Goal: Task Accomplishment & Management: Complete application form

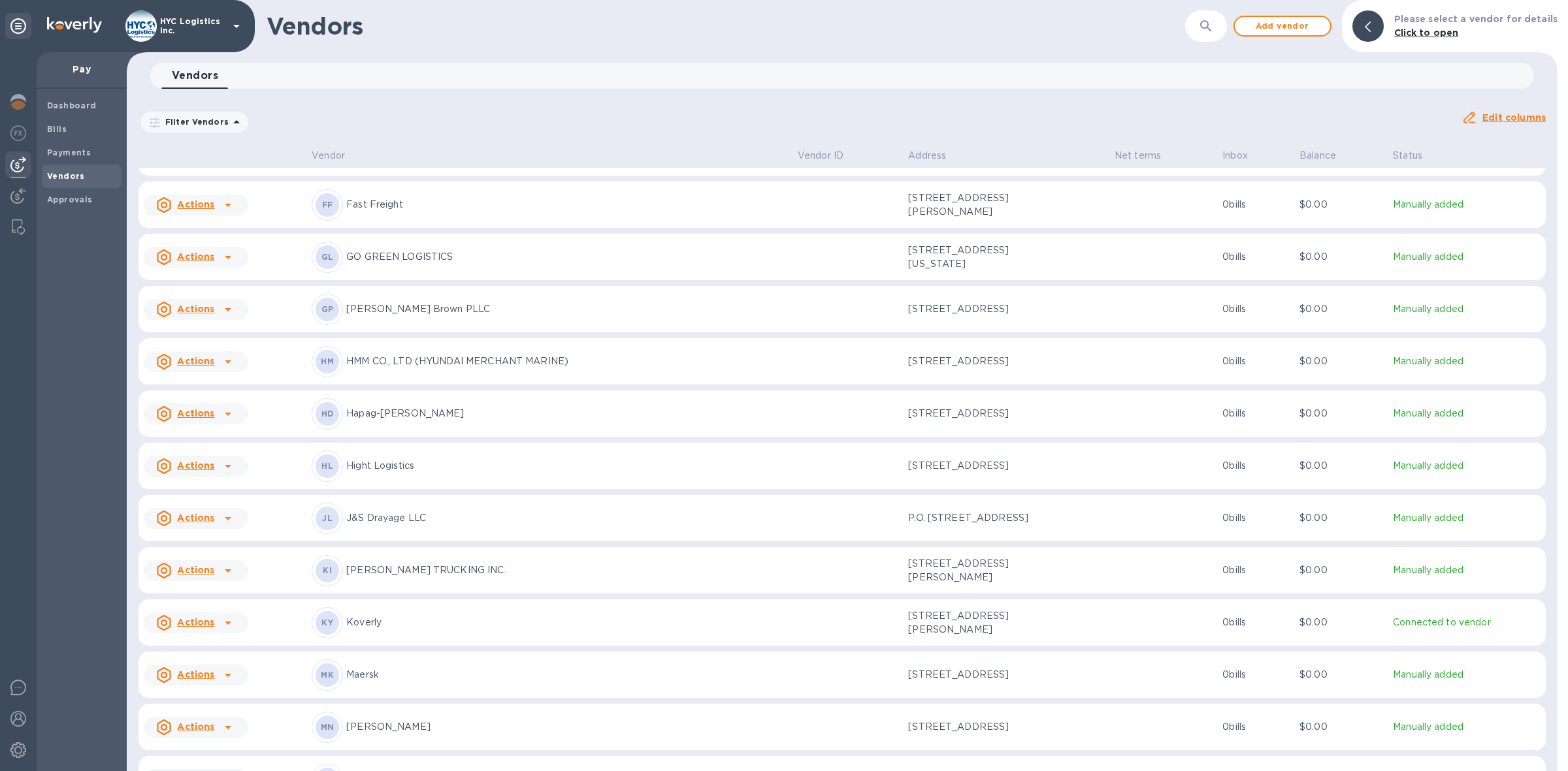
scroll to position [1693, 0]
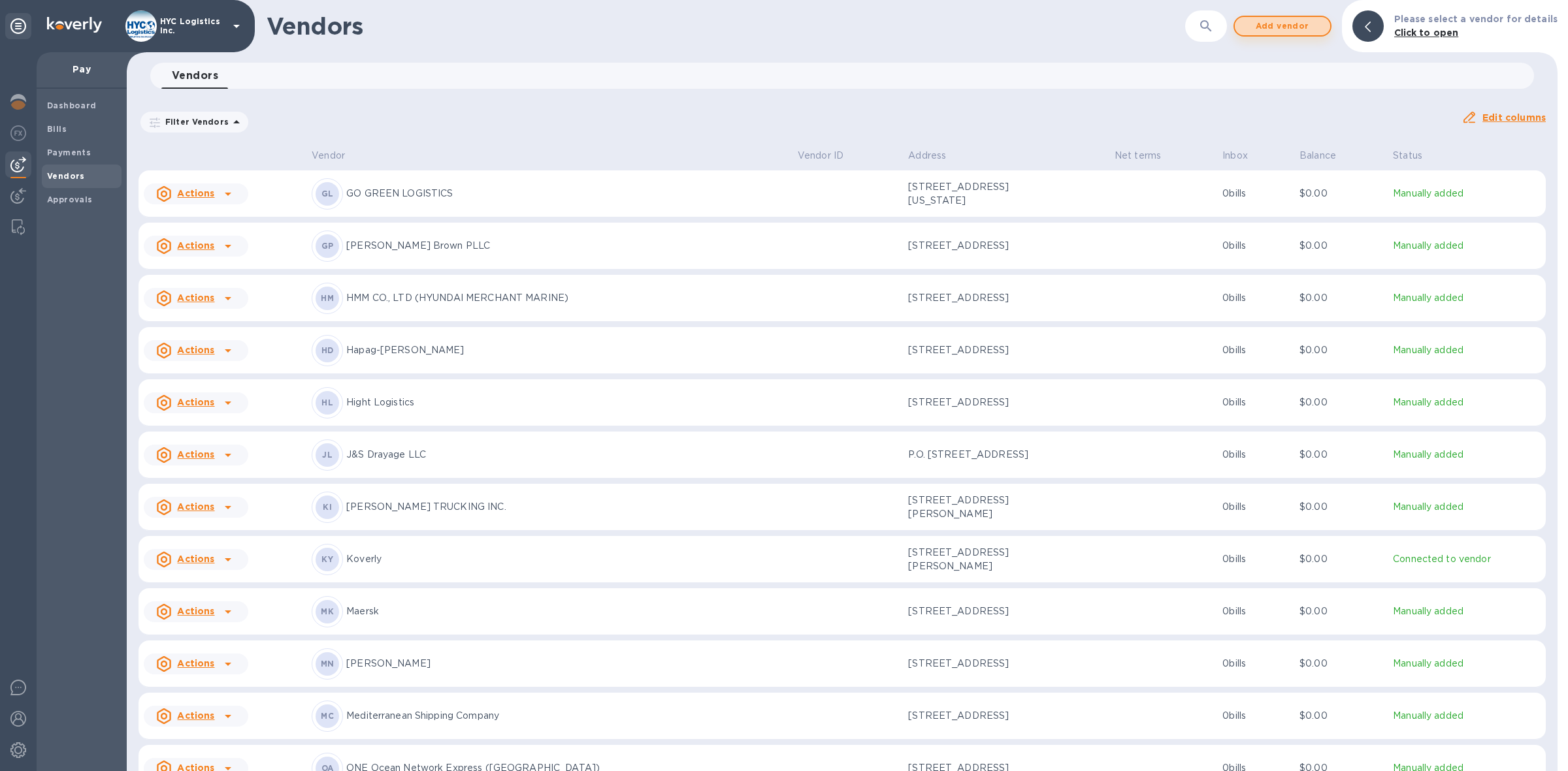
click at [1270, 21] on span "Add vendor" at bounding box center [1282, 26] width 75 height 16
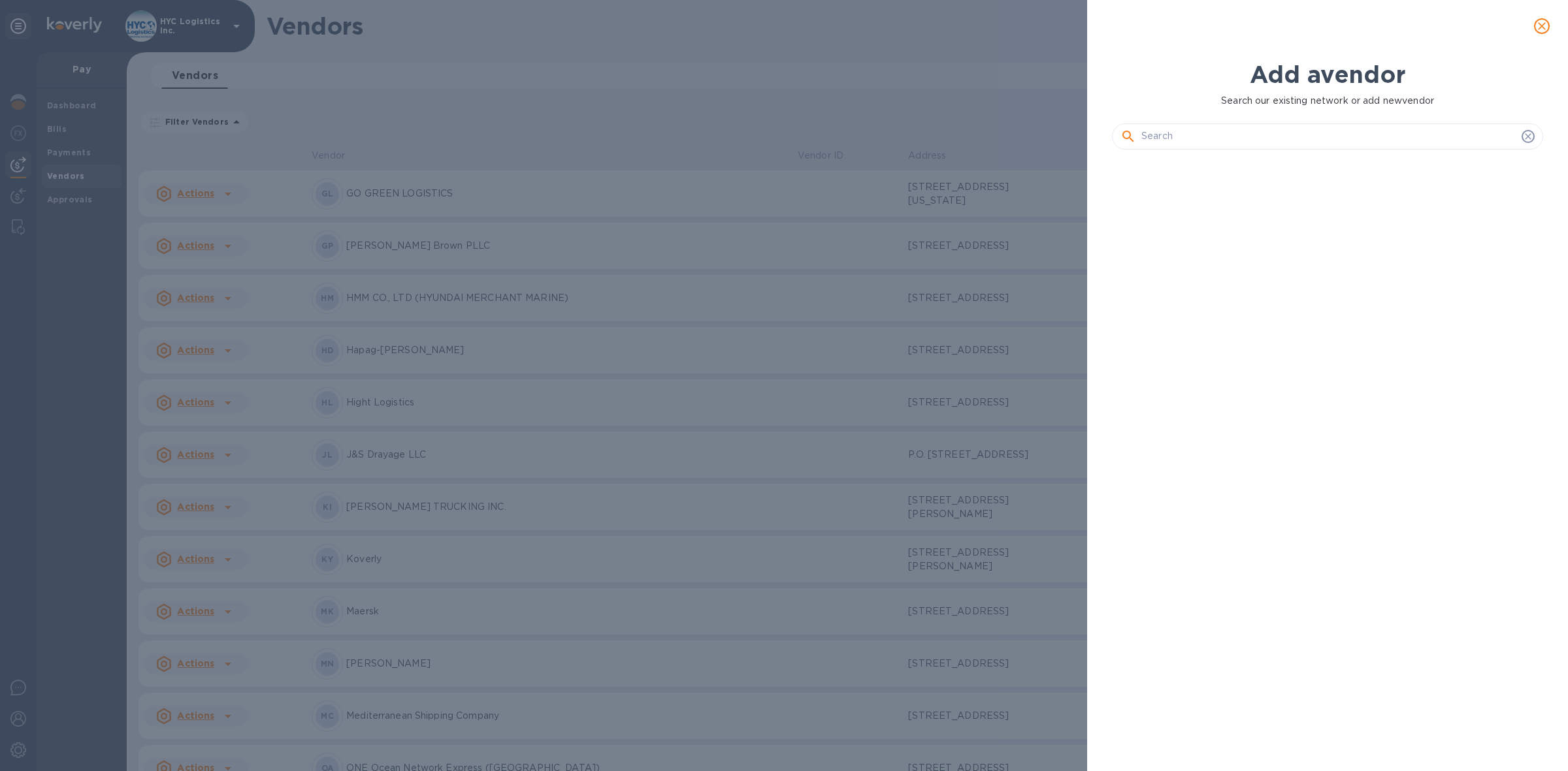
scroll to position [563, 436]
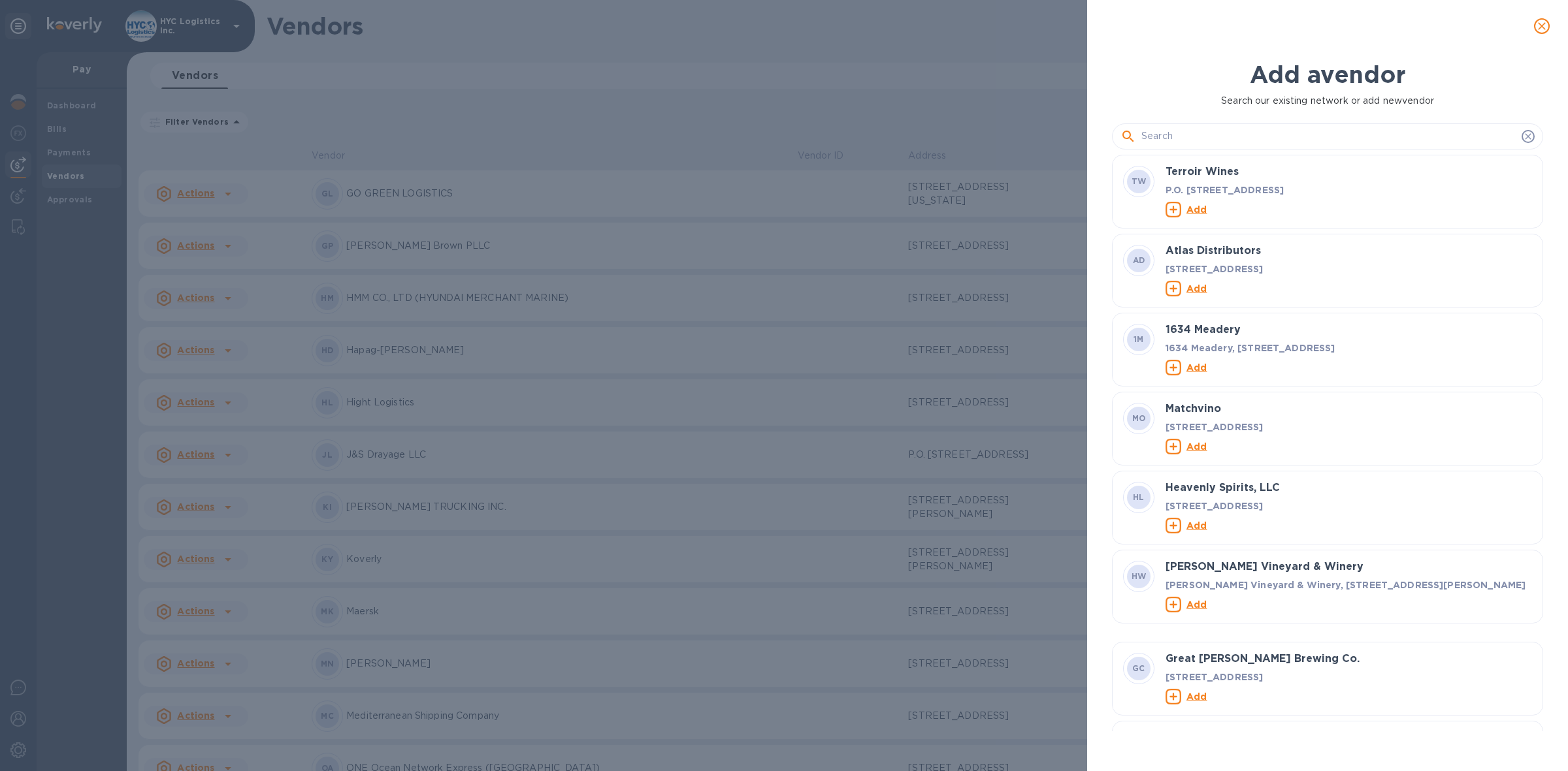
click at [1250, 139] on input "text" at bounding box center [1329, 136] width 375 height 20
click at [1167, 127] on input "text" at bounding box center [1329, 136] width 375 height 20
paste input "KEYLINK LOGISTICS SHENZHEN LIMITED"
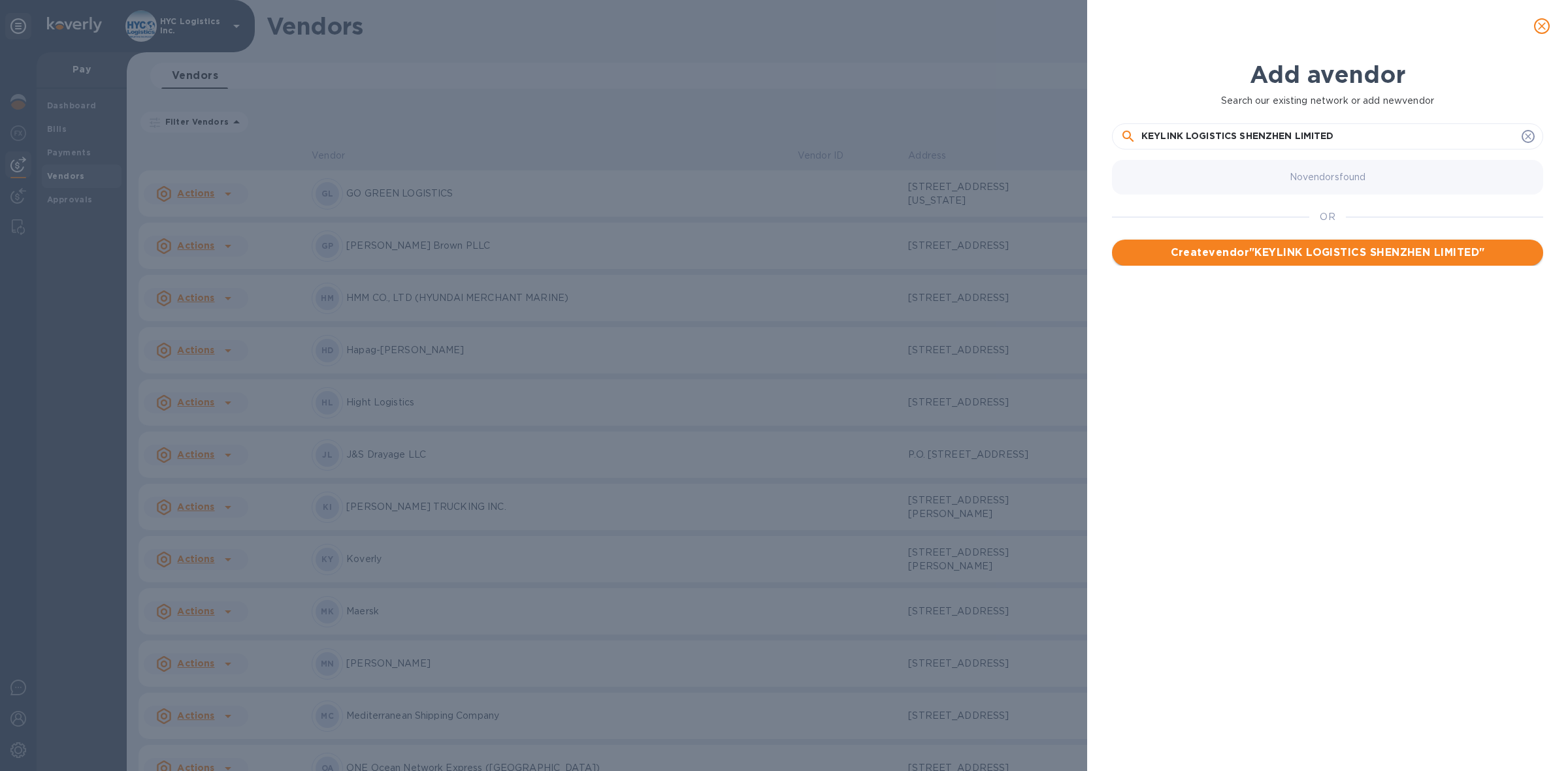
type input "KEYLINK LOGISTICS SHENZHEN LIMITED"
click at [1315, 253] on span "Create vendor " KEYLINK LOGISTICS SHENZHEN LIMITED "" at bounding box center [1327, 253] width 410 height 16
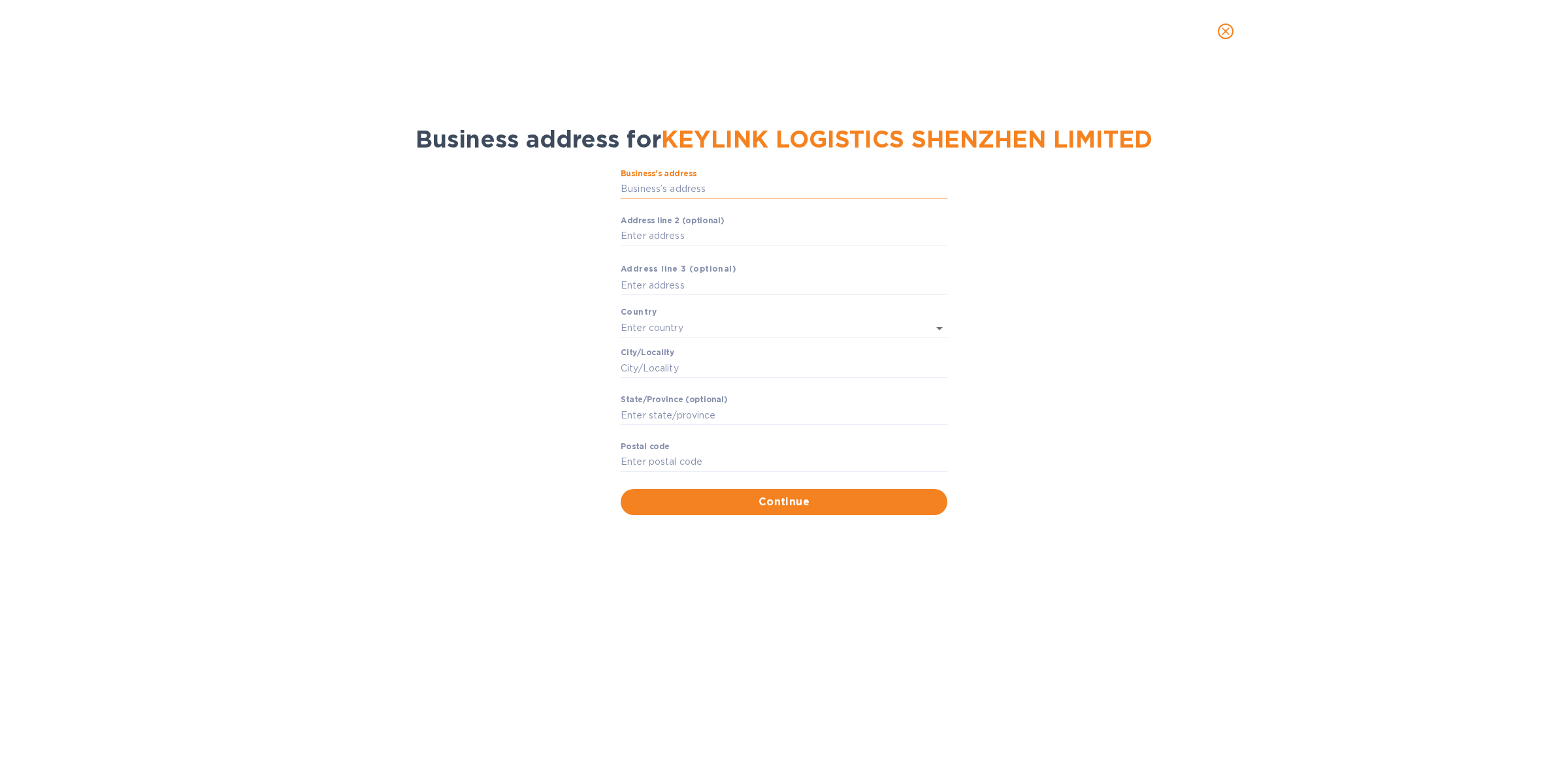
click at [716, 187] on input "Business’s аddress" at bounding box center [784, 190] width 327 height 20
paste input "FLAT 1711, [PERSON_NAME] TIME PLAZA"
type input "FLAT 1711, [PERSON_NAME] TIME PLAZA"
click at [702, 237] on input "Аddress line 2 (optional)" at bounding box center [784, 237] width 327 height 20
click at [652, 323] on input "text" at bounding box center [765, 328] width 290 height 19
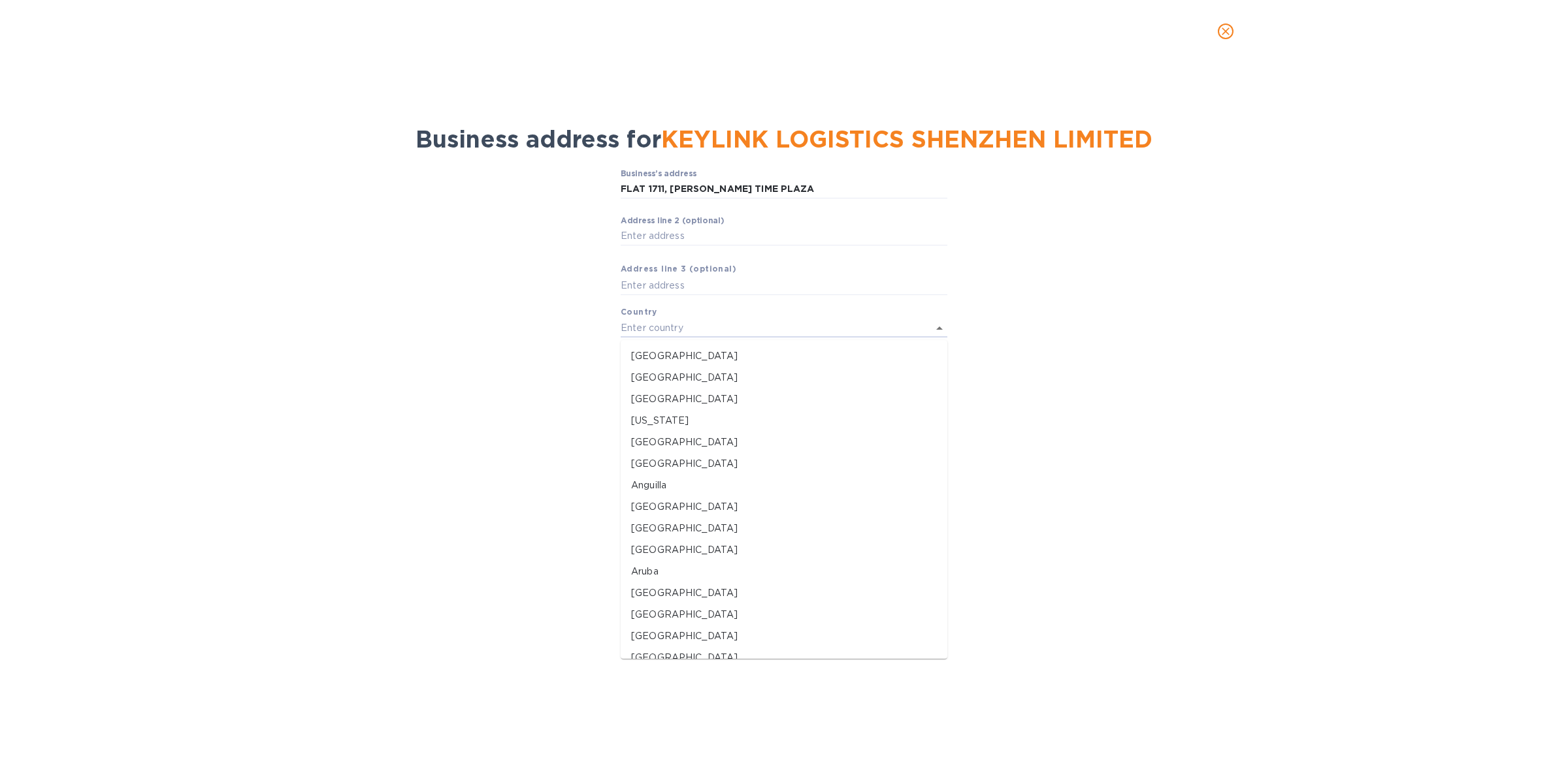
click at [497, 330] on div "Business’s аddress FLAT 1711, HENGLU E. TIME PLAZA ​ Аddress line 2 (optional) …" at bounding box center [784, 342] width 1534 height 362
click at [645, 328] on input "text" at bounding box center [765, 328] width 290 height 19
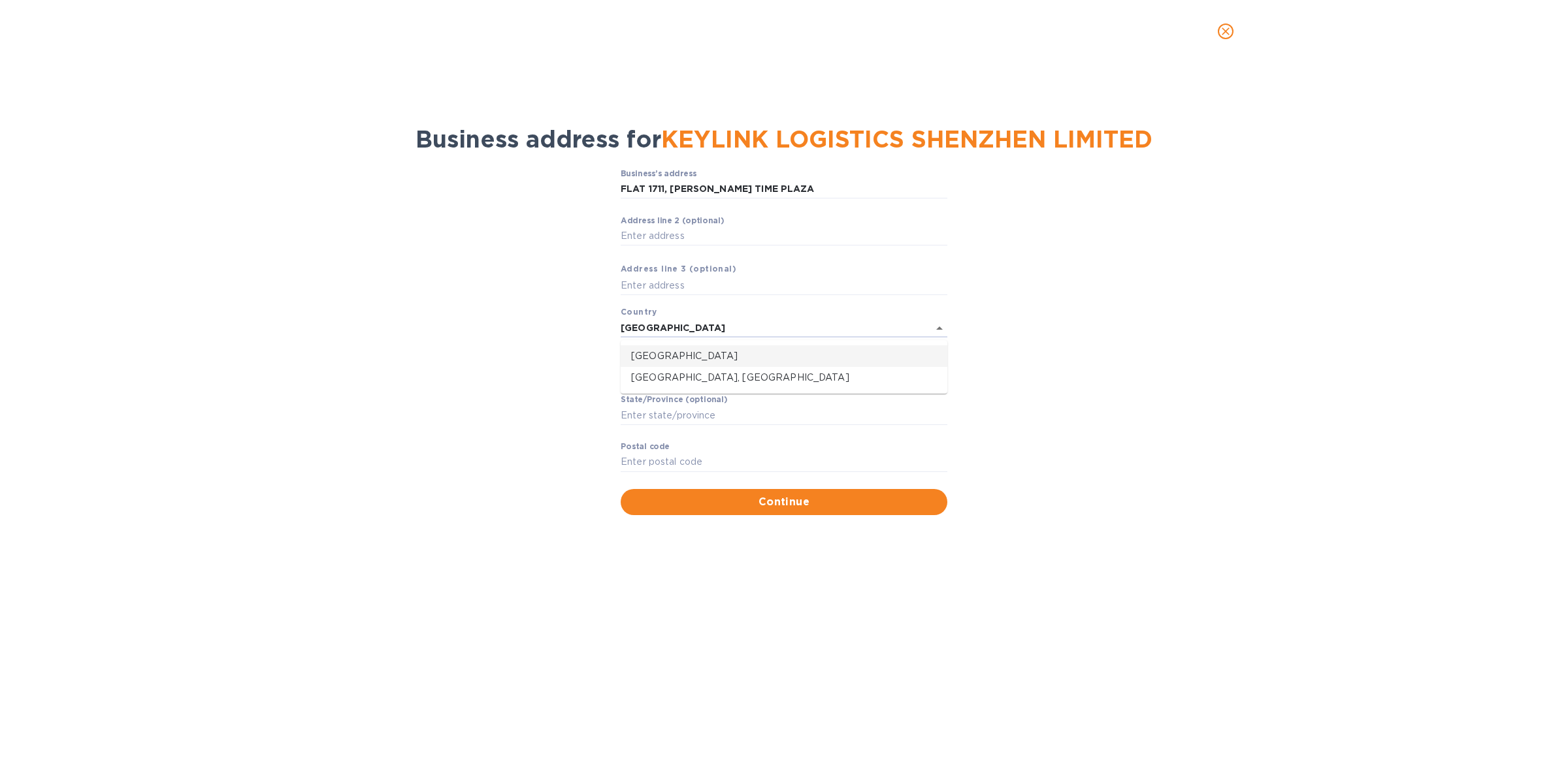
click at [634, 350] on p "[GEOGRAPHIC_DATA]" at bounding box center [784, 356] width 305 height 14
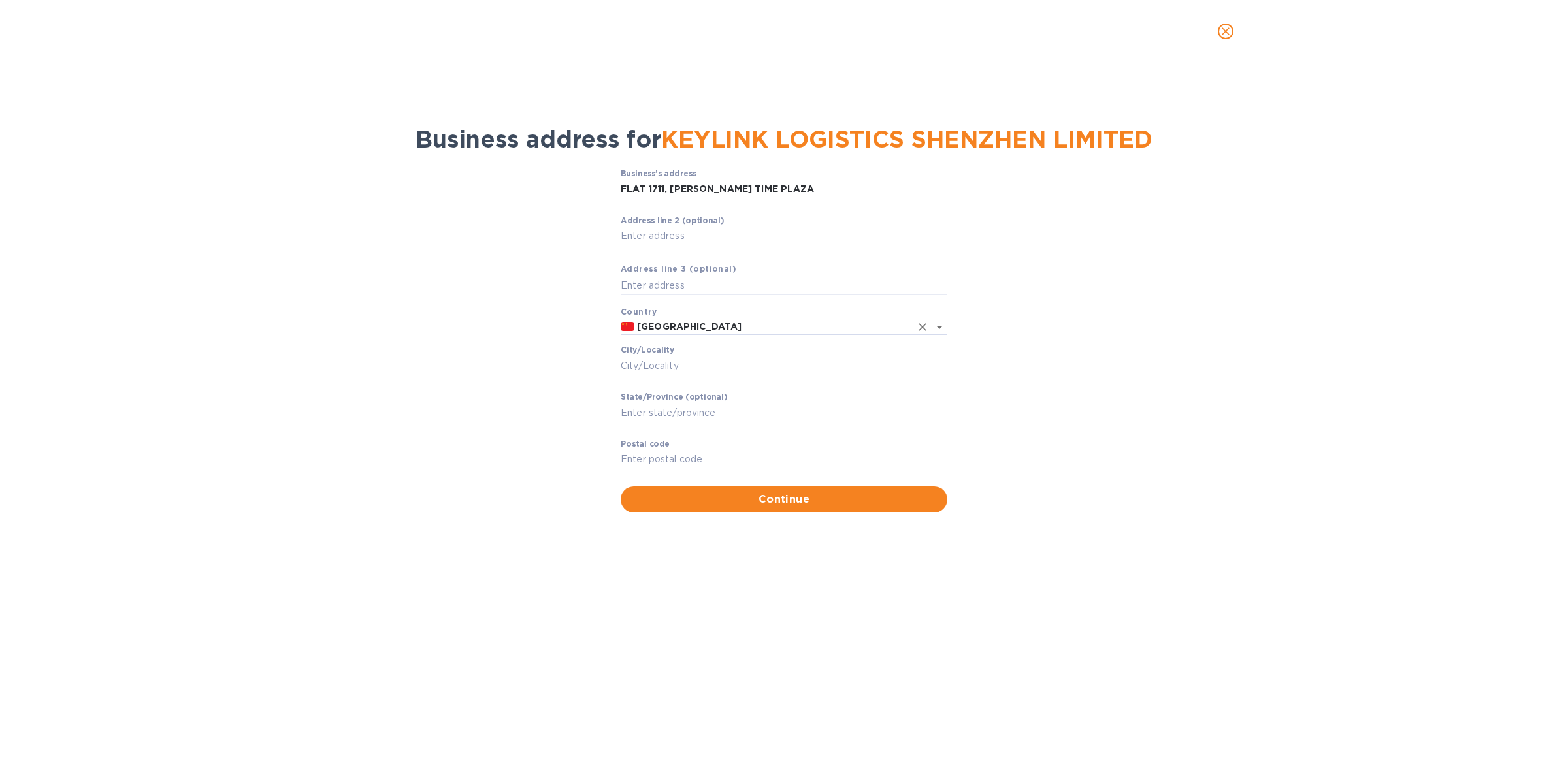
type input "[GEOGRAPHIC_DATA]"
click at [675, 362] on input "Сity/Locаlity" at bounding box center [784, 366] width 327 height 20
type input "[GEOGRAPHIC_DATA]"
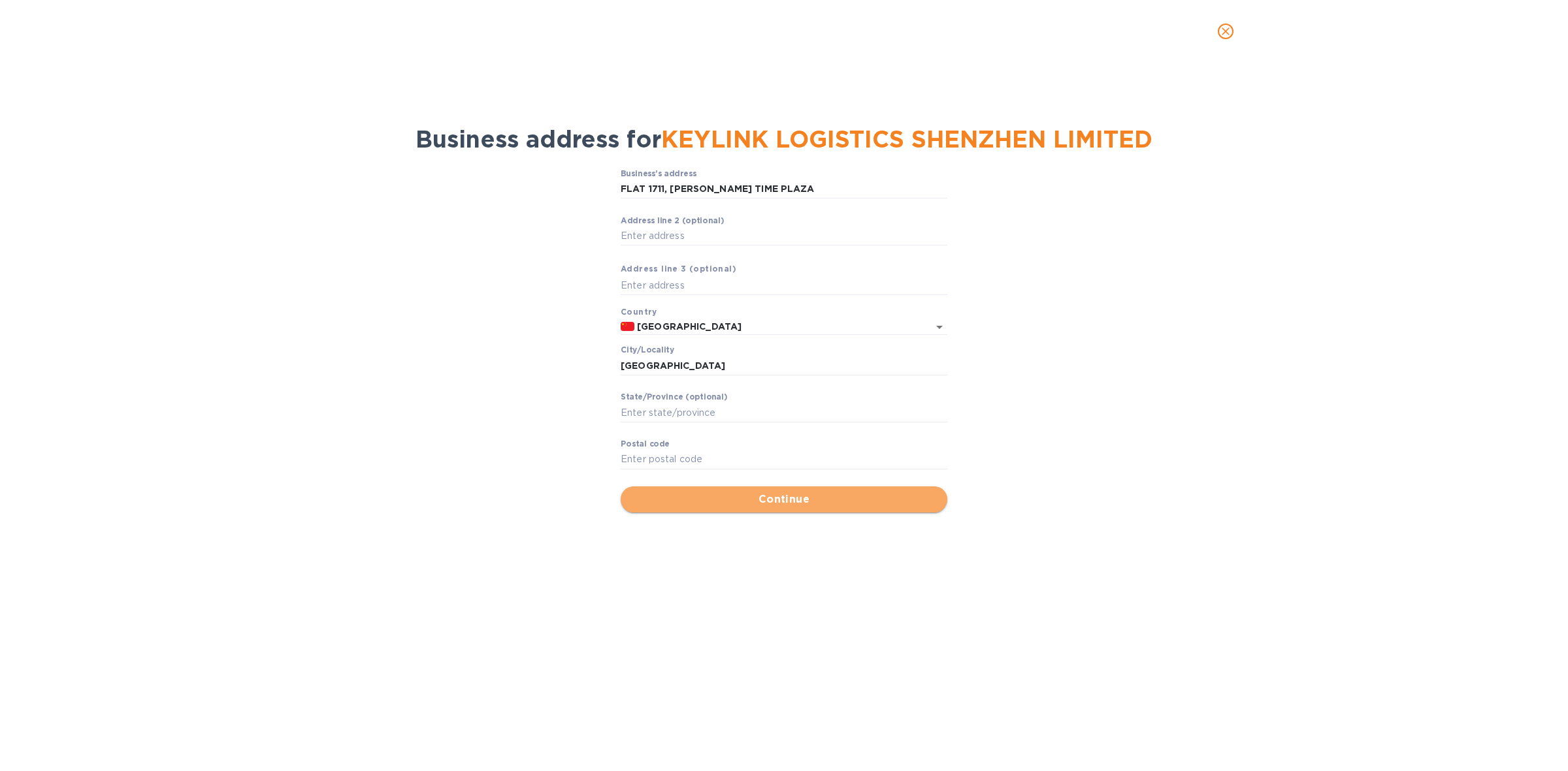
click at [810, 502] on span "Continue" at bounding box center [784, 499] width 305 height 16
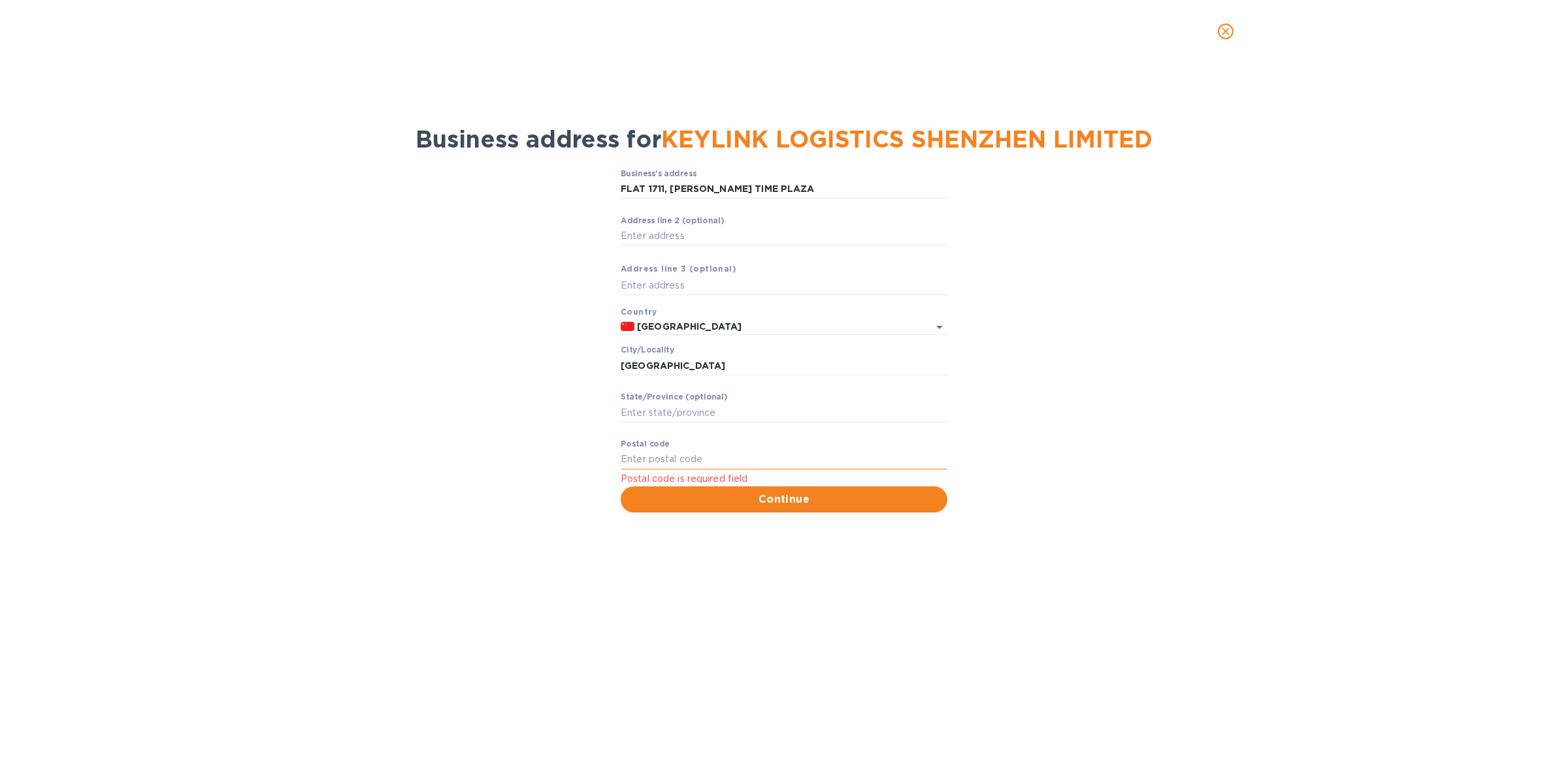
click at [726, 459] on input "Pоstal cоde" at bounding box center [784, 460] width 327 height 20
drag, startPoint x: 790, startPoint y: 185, endPoint x: 601, endPoint y: 183, distance: 189.0
click at [601, 183] on div "Business’s аddress FLAT 1711, HENGLU E. TIME PLAZA ​ Аddress line 2 (optional) …" at bounding box center [784, 341] width 1534 height 359
click at [695, 452] on input "Pоstal cоde" at bounding box center [784, 460] width 327 height 20
type input "518000"
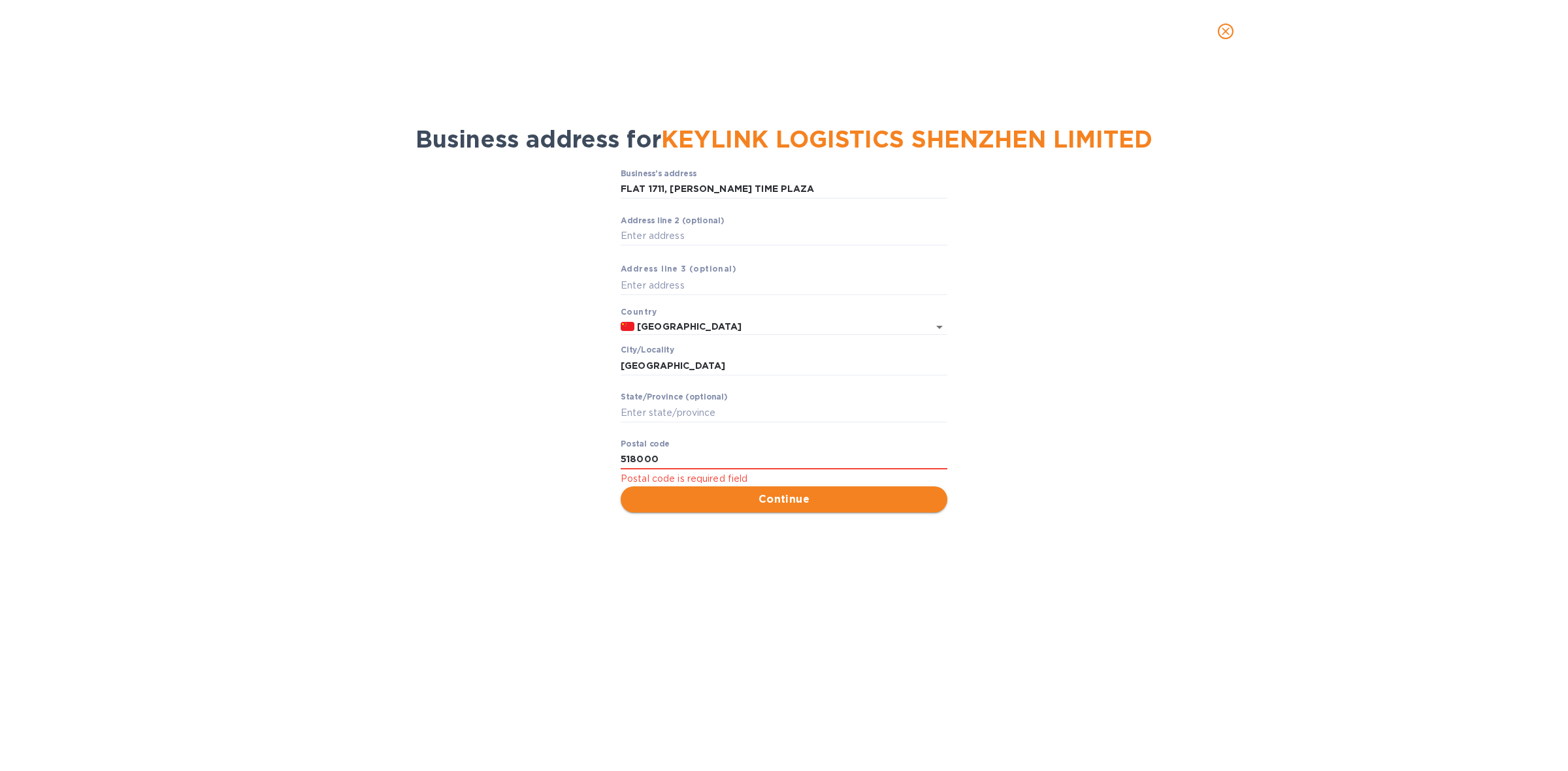
click at [808, 505] on span "Continue" at bounding box center [784, 499] width 305 height 16
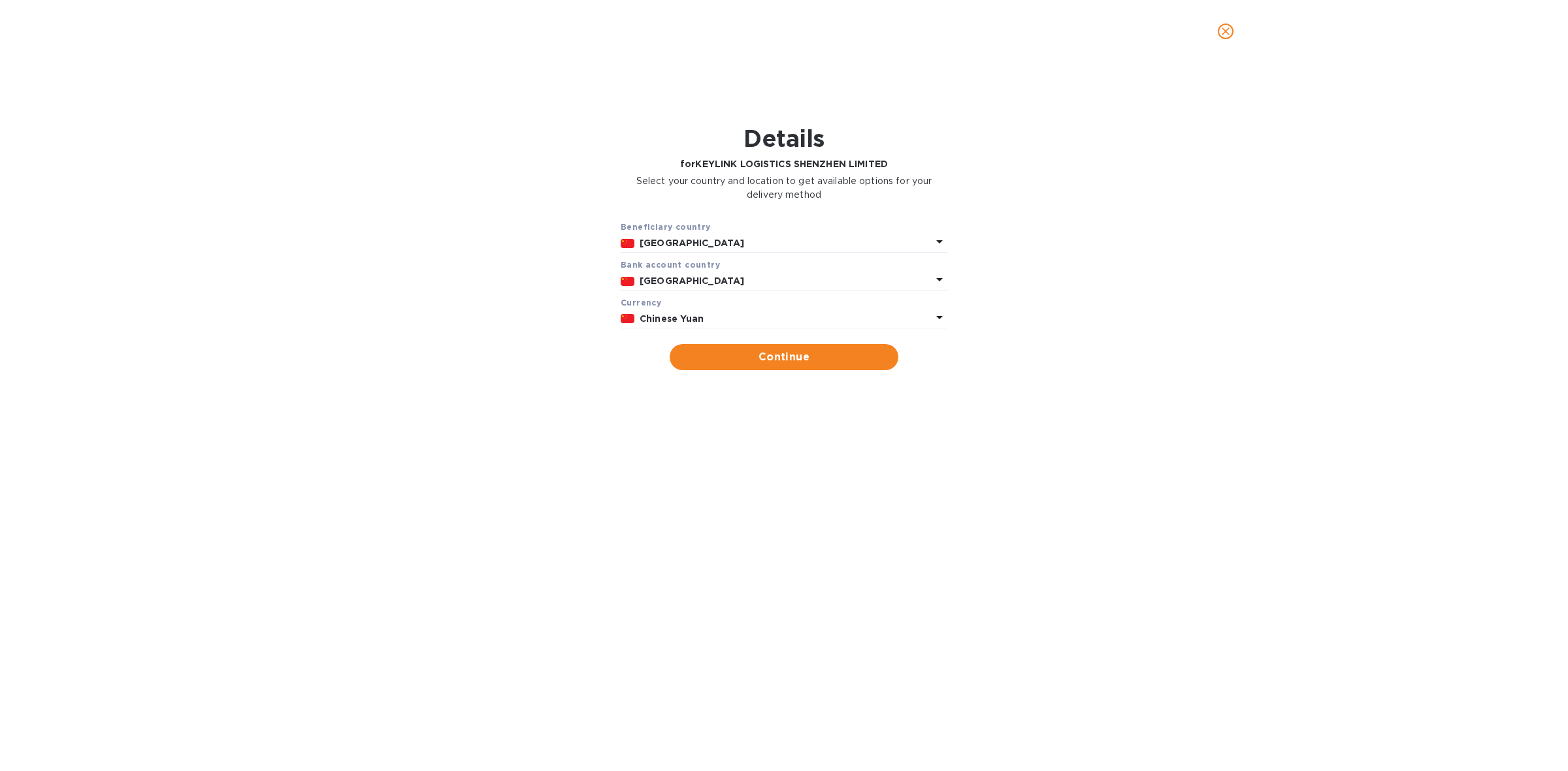
click at [730, 312] on p "Chinese Yuan" at bounding box center [785, 319] width 292 height 14
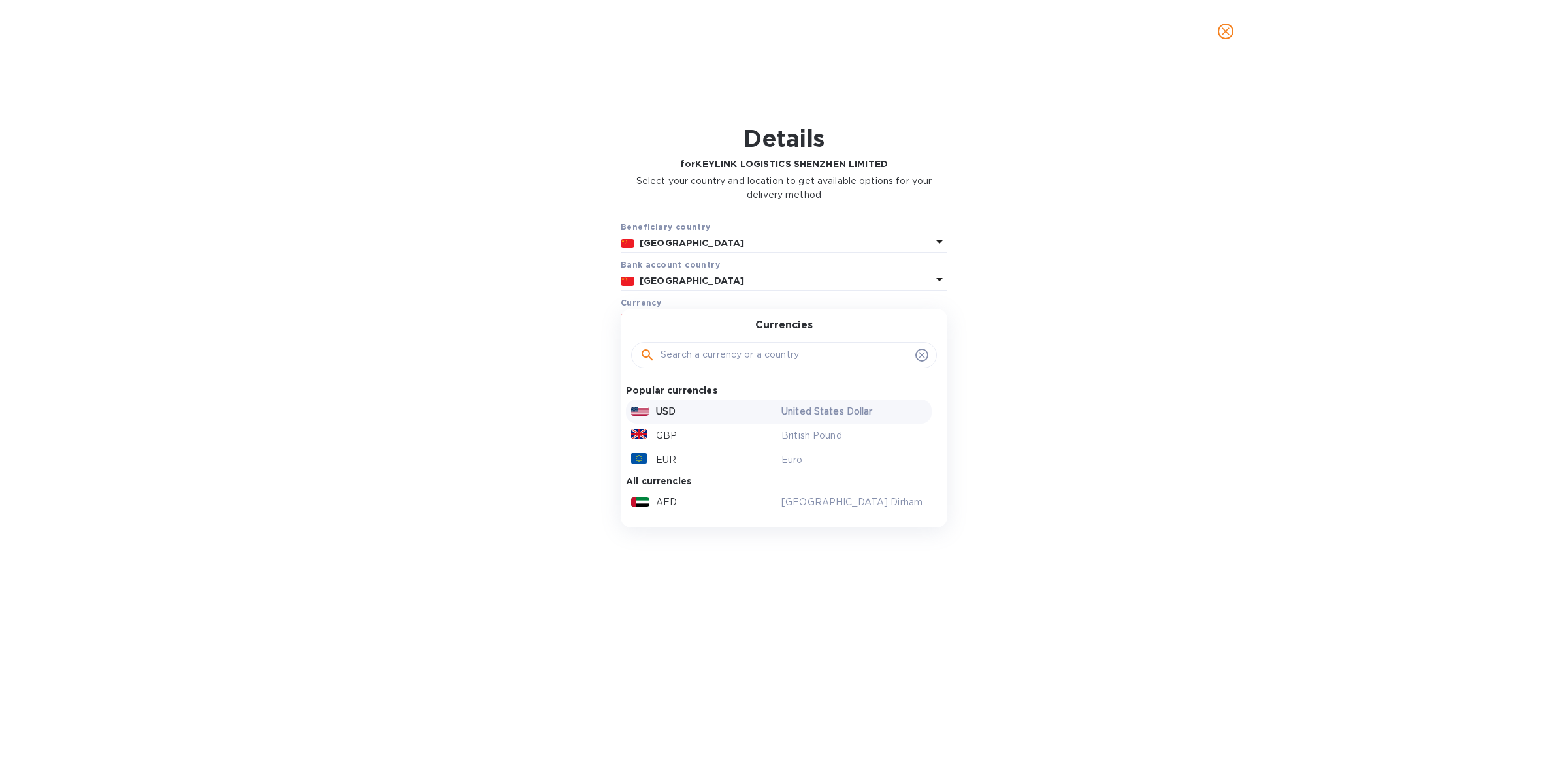
click at [675, 405] on p "USD" at bounding box center [666, 412] width 20 height 14
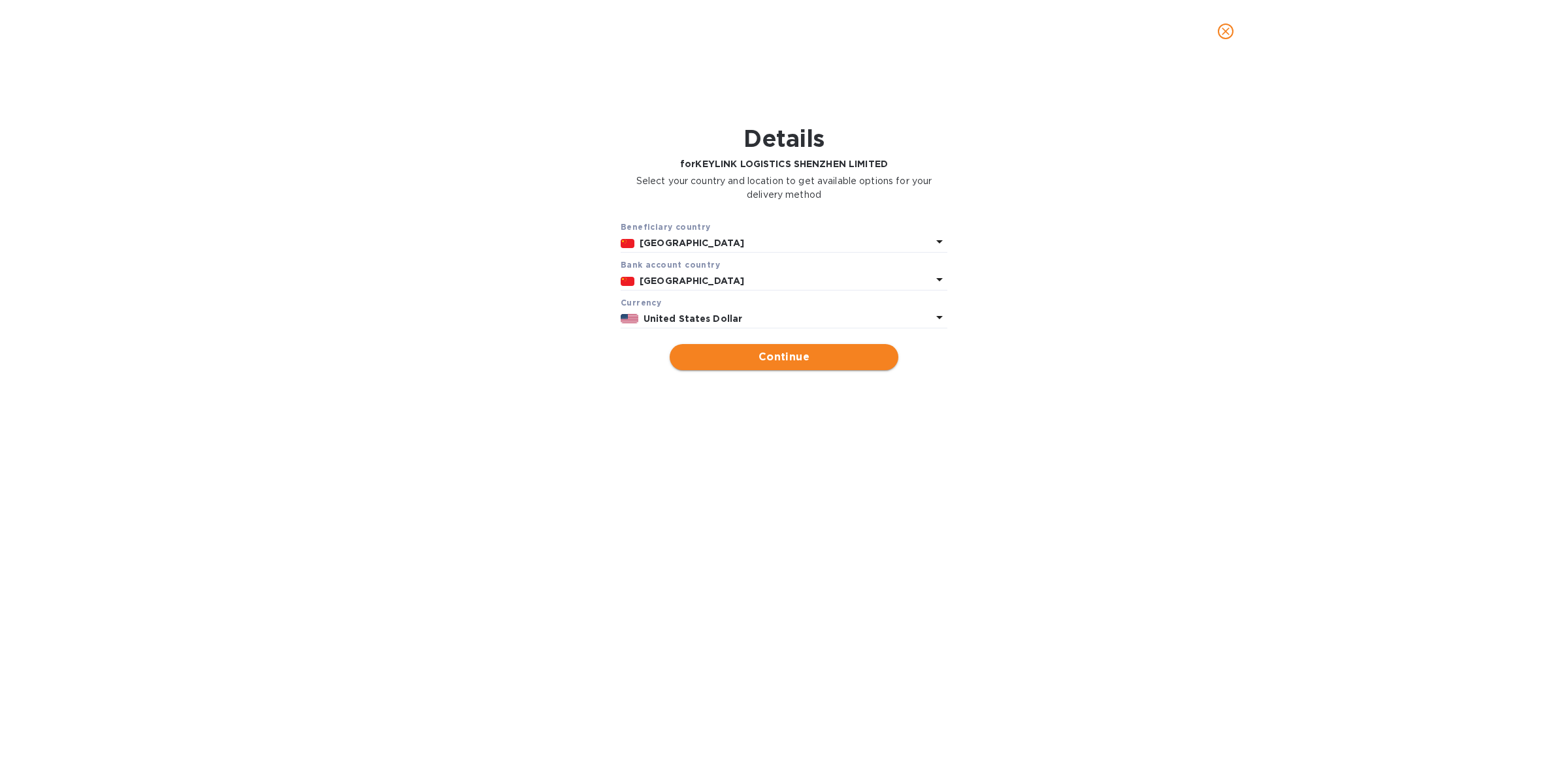
click at [789, 355] on span "Continue" at bounding box center [784, 357] width 208 height 16
type input "KEYLINK LOGISTICS SHENZHEN LIMITED"
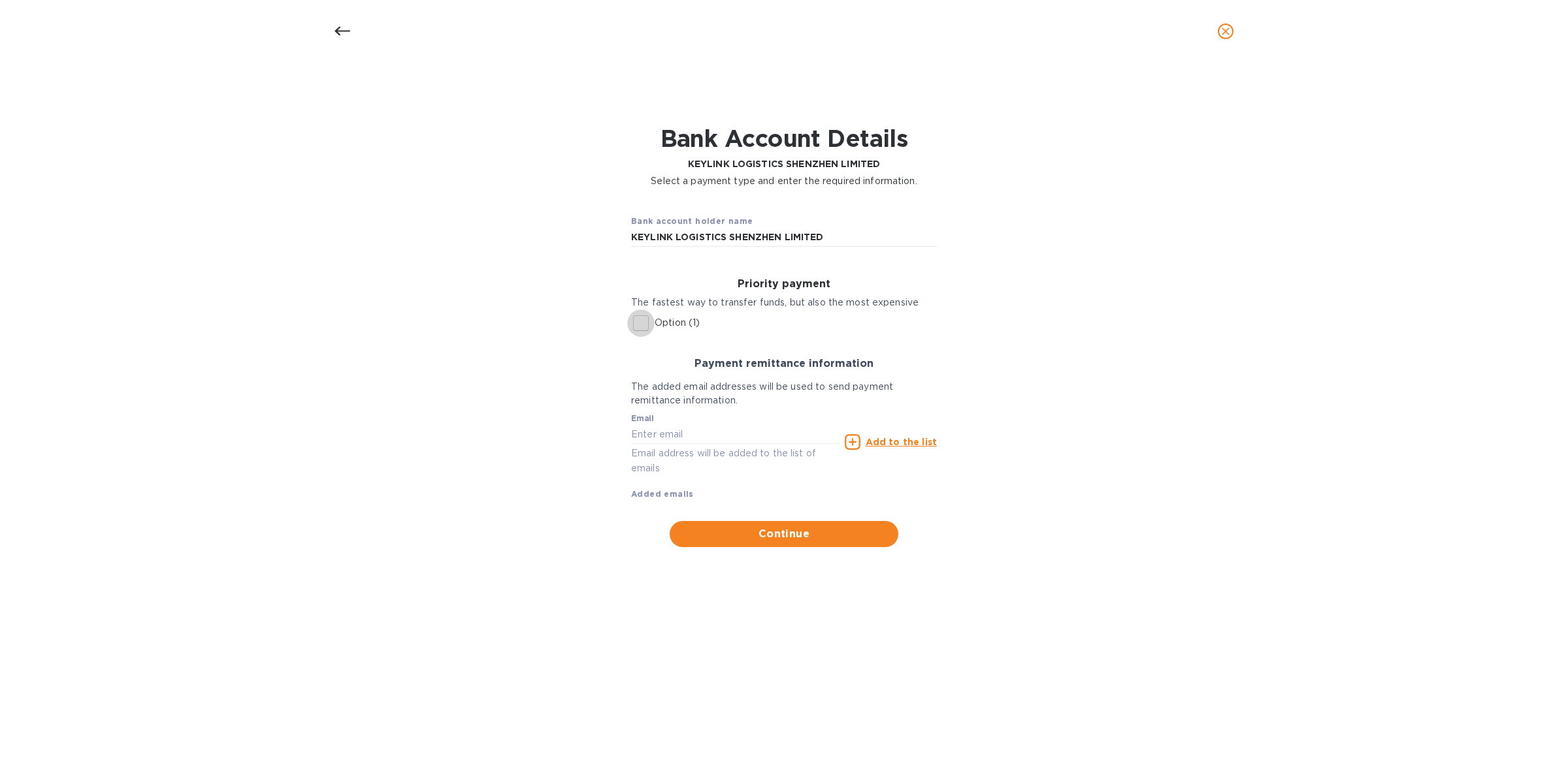
click at [642, 320] on input "Option (1)" at bounding box center [641, 323] width 27 height 27
checkbox input "true"
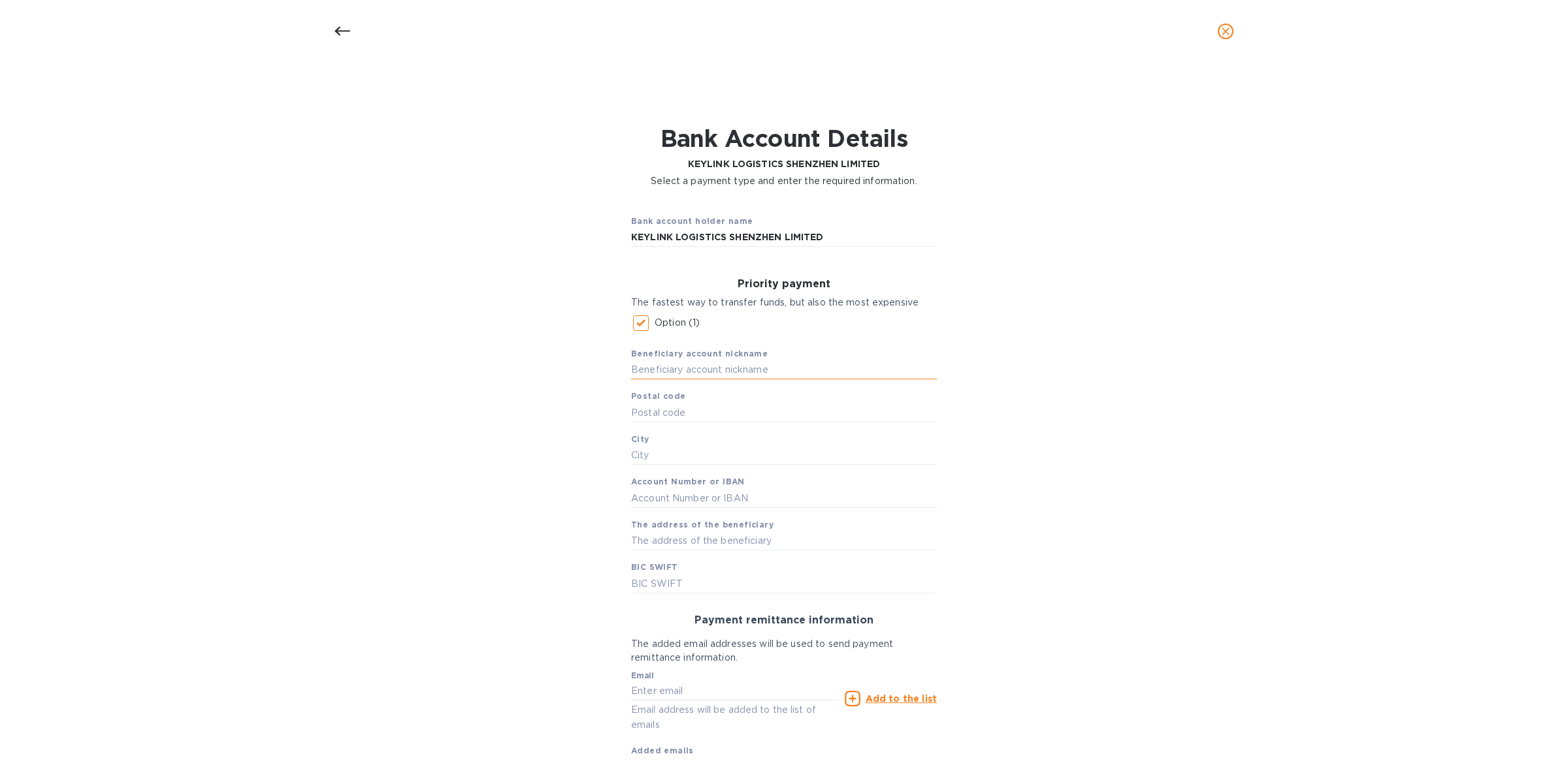
click at [776, 365] on input "text" at bounding box center [784, 371] width 305 height 20
click at [728, 575] on input "text" at bounding box center [784, 584] width 305 height 20
paste input "[SWIFT_CODE]"
type input "[SWIFT_CODE]"
click at [766, 494] on input "text" at bounding box center [784, 499] width 305 height 20
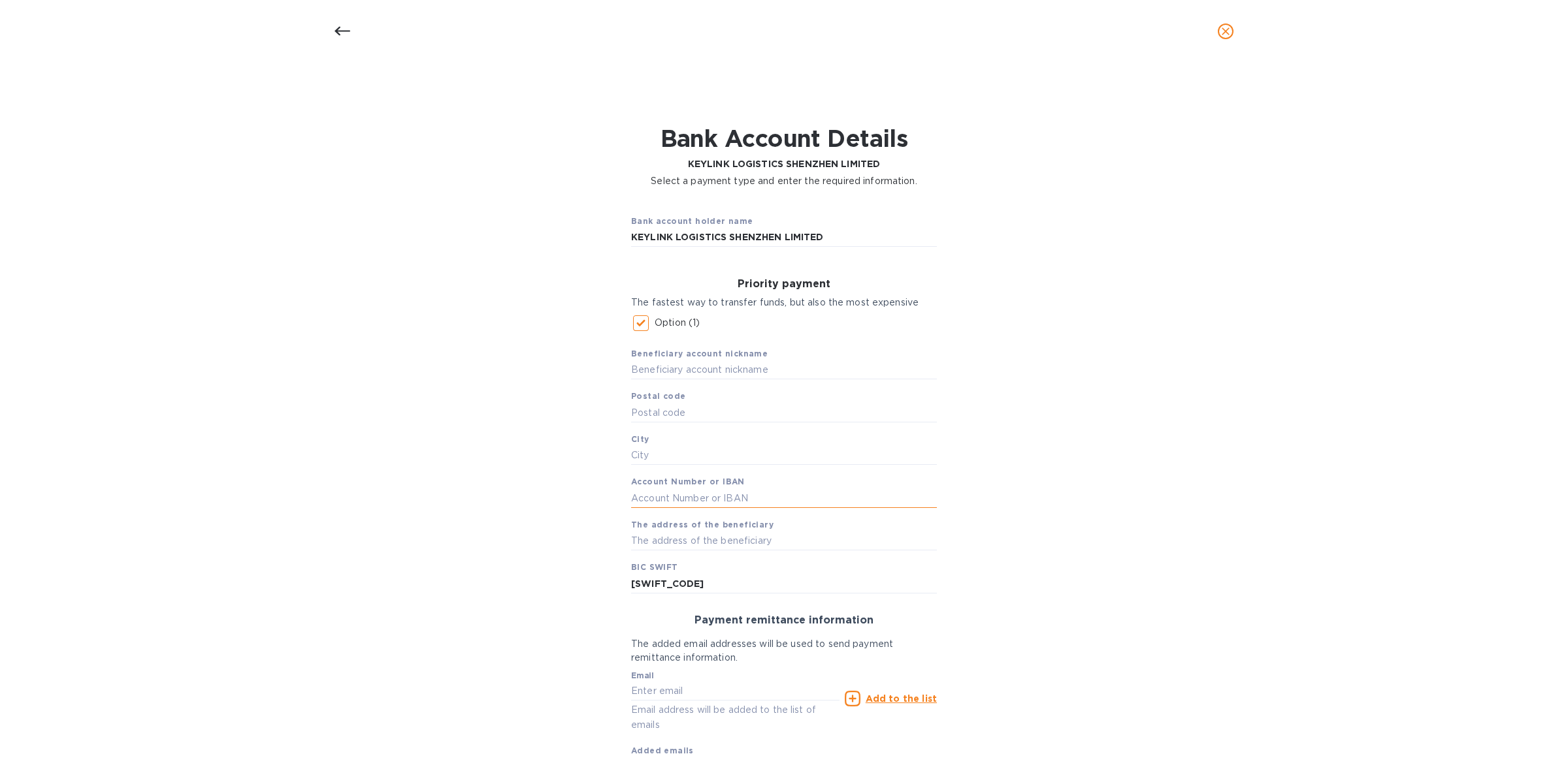
paste input "757574172255"
type input "757574172255"
click at [779, 542] on input "text" at bounding box center [784, 541] width 305 height 20
paste input "JIANSHE LU 23 INTERNATIONAL FINANCE BUILDING"
click at [648, 540] on input "JIANSHE LU 23 INTERNATIONAL FINANCE BUILDING" at bounding box center [784, 541] width 305 height 20
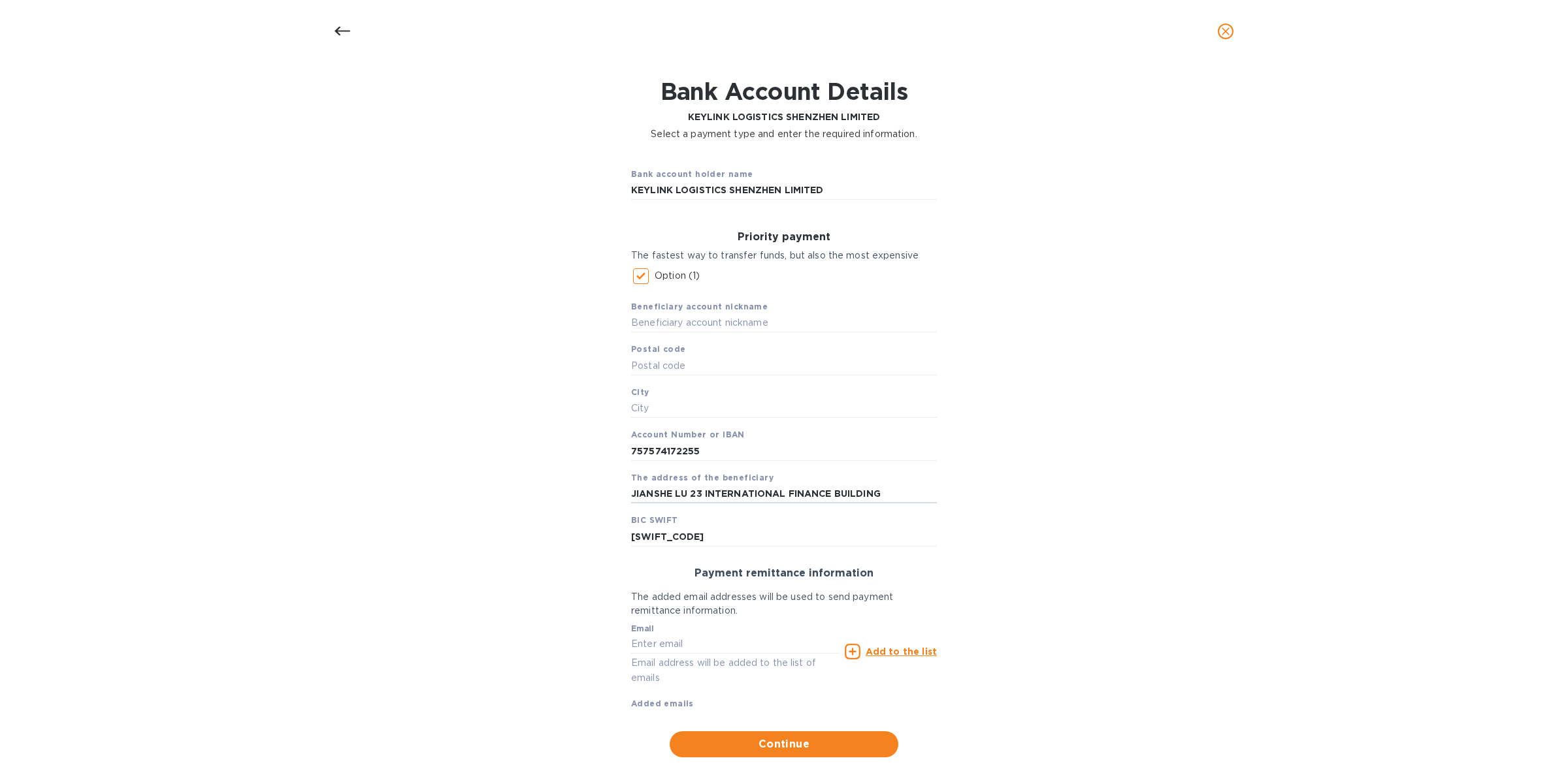
scroll to position [73, 0]
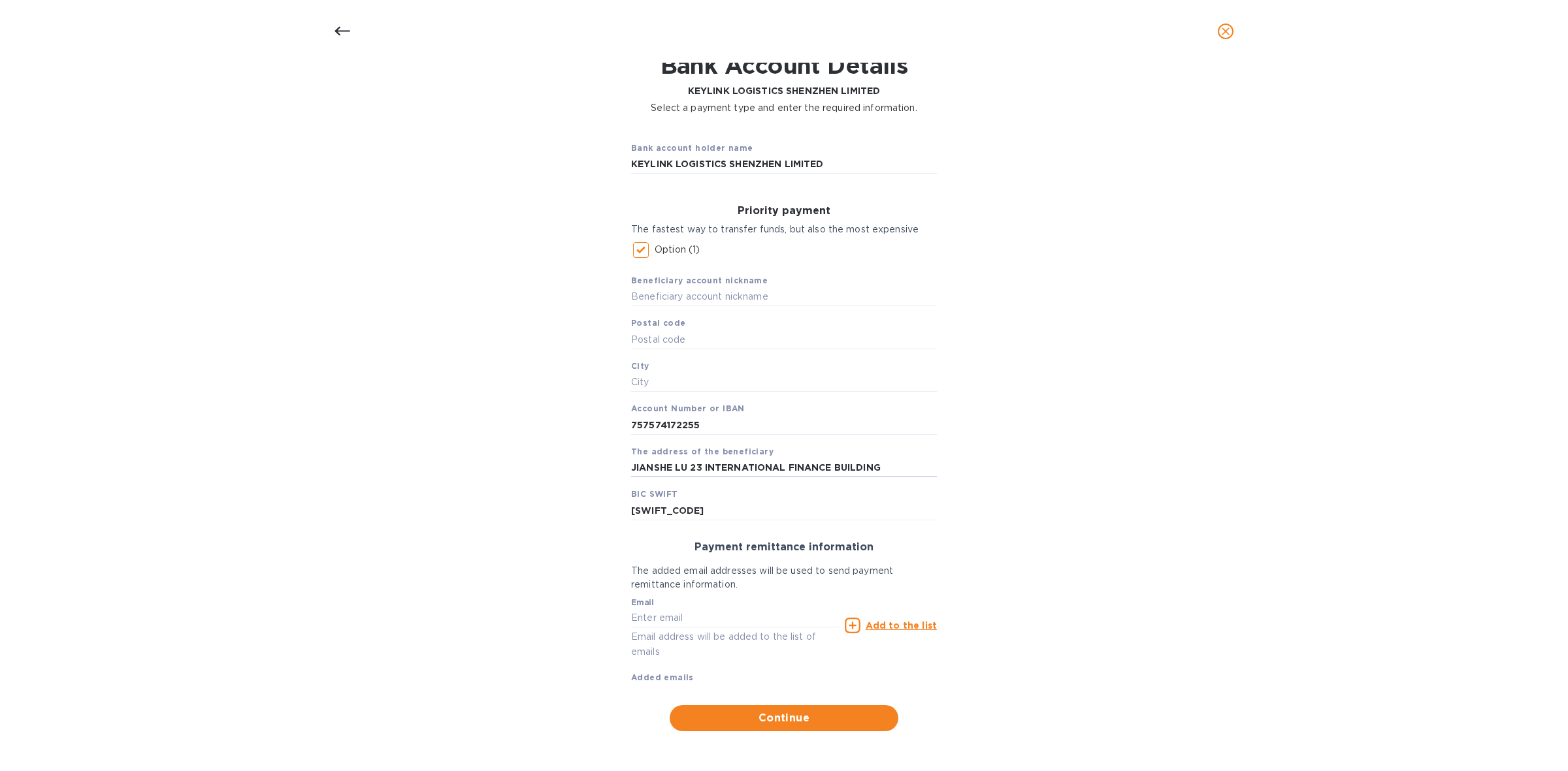
type input "JIANSHE LU 23 INTERNATIONAL FINANCE BUILDING"
click at [737, 612] on input "text" at bounding box center [736, 618] width 209 height 20
paste input "[PERSON_NAME][EMAIL_ADDRESS][DOMAIN_NAME]"
type input "[PERSON_NAME][EMAIL_ADDRESS][DOMAIN_NAME]"
click at [880, 623] on u "Add to the list" at bounding box center [902, 626] width 72 height 11
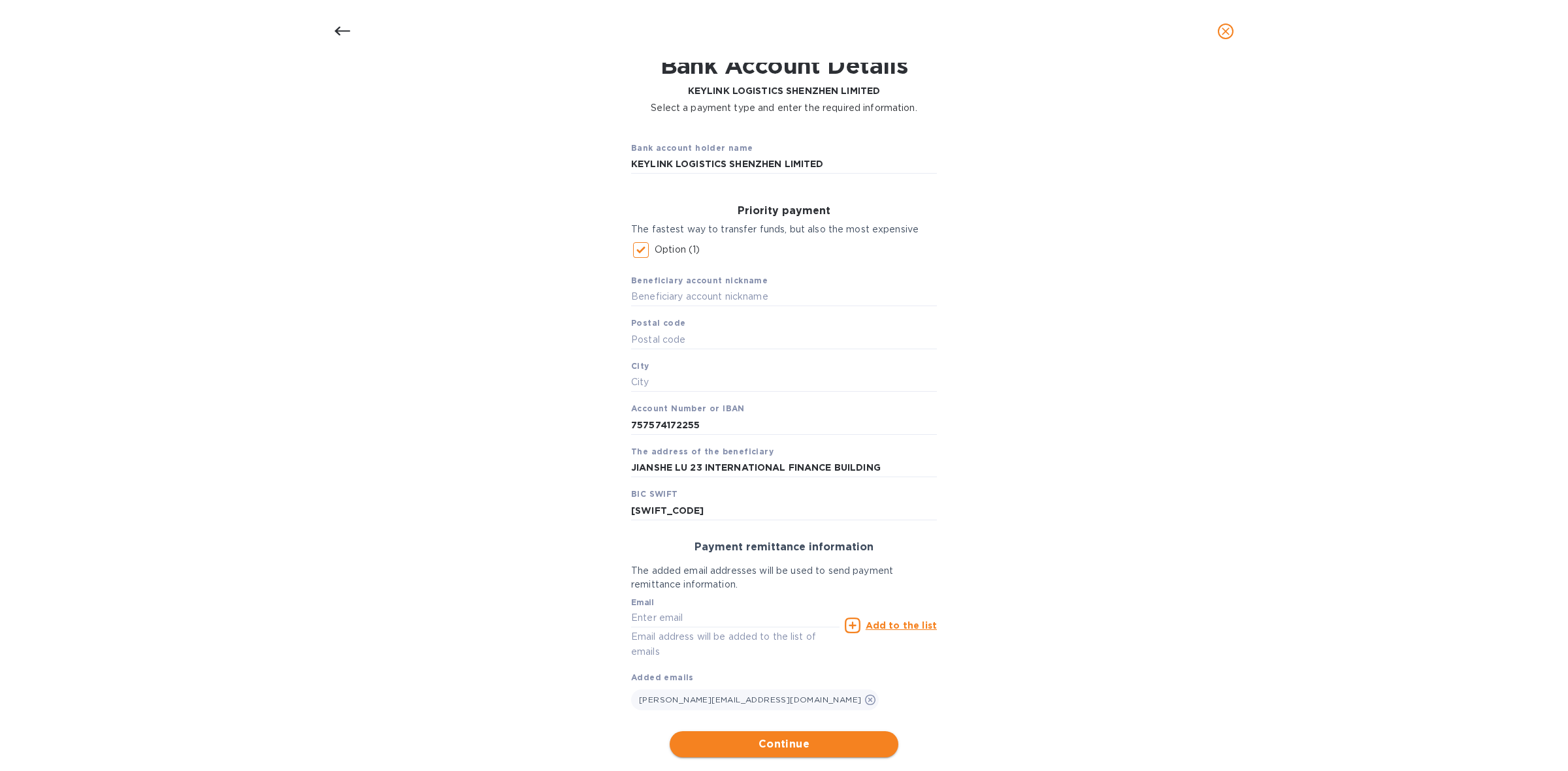
click at [785, 741] on span "Continue" at bounding box center [784, 744] width 208 height 16
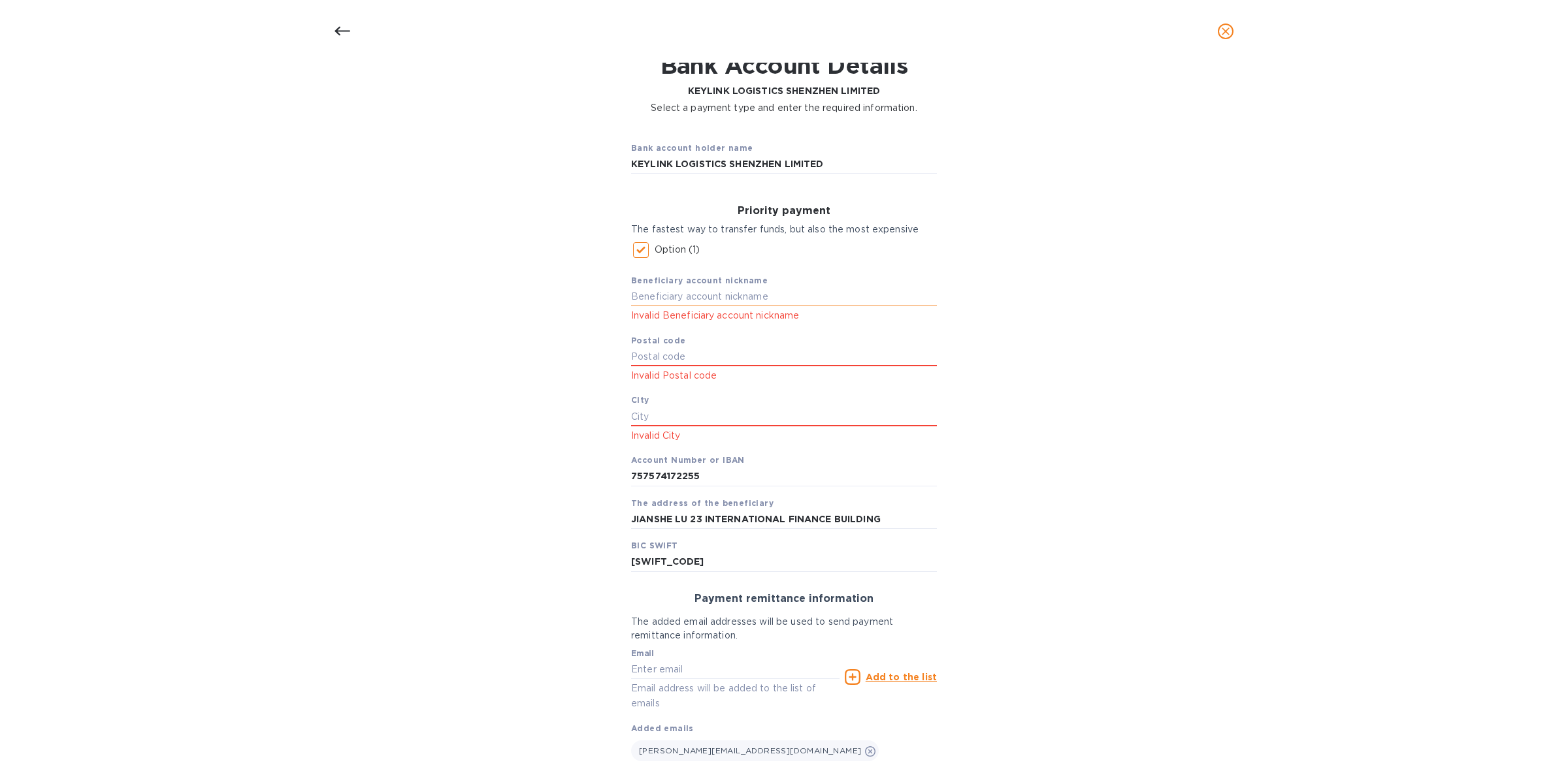
click at [738, 291] on input "text" at bounding box center [784, 297] width 305 height 20
type input "Bank of China"
click at [668, 412] on input "text" at bounding box center [784, 416] width 305 height 20
paste input "SHENZHEN"
type input "SHENZHEN"
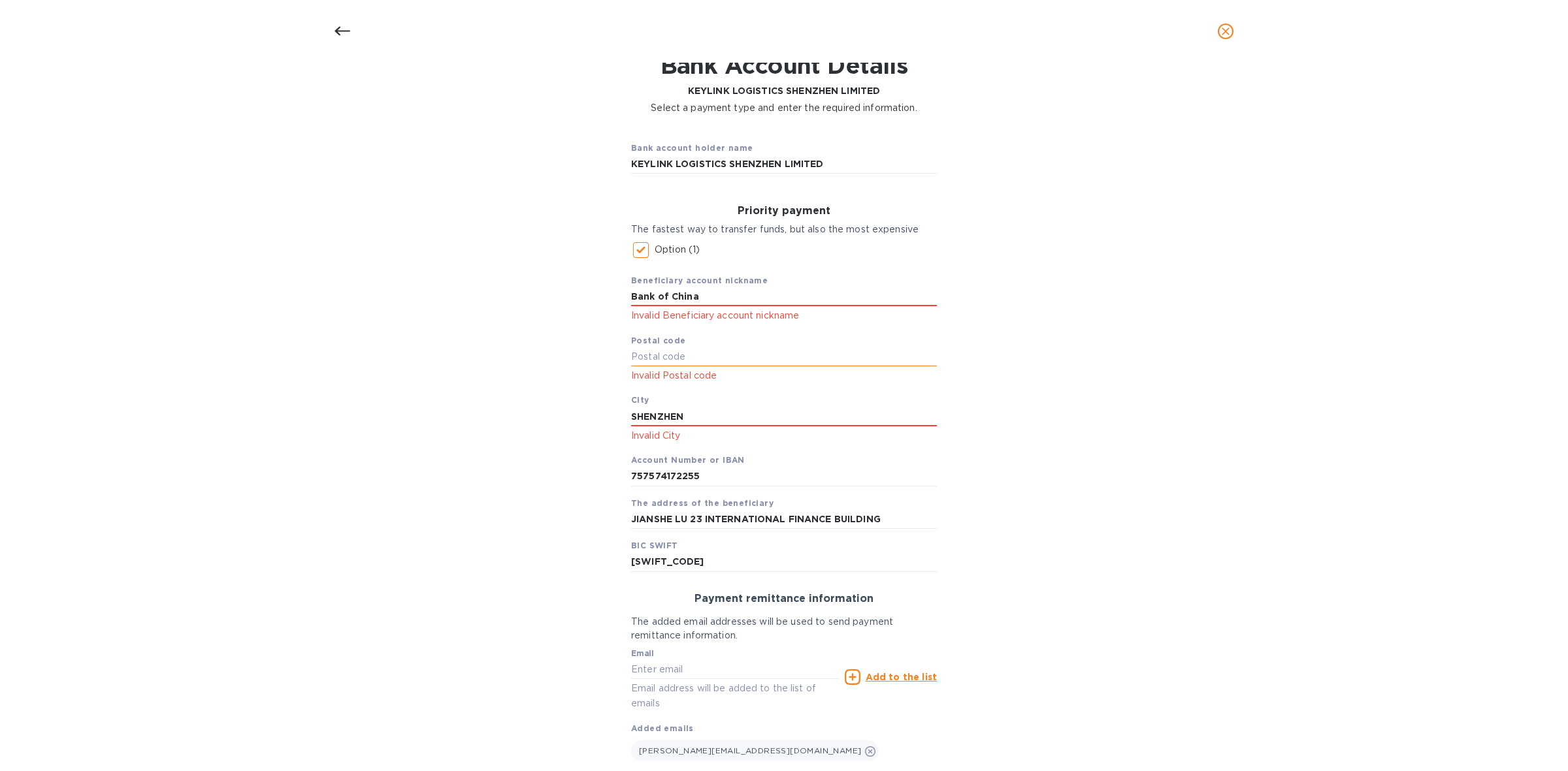
click at [648, 353] on input "text" at bounding box center [784, 357] width 305 height 20
click at [717, 353] on input "text" at bounding box center [784, 357] width 305 height 20
paste input "518046"
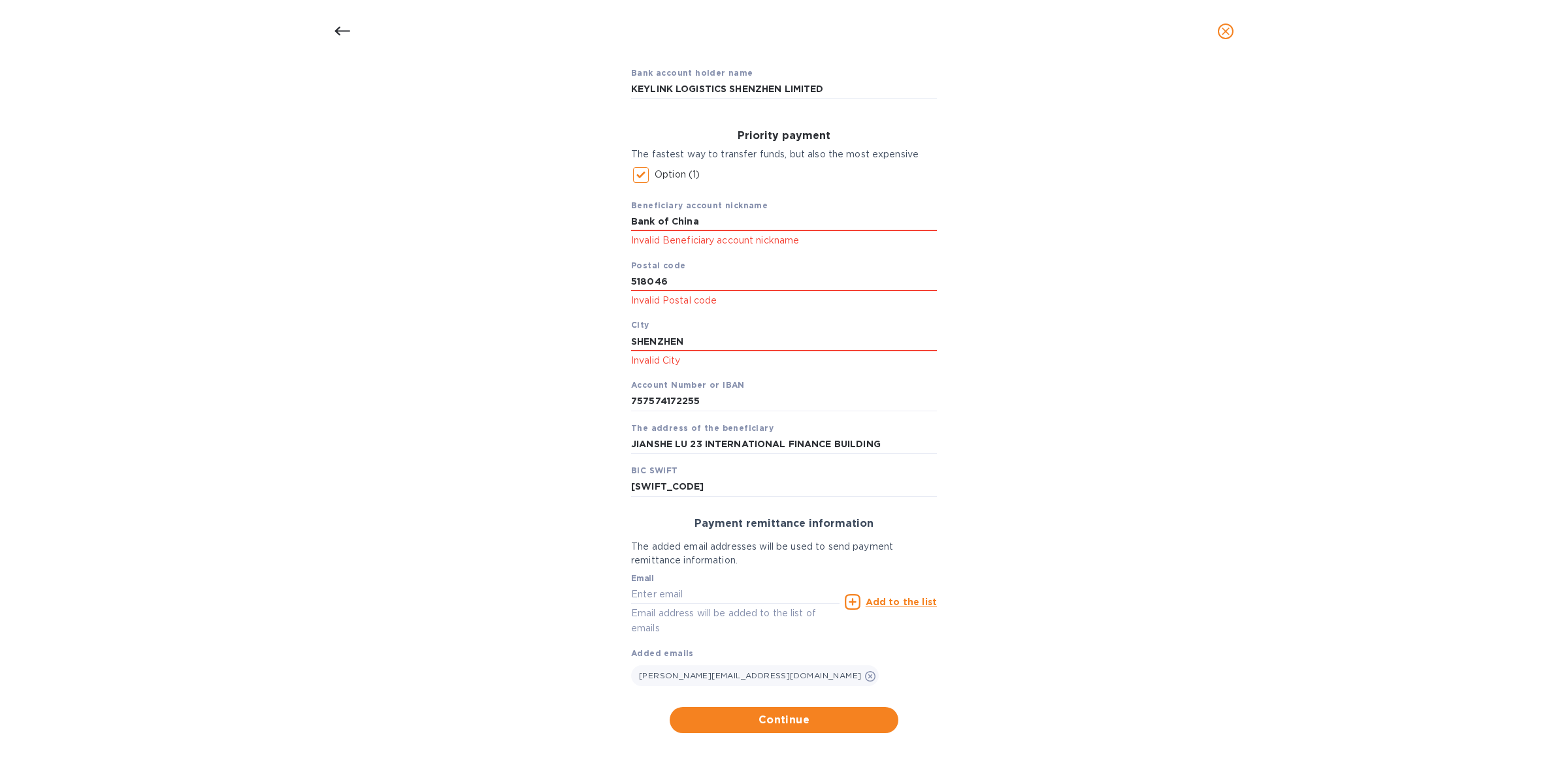
scroll to position [151, 0]
type input "518046"
click at [789, 718] on span "Continue" at bounding box center [784, 717] width 208 height 16
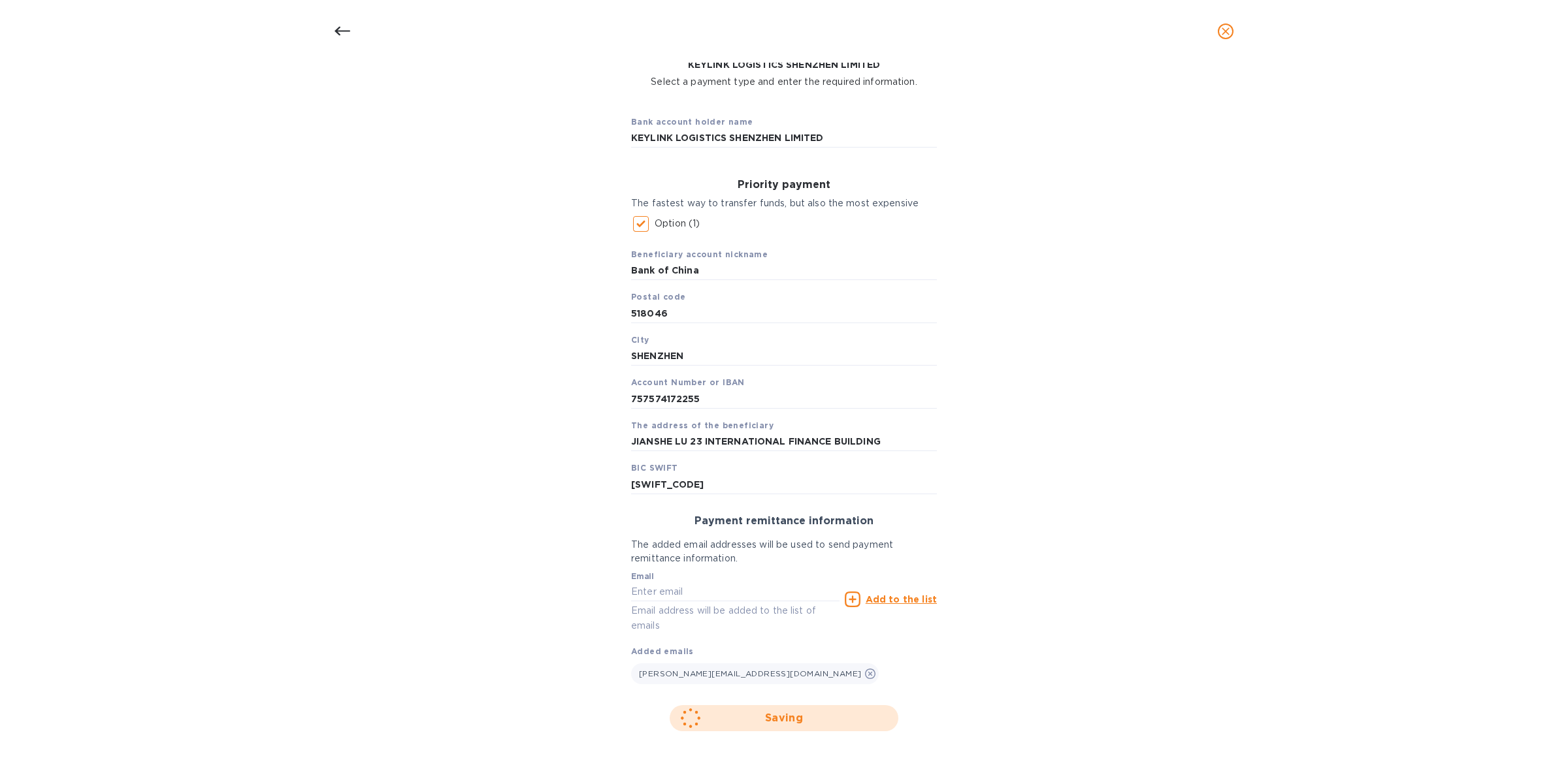
scroll to position [0, 0]
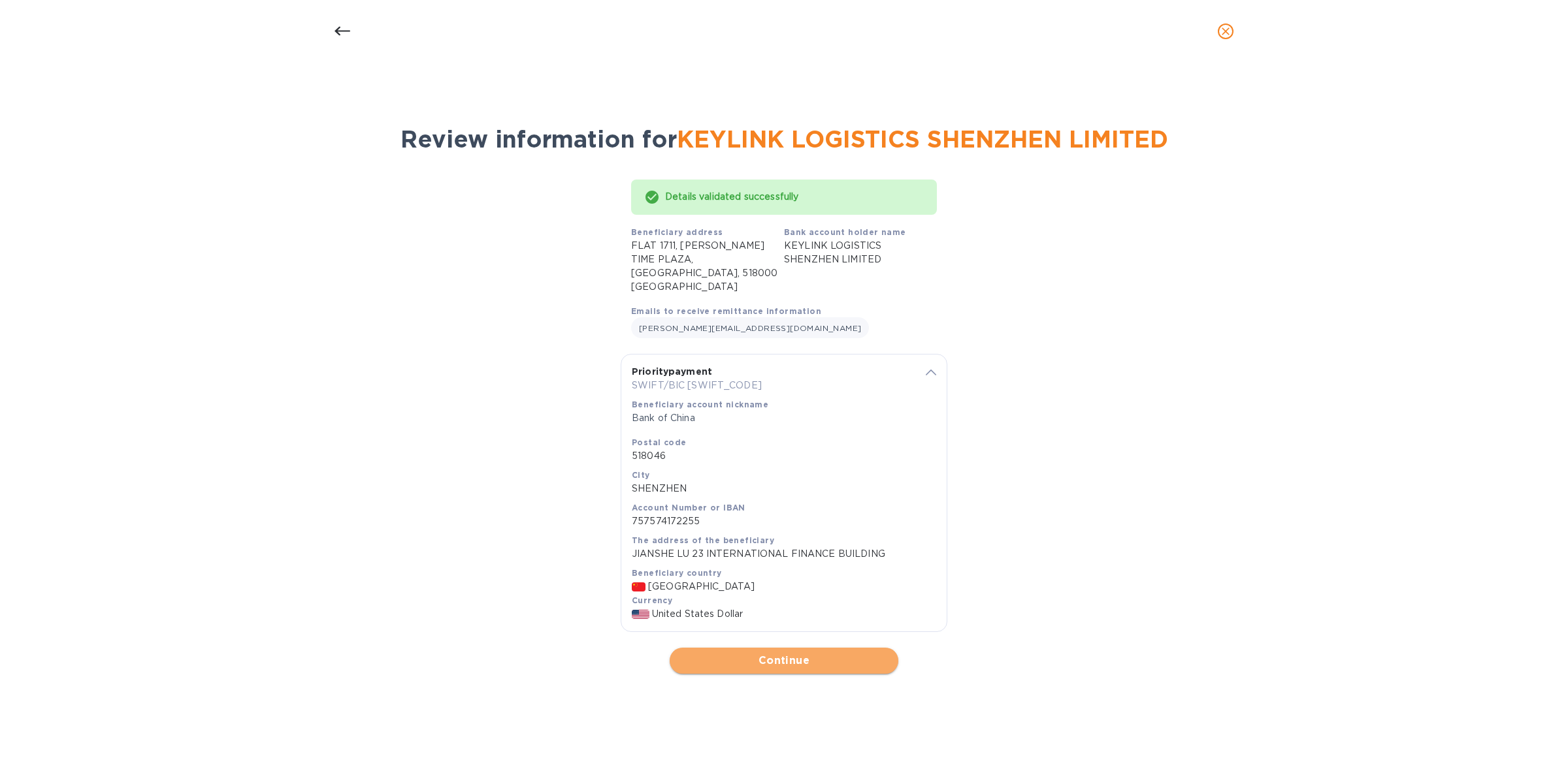
click at [794, 653] on span "Continue" at bounding box center [784, 661] width 208 height 16
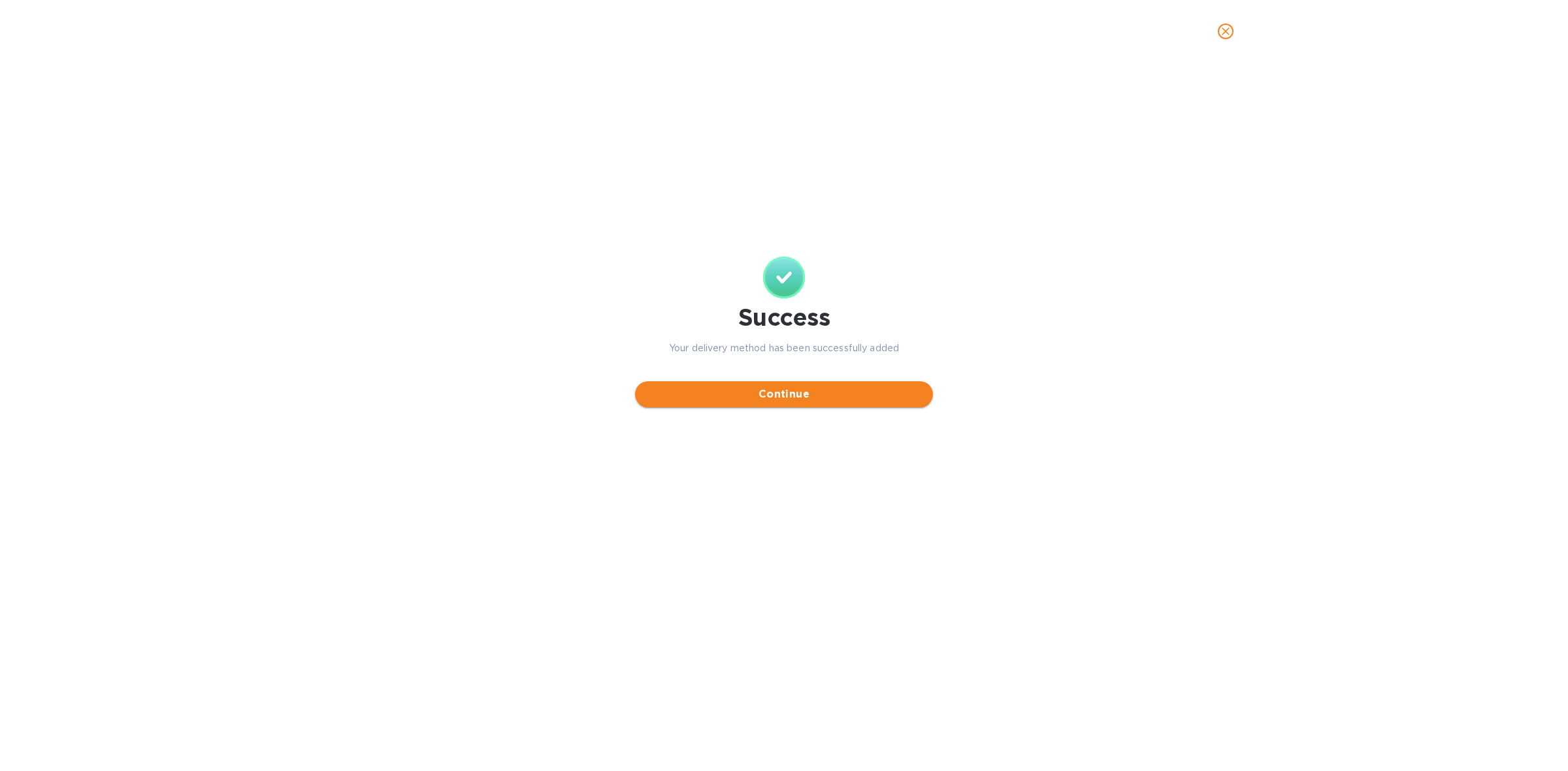
click at [809, 396] on span "Continue" at bounding box center [784, 394] width 277 height 16
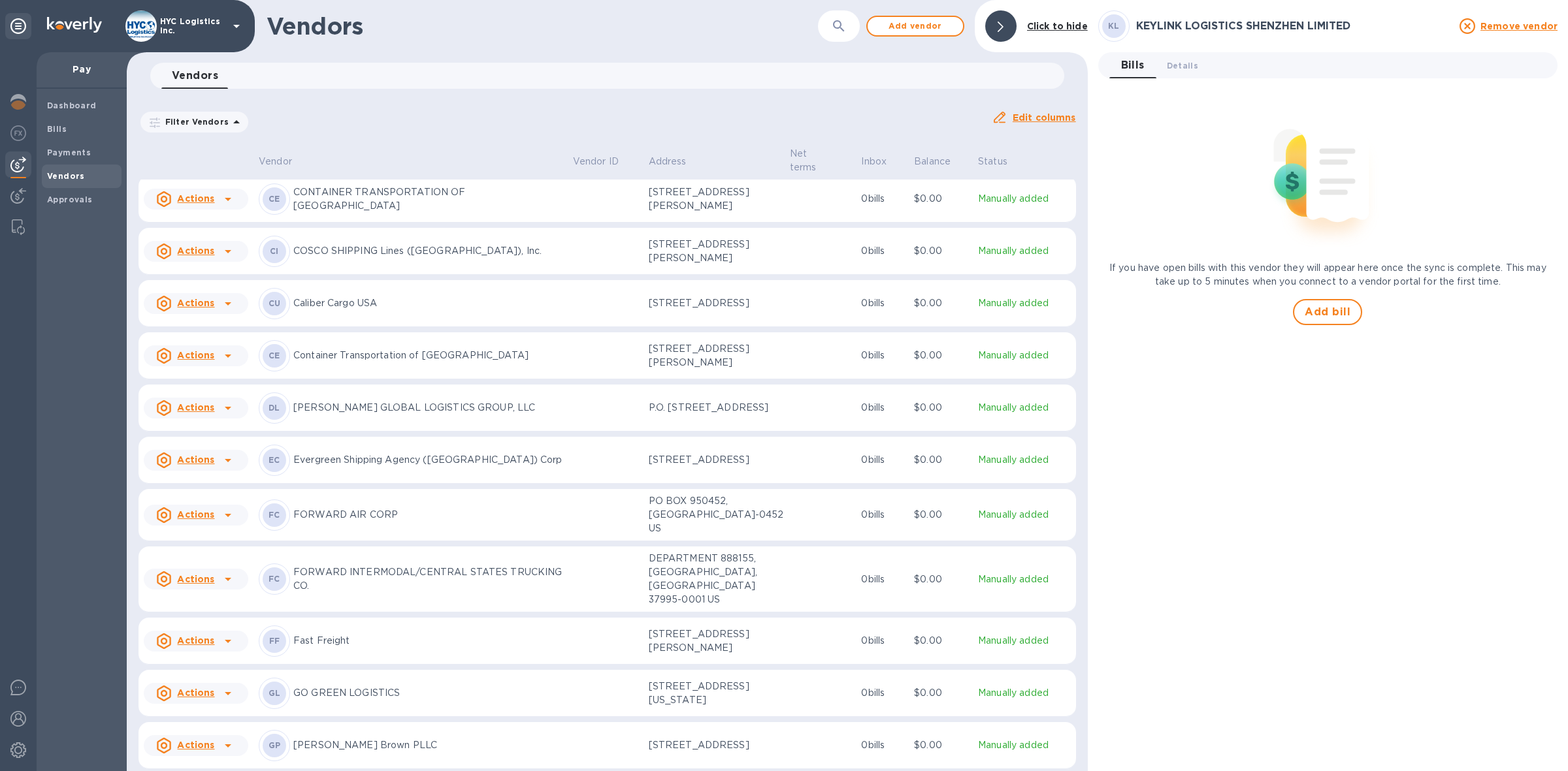
scroll to position [1557, 0]
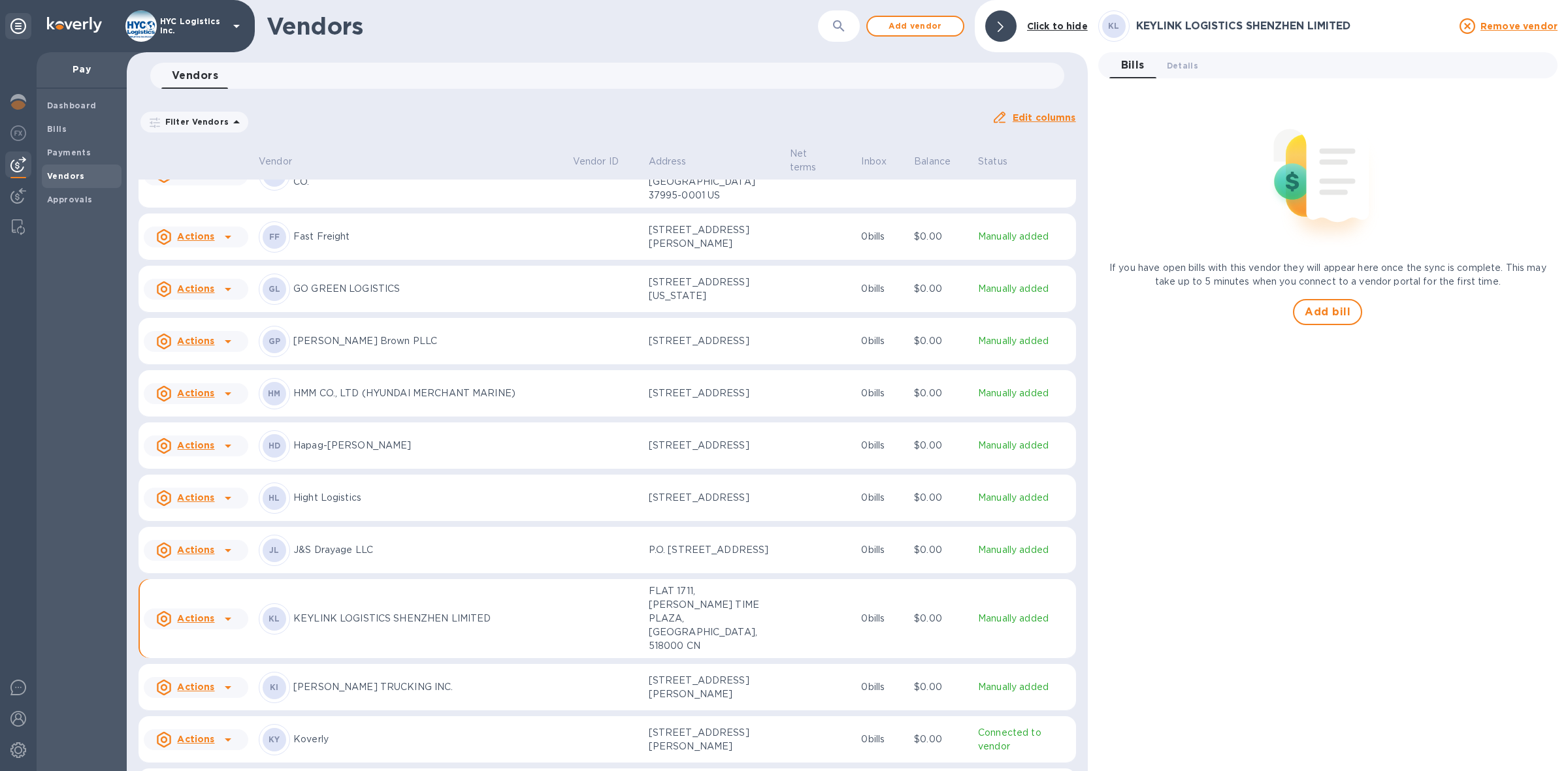
click at [197, 613] on u "Actions" at bounding box center [195, 618] width 37 height 11
click at [203, 664] on b "Add new bill" at bounding box center [211, 665] width 61 height 11
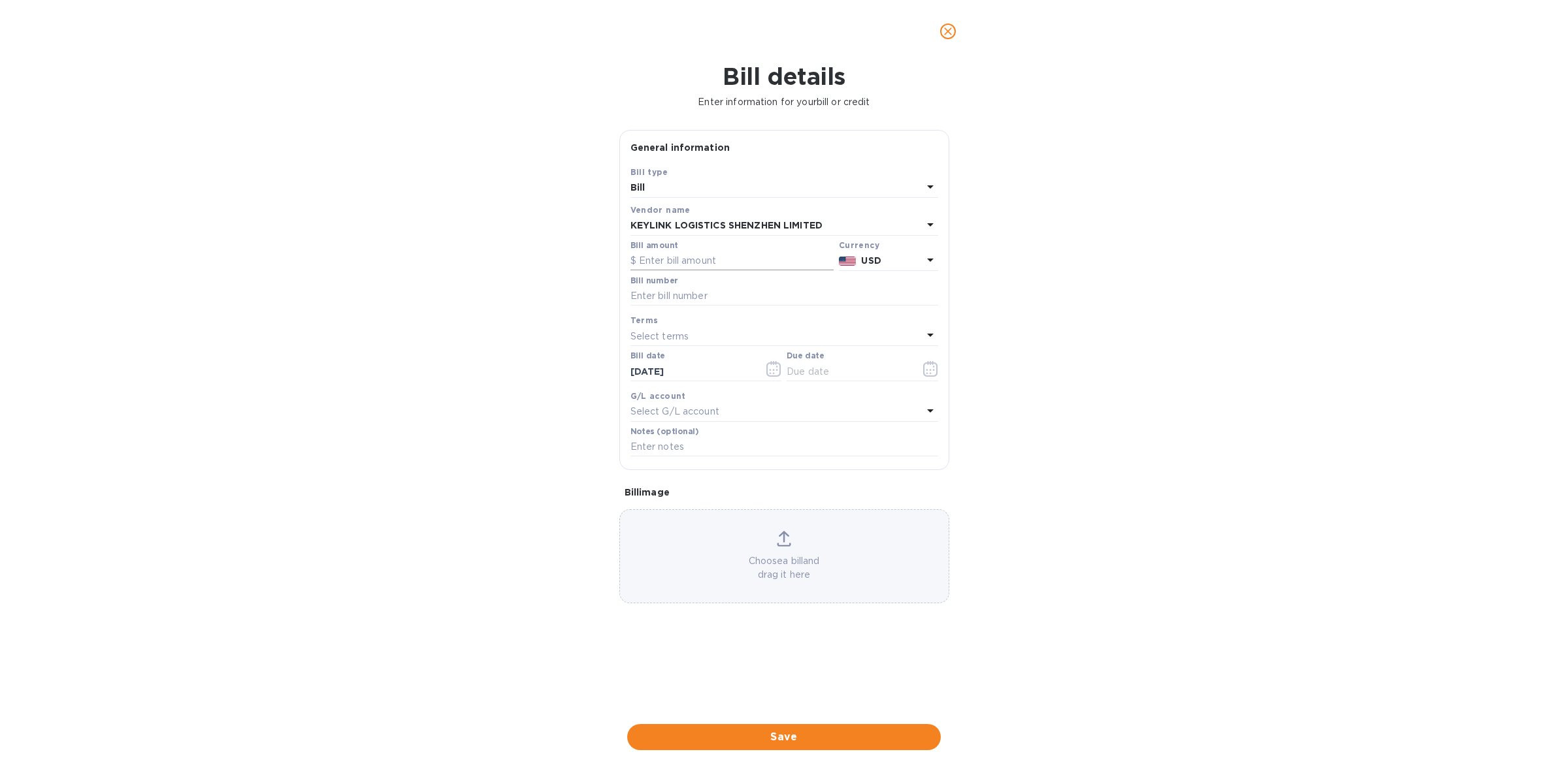
click at [704, 260] on input "text" at bounding box center [732, 261] width 203 height 20
type input "17,500.69"
click at [689, 292] on input "text" at bounding box center [784, 297] width 308 height 20
paste input "CSSZAE25080229 CSSZAE25080098 CSSZAE25080274"
type input "CSSZAE25080229 CSSZAE25080098 CSSZAE25080274"
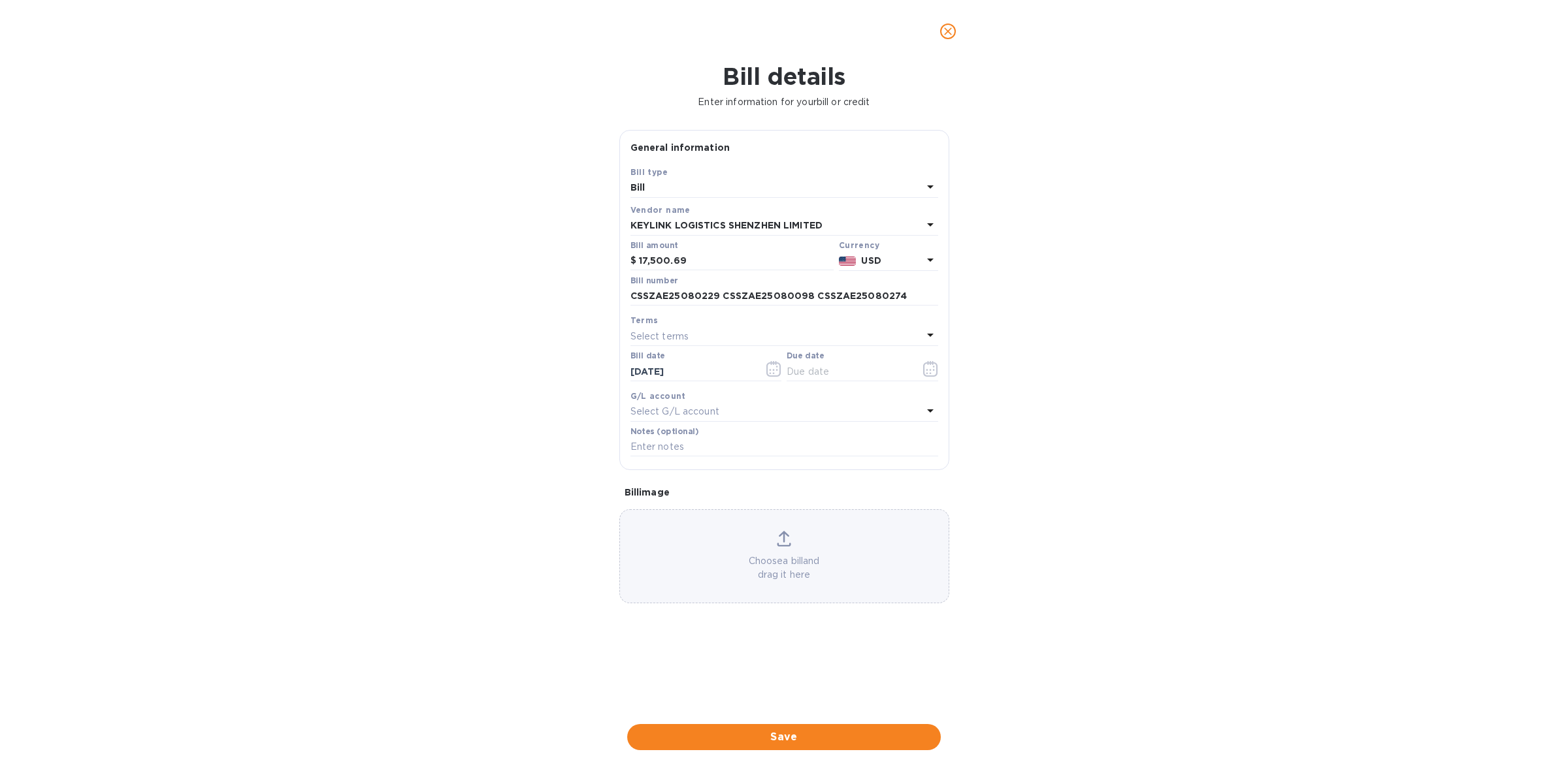
click at [686, 333] on p "Select terms" at bounding box center [659, 336] width 59 height 14
click at [698, 516] on div "COD" at bounding box center [779, 508] width 287 height 24
type input "[DATE]"
click at [789, 736] on span "Save" at bounding box center [784, 737] width 292 height 16
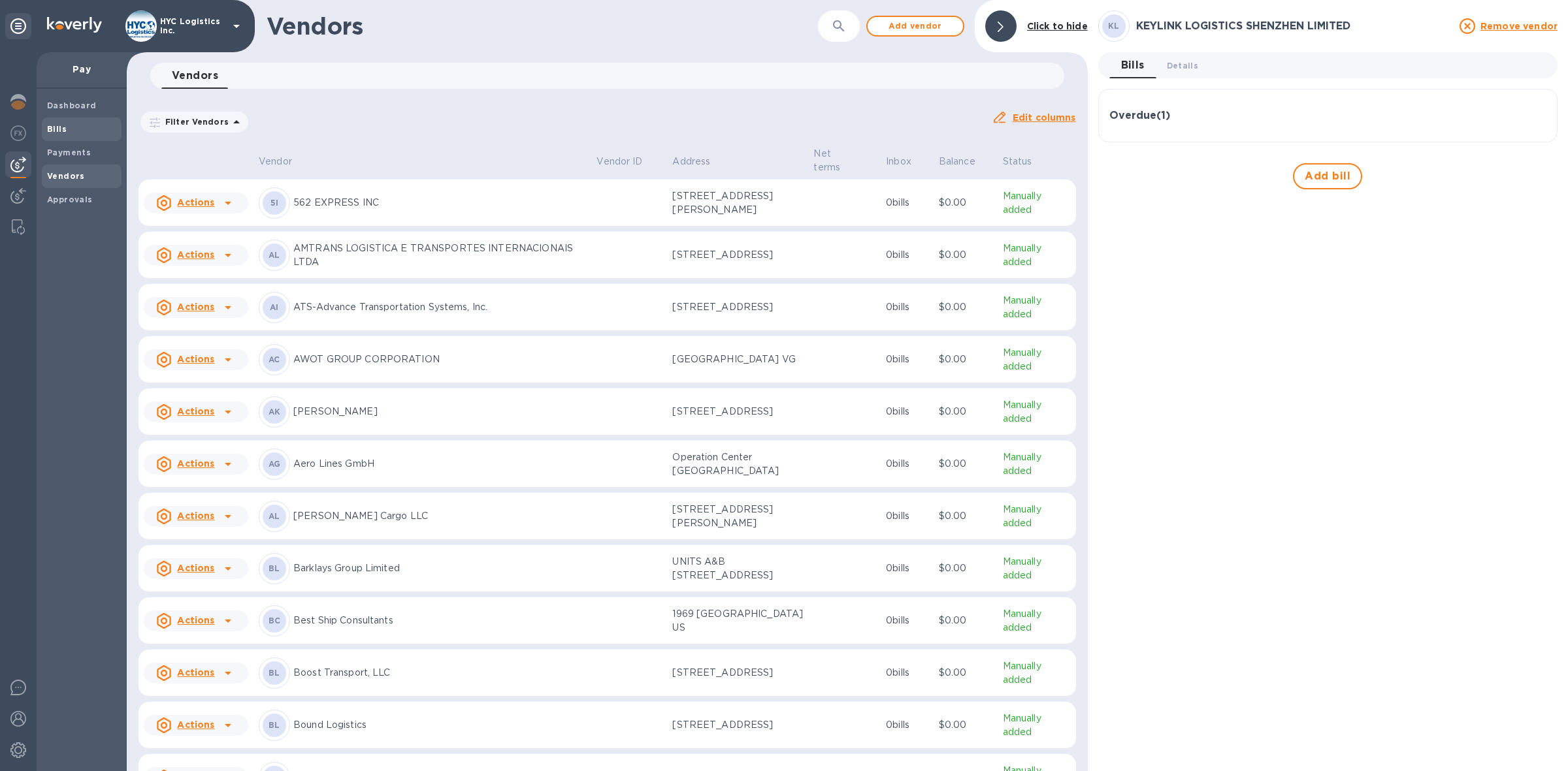
click at [56, 121] on div "Bills" at bounding box center [81, 129] width 80 height 24
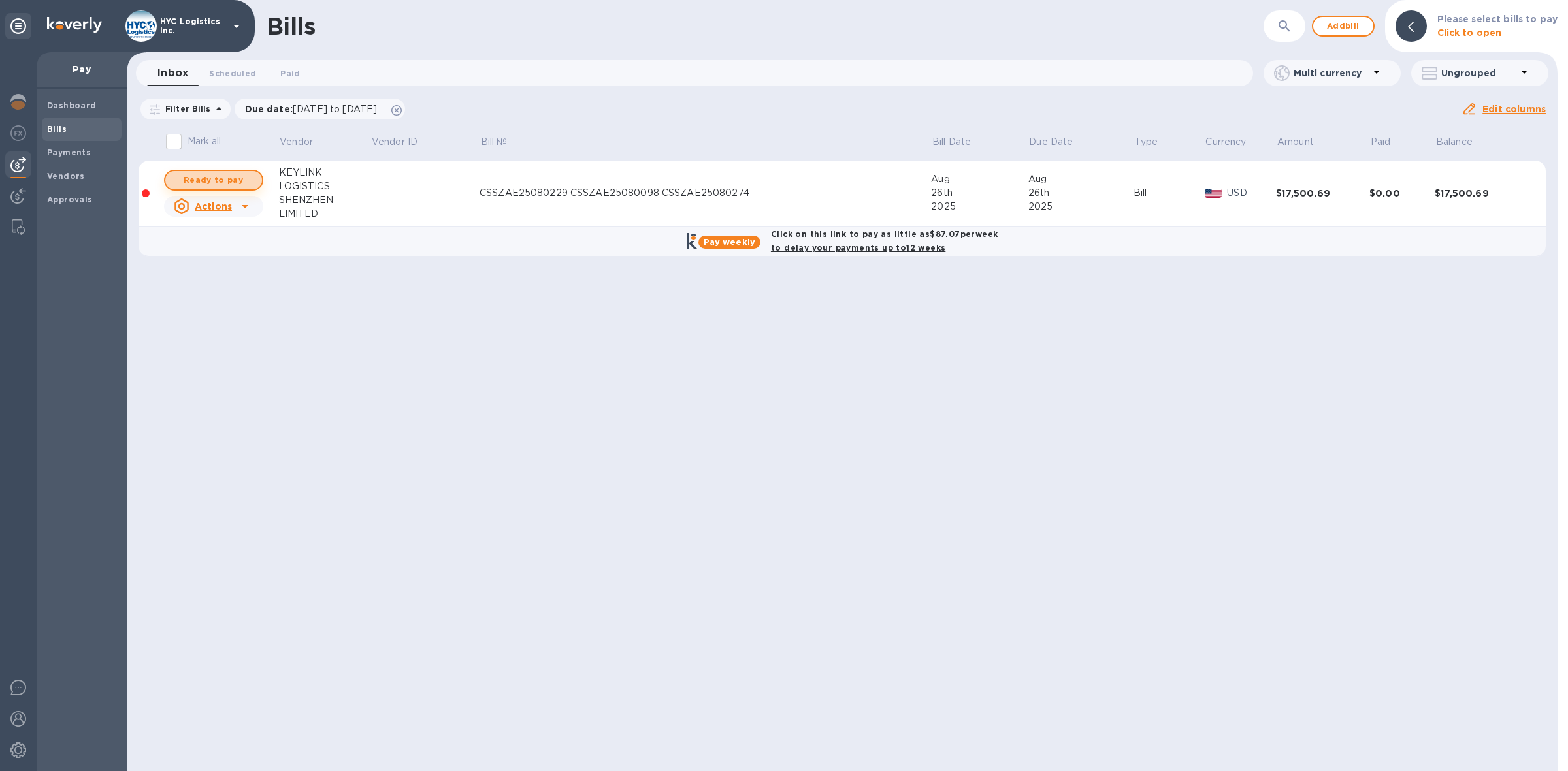
click at [223, 180] on span "Ready to pay" at bounding box center [214, 180] width 76 height 16
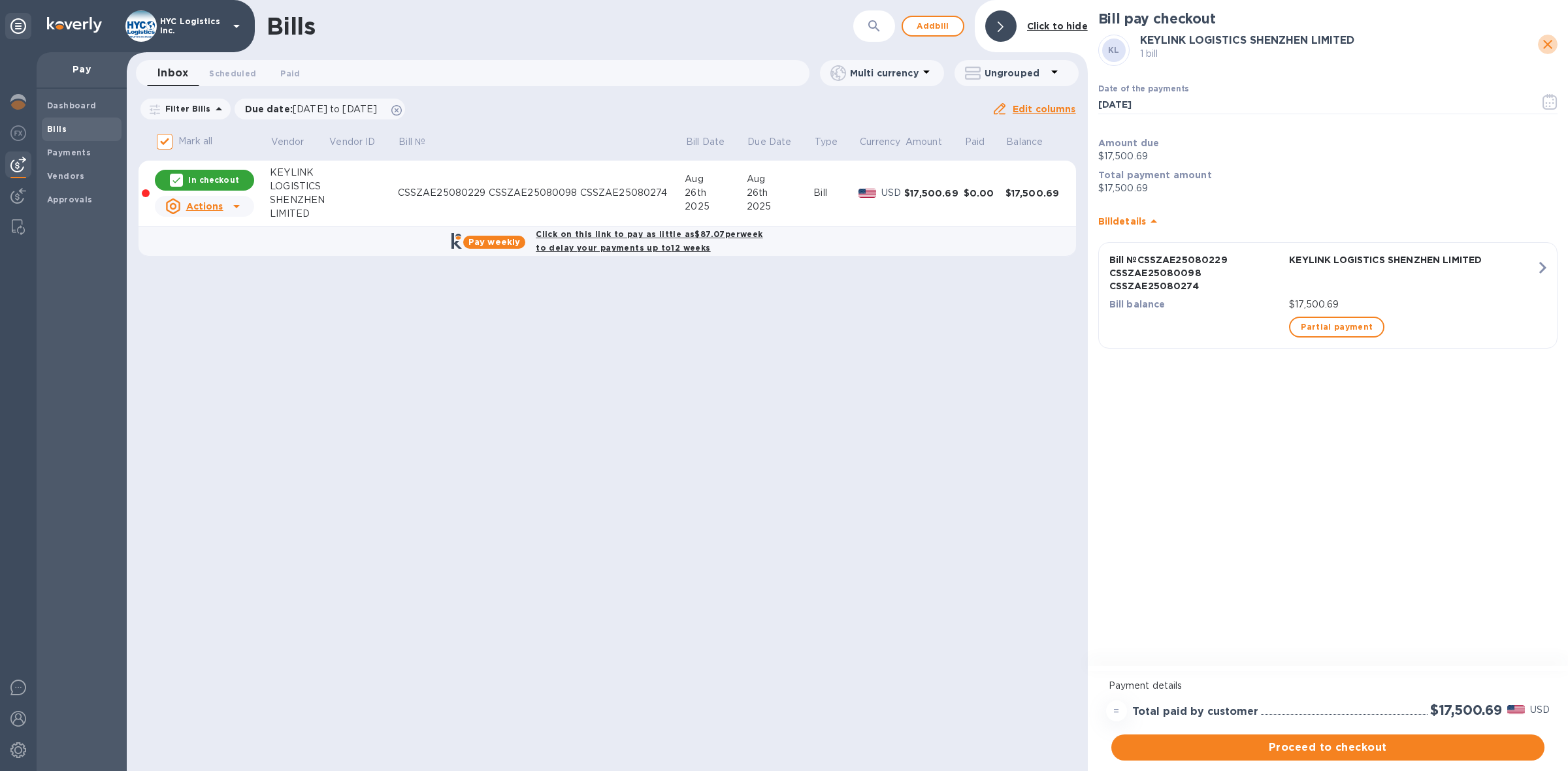
click at [1550, 43] on icon "close" at bounding box center [1547, 44] width 16 height 16
checkbox input "false"
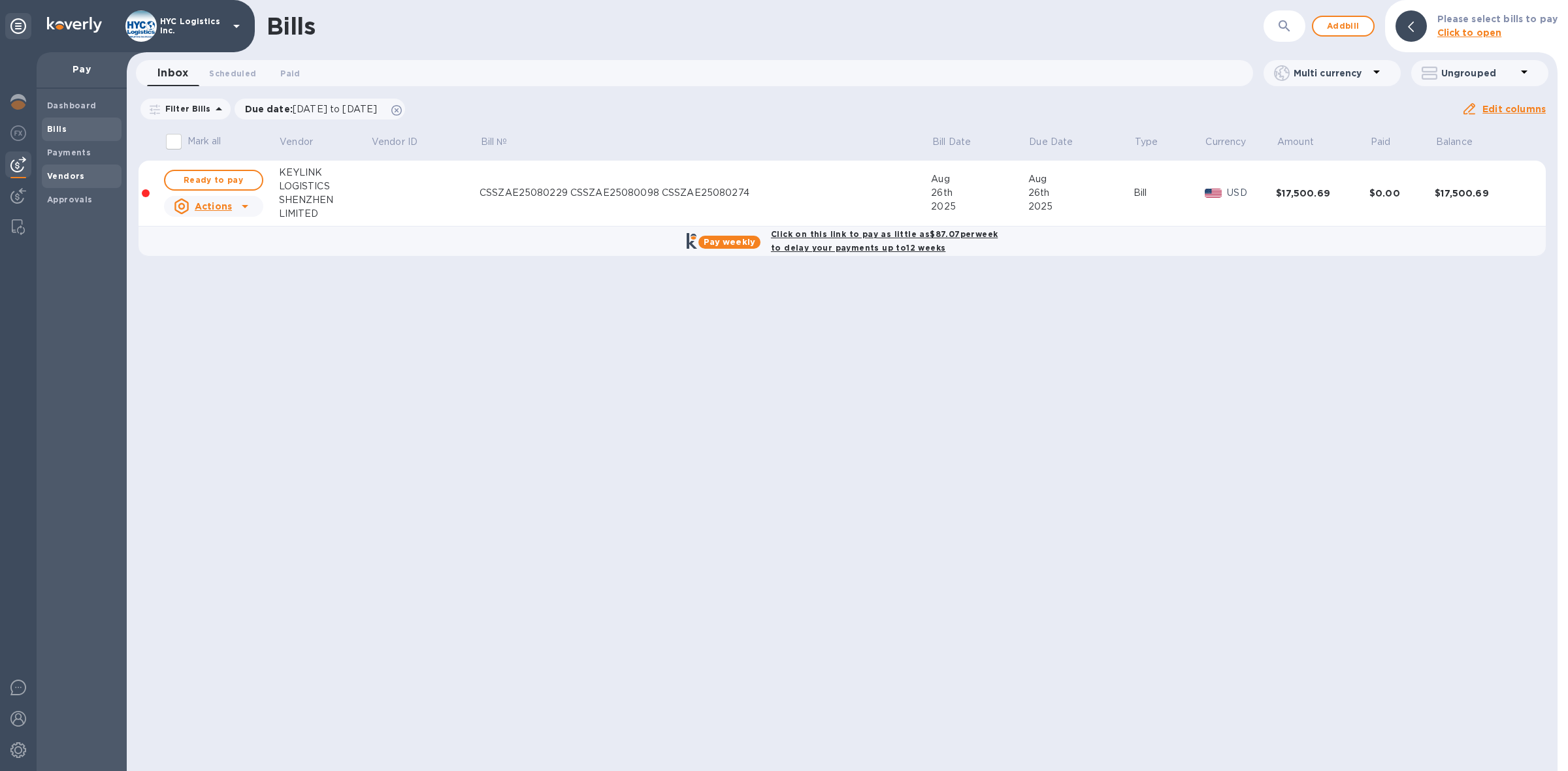
click at [57, 175] on b "Vendors" at bounding box center [66, 176] width 38 height 10
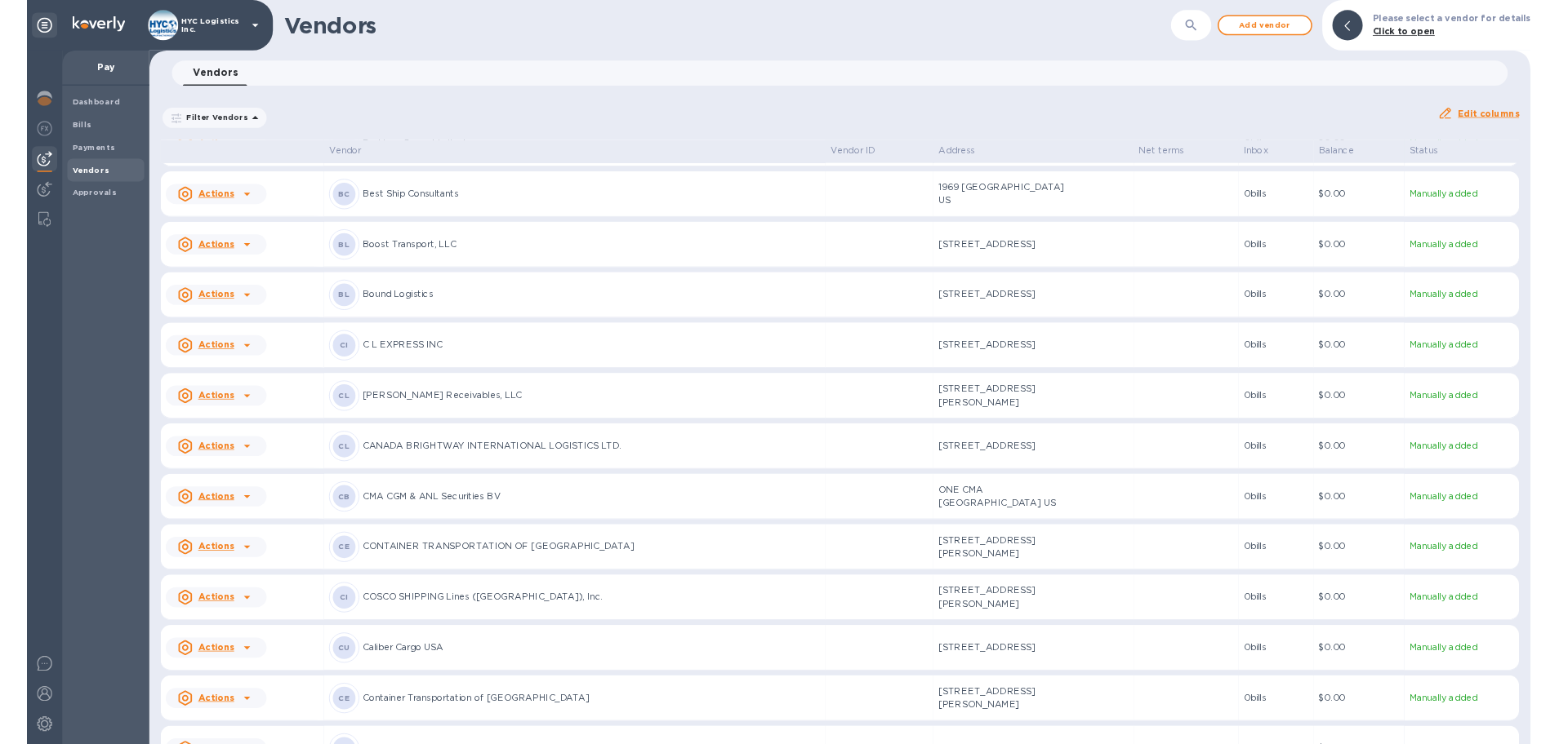
scroll to position [645, 0]
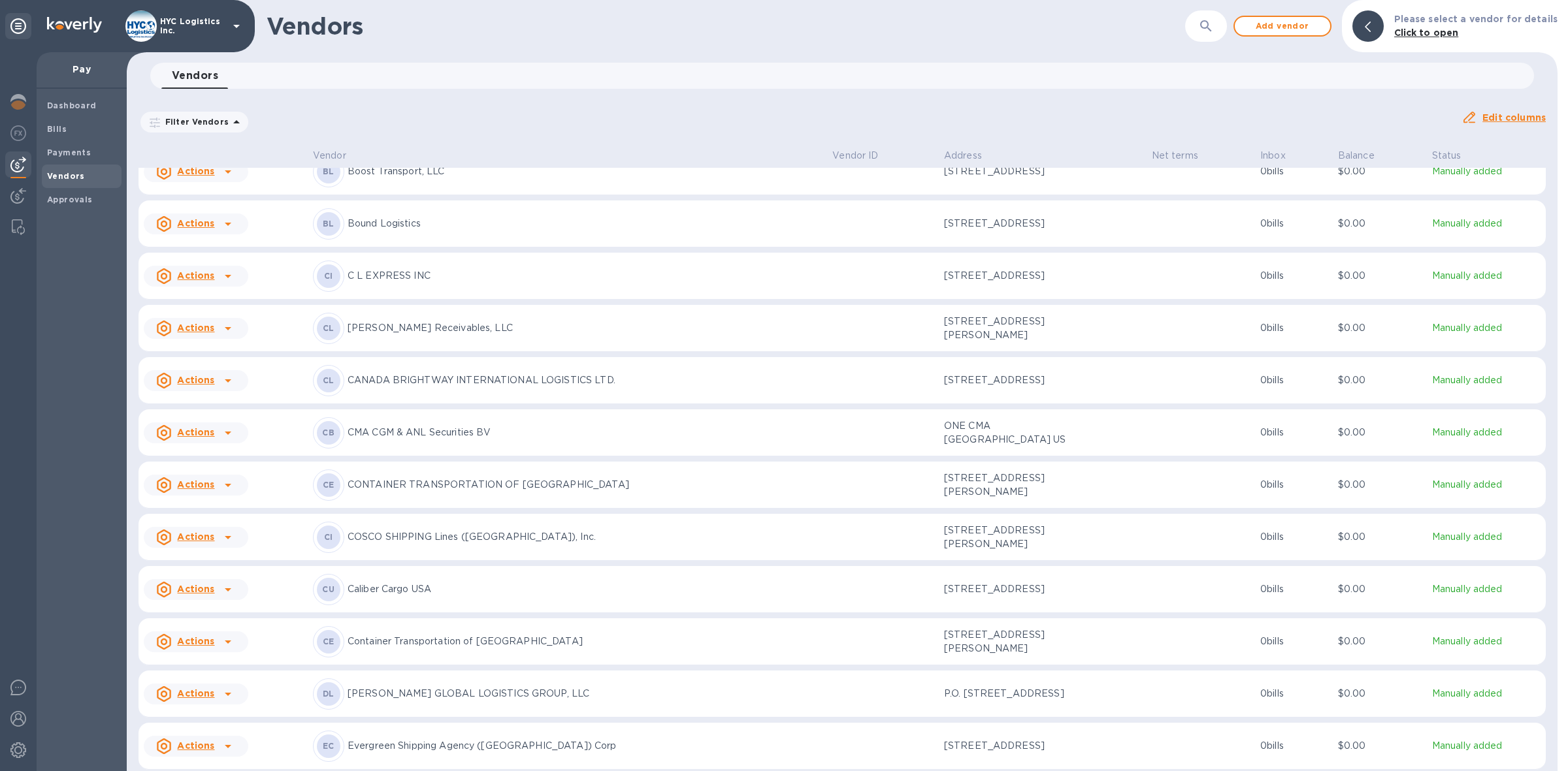
click at [206, 542] on u "Actions" at bounding box center [195, 537] width 37 height 11
click at [209, 624] on b "Add new bill" at bounding box center [211, 623] width 61 height 11
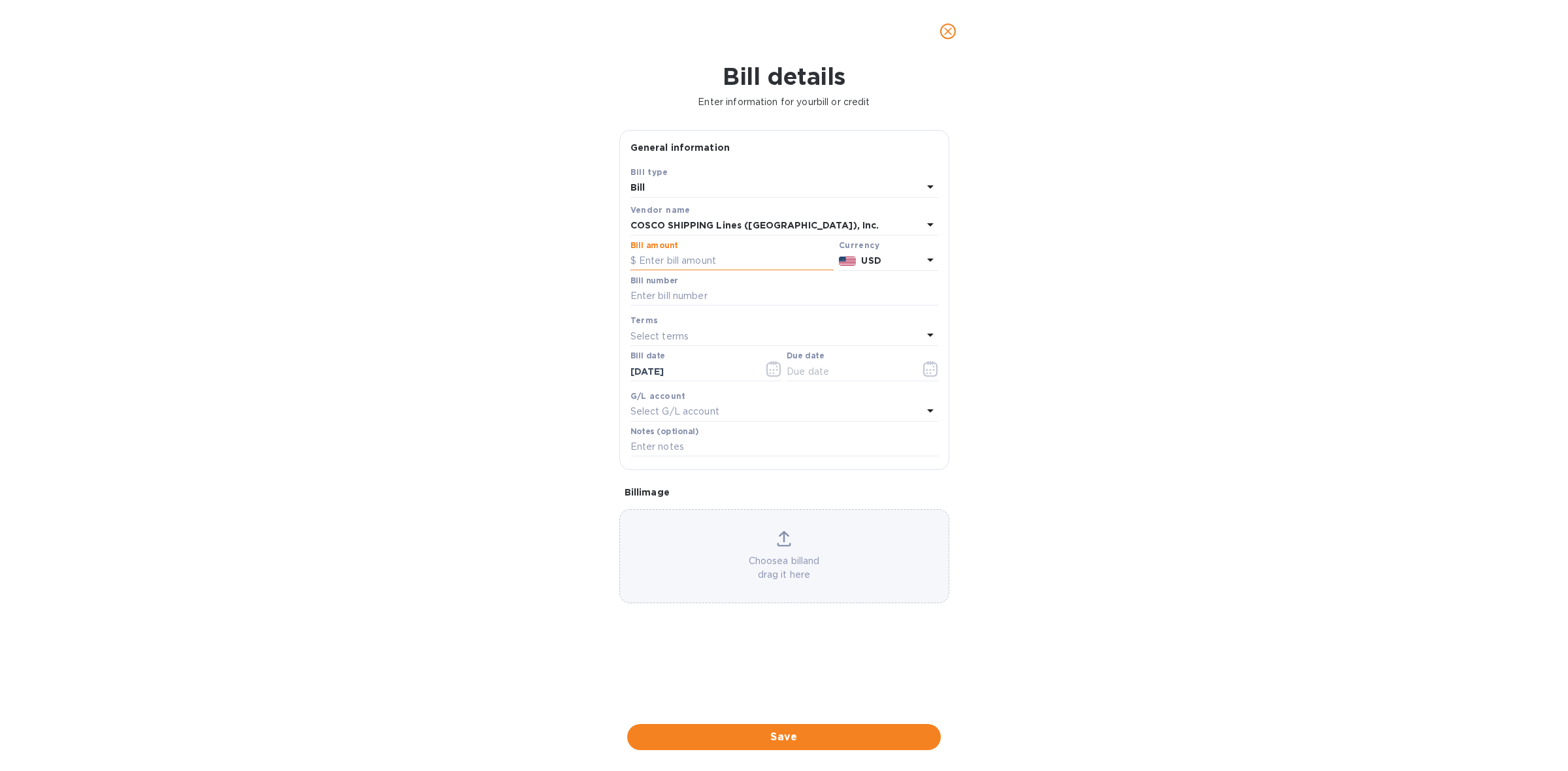
click at [684, 262] on input "text" at bounding box center [732, 261] width 203 height 20
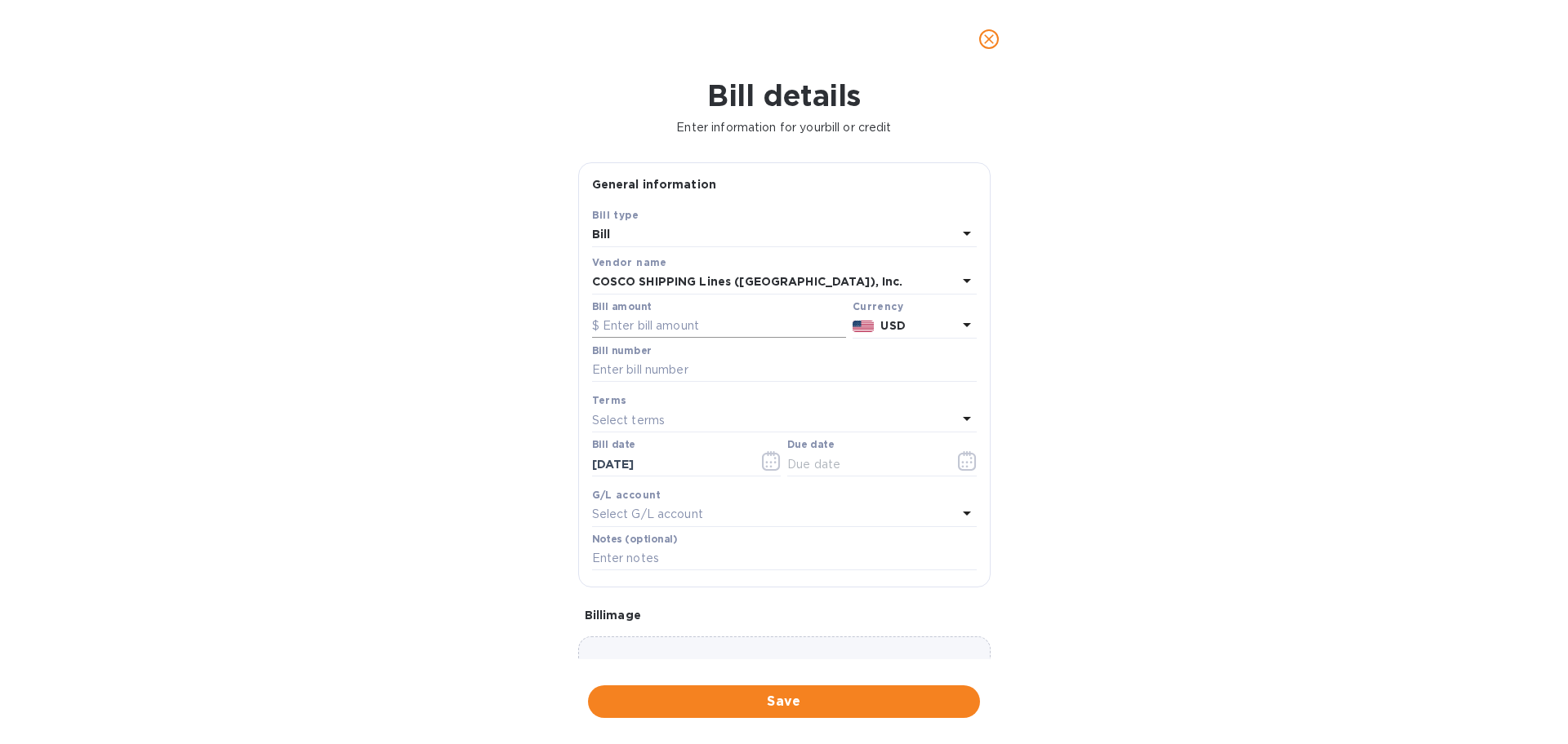
click at [738, 330] on input "text" at bounding box center [719, 326] width 254 height 25
type input "3,155"
click at [764, 361] on div "Bill number" at bounding box center [784, 363] width 385 height 37
click at [764, 364] on input "text" at bounding box center [784, 371] width 385 height 25
paste input "[PHONE_NUMBER]"
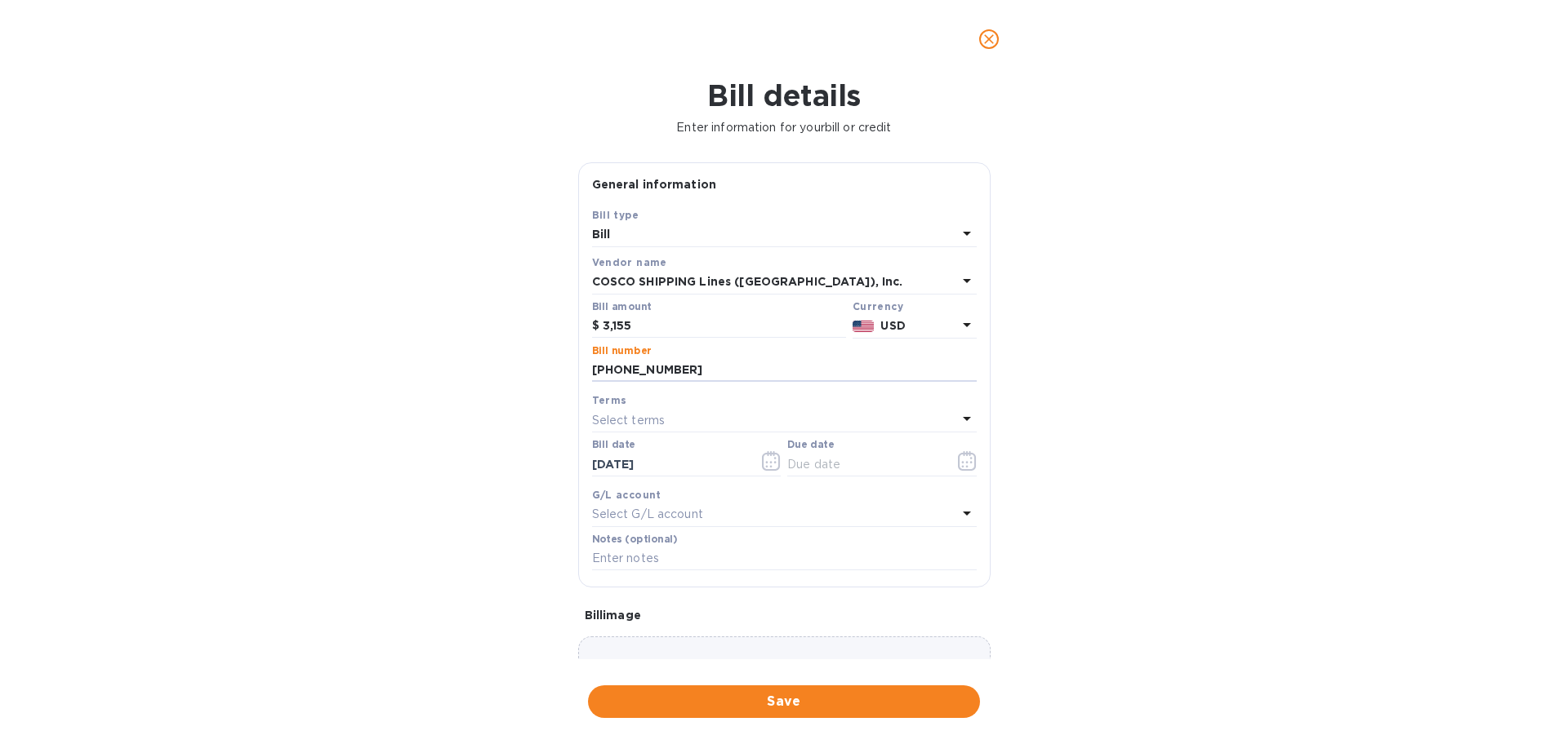
type input "[PHONE_NUMBER]"
click at [772, 423] on div "Select terms" at bounding box center [774, 421] width 365 height 23
click at [733, 622] on div "COD" at bounding box center [778, 635] width 359 height 30
type input "[DATE]"
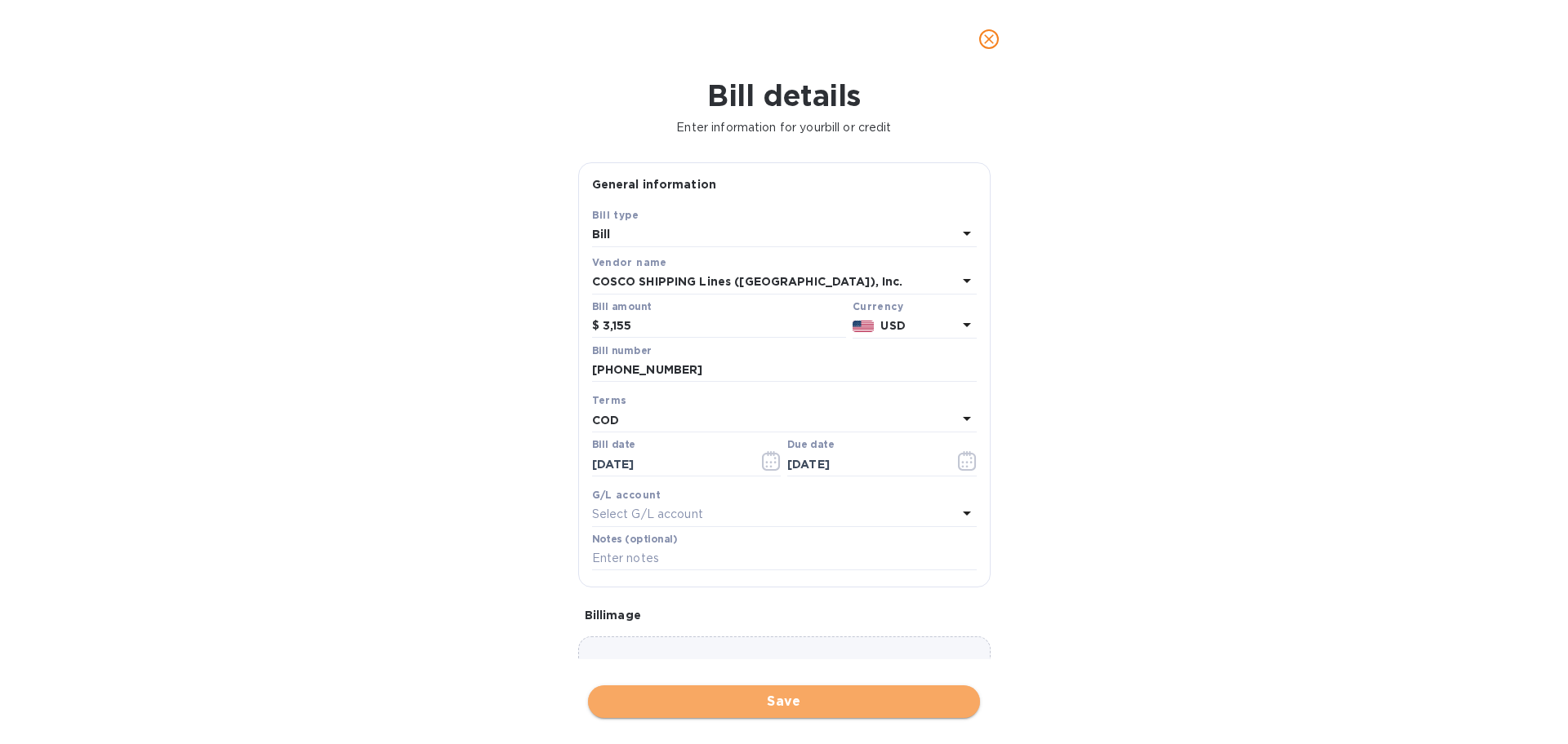
click at [824, 695] on span "Save" at bounding box center [784, 701] width 366 height 20
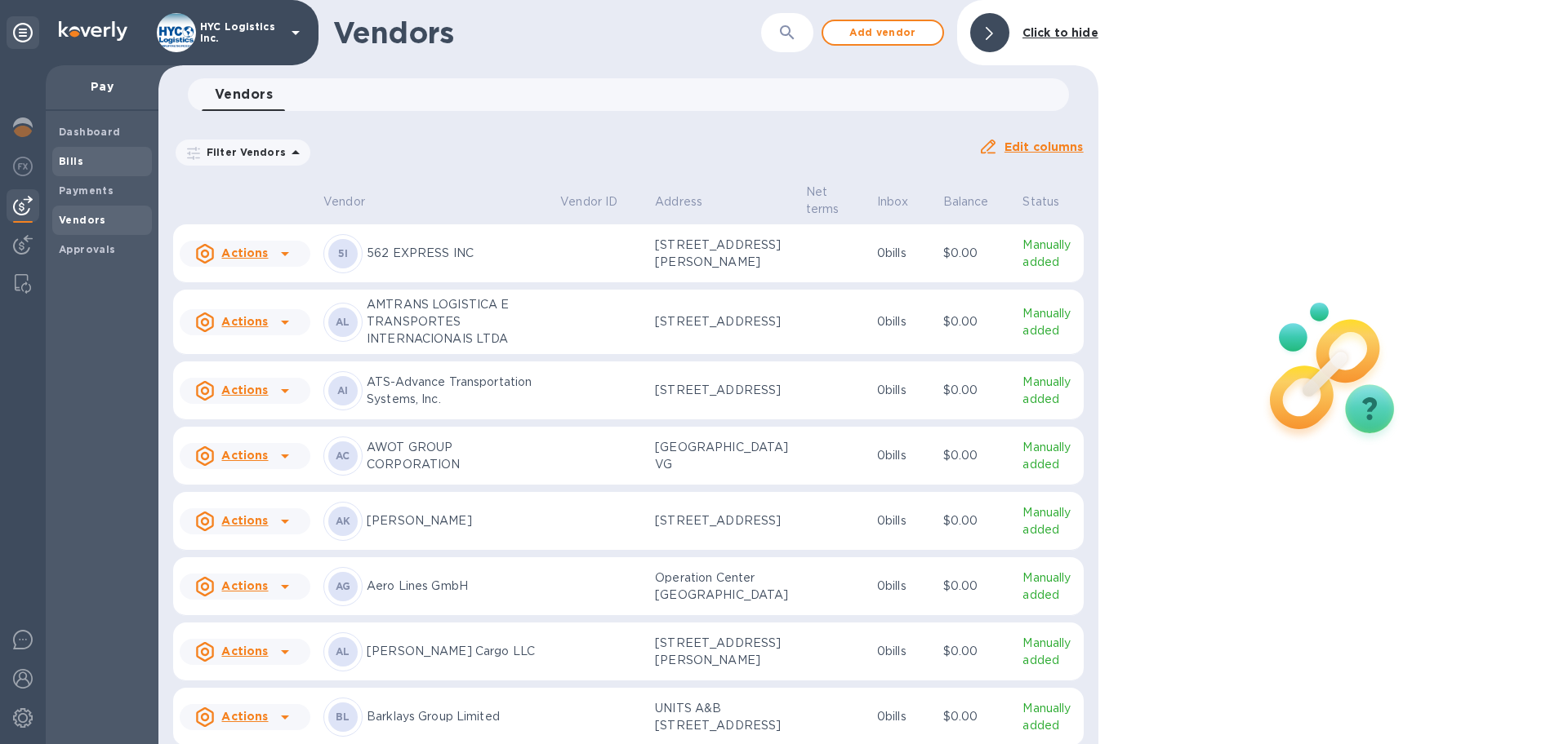
click at [74, 162] on b "Bills" at bounding box center [71, 161] width 25 height 12
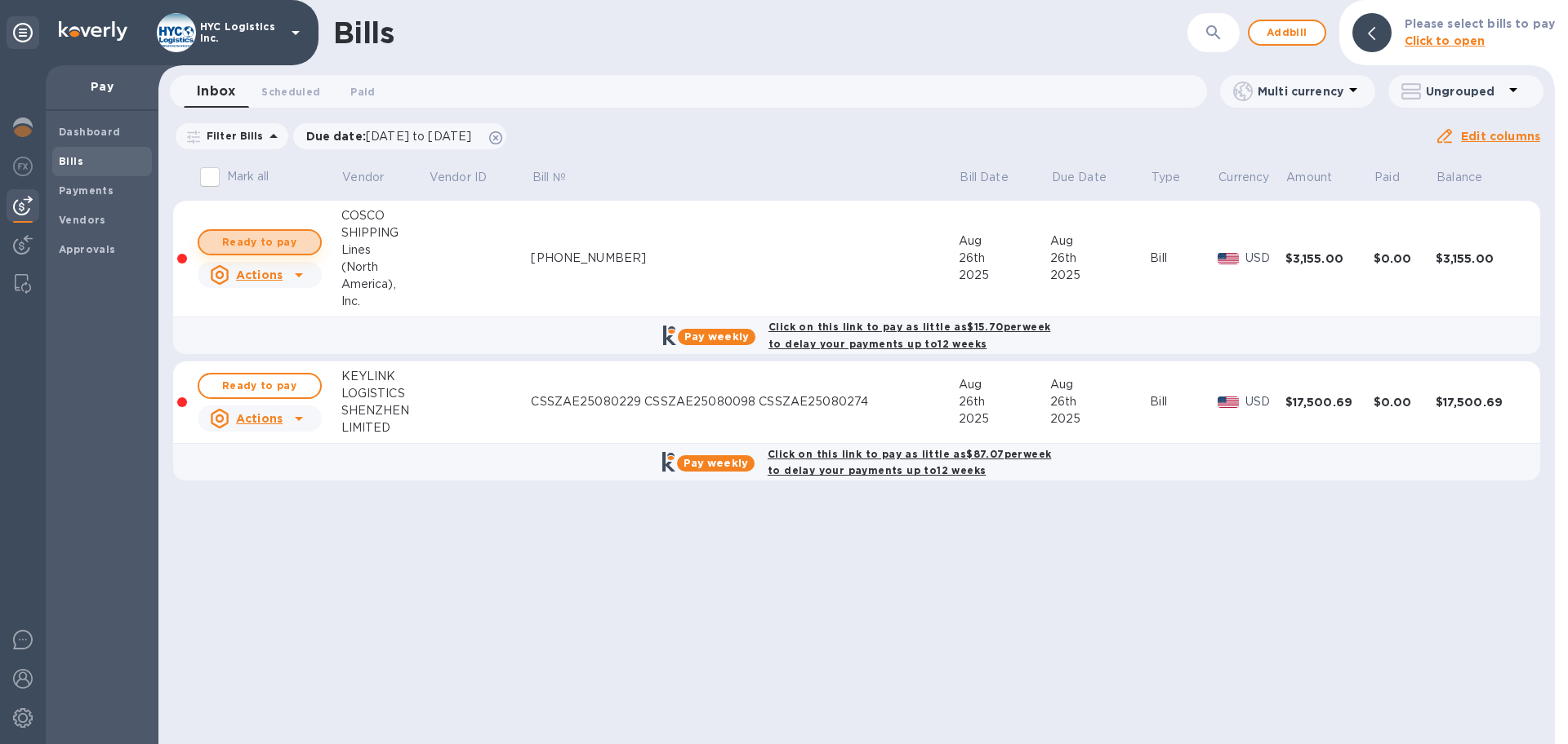
click at [269, 237] on span "Ready to pay" at bounding box center [260, 242] width 95 height 20
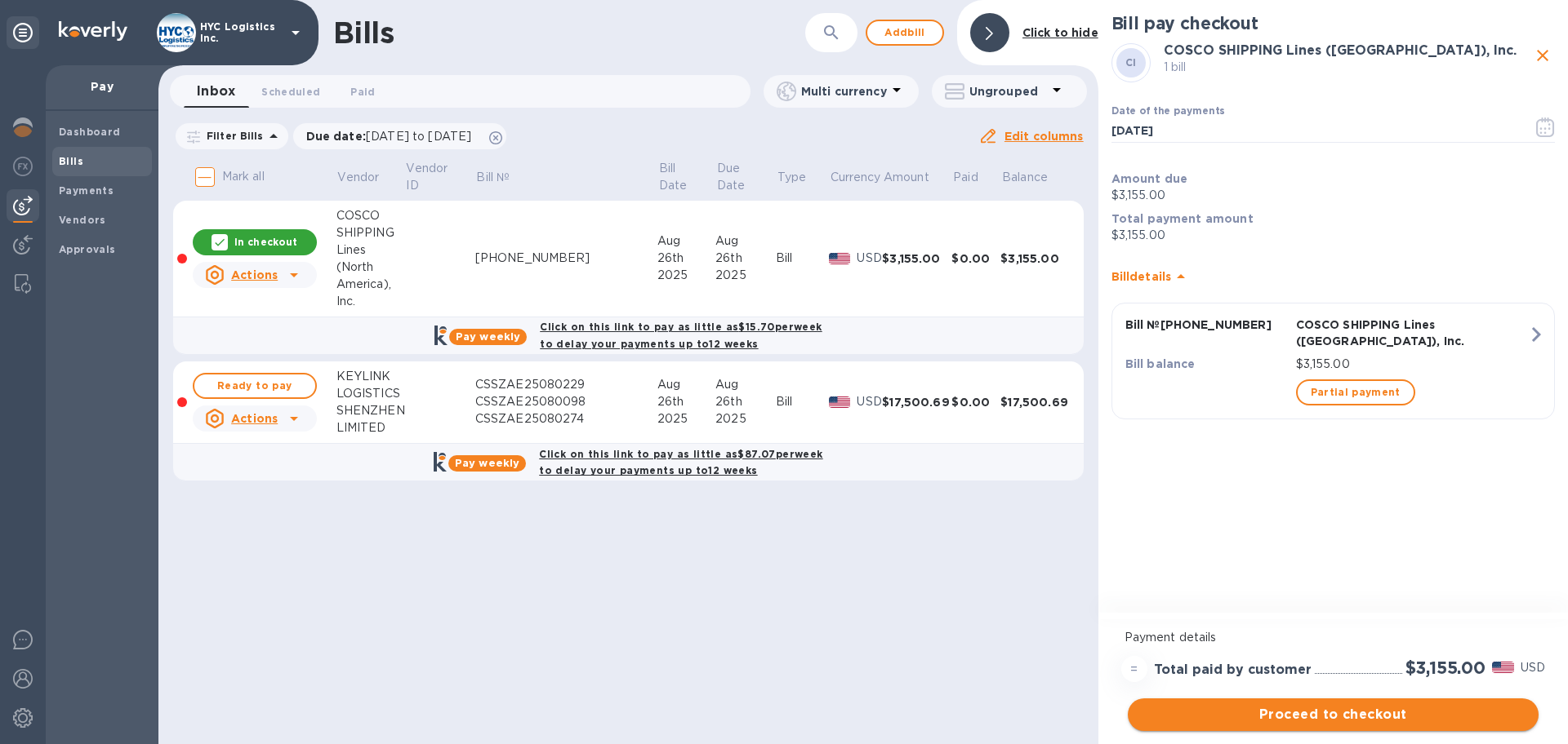
click at [1350, 712] on span "Proceed to checkout" at bounding box center [1333, 715] width 385 height 20
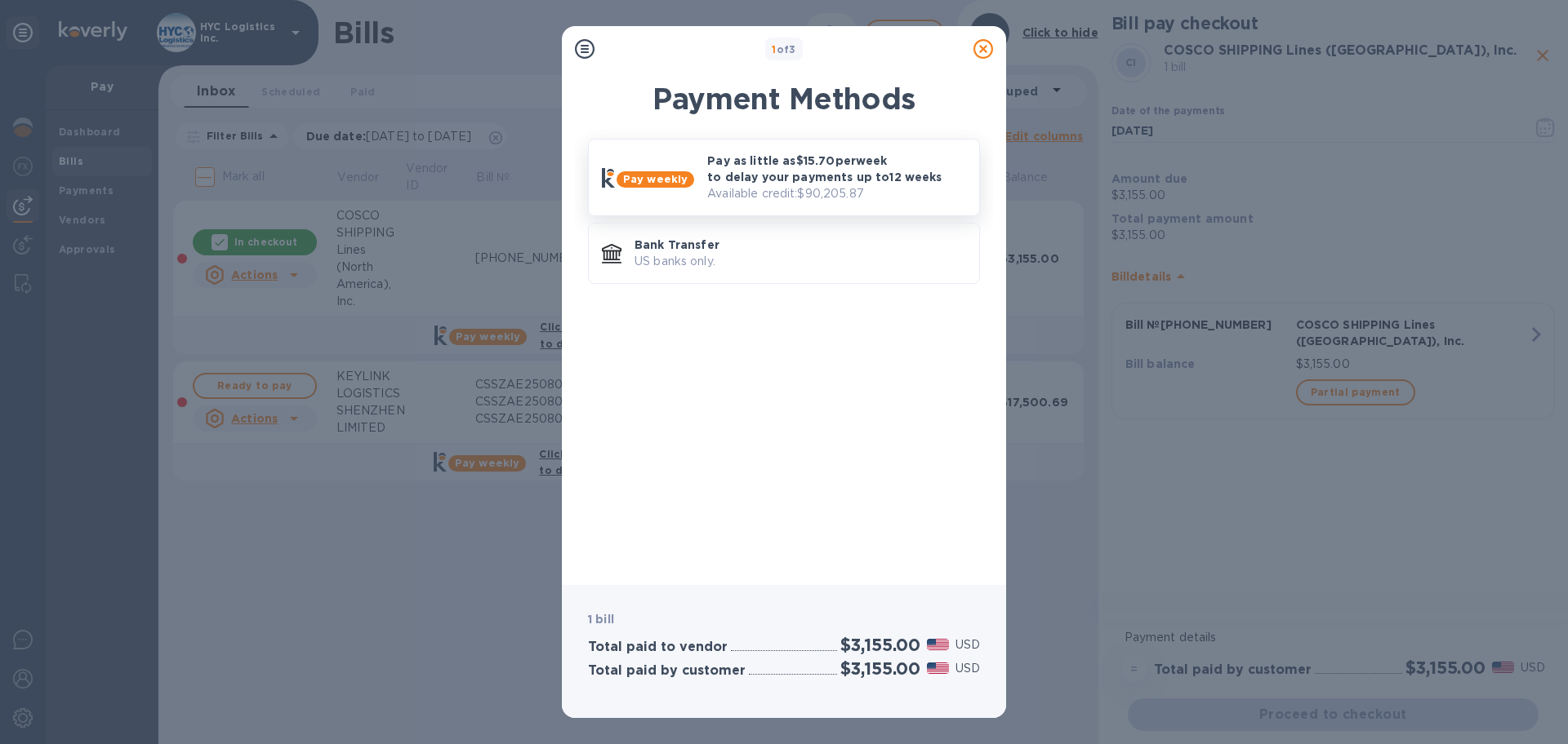
click at [823, 186] on p "Available credit: $90,205.87" at bounding box center [837, 194] width 259 height 17
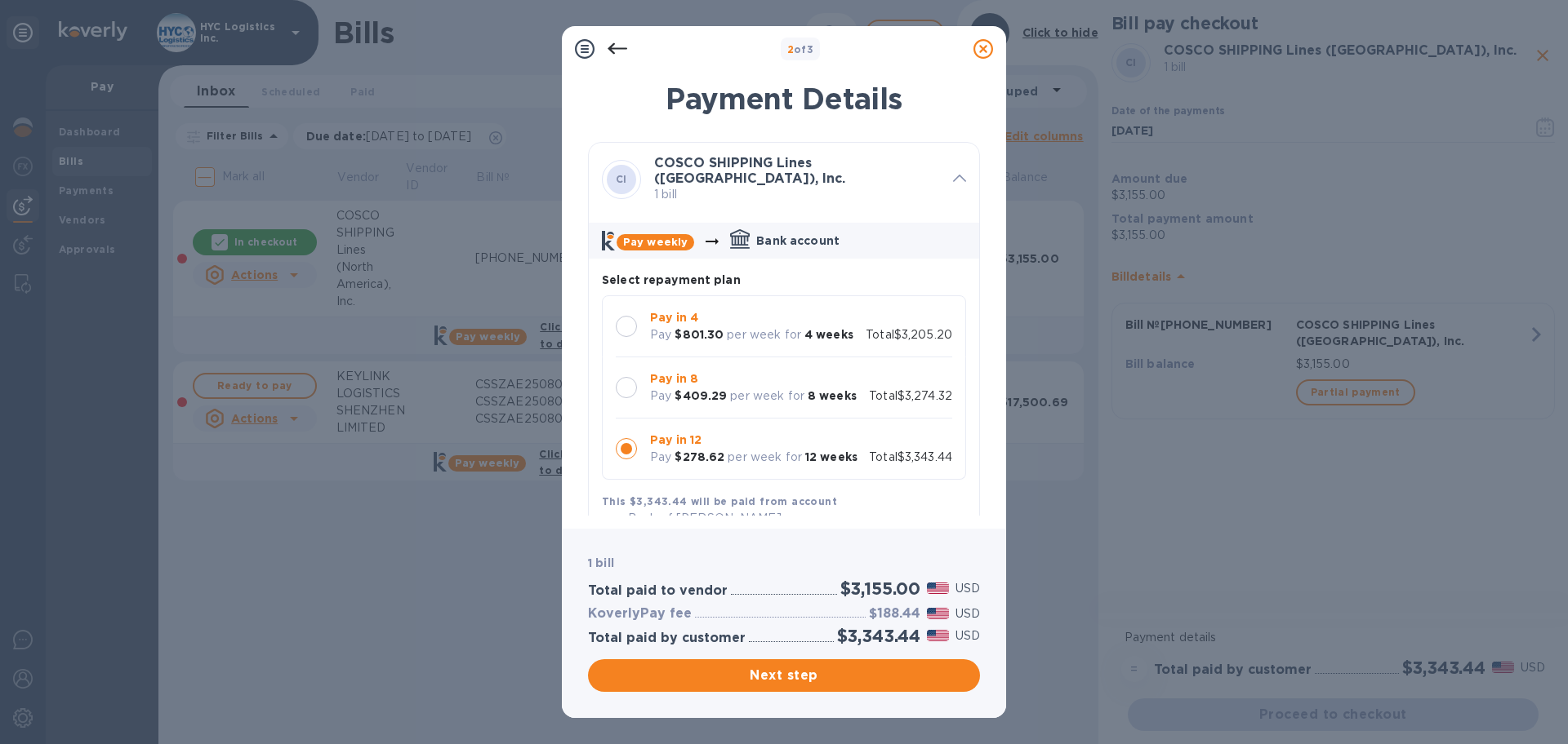
click at [628, 331] on div at bounding box center [626, 326] width 21 height 21
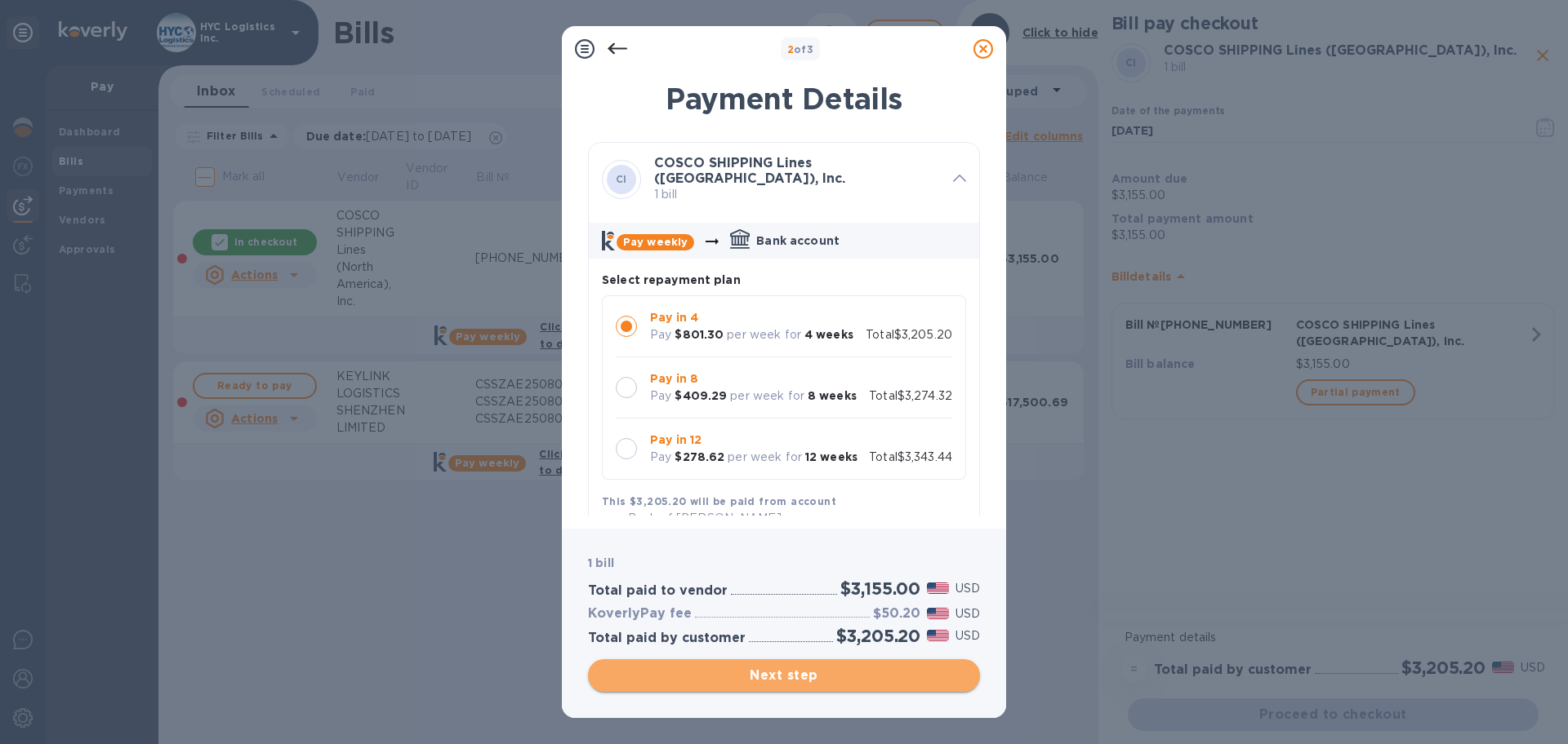
click at [796, 668] on span "Next step" at bounding box center [784, 675] width 366 height 20
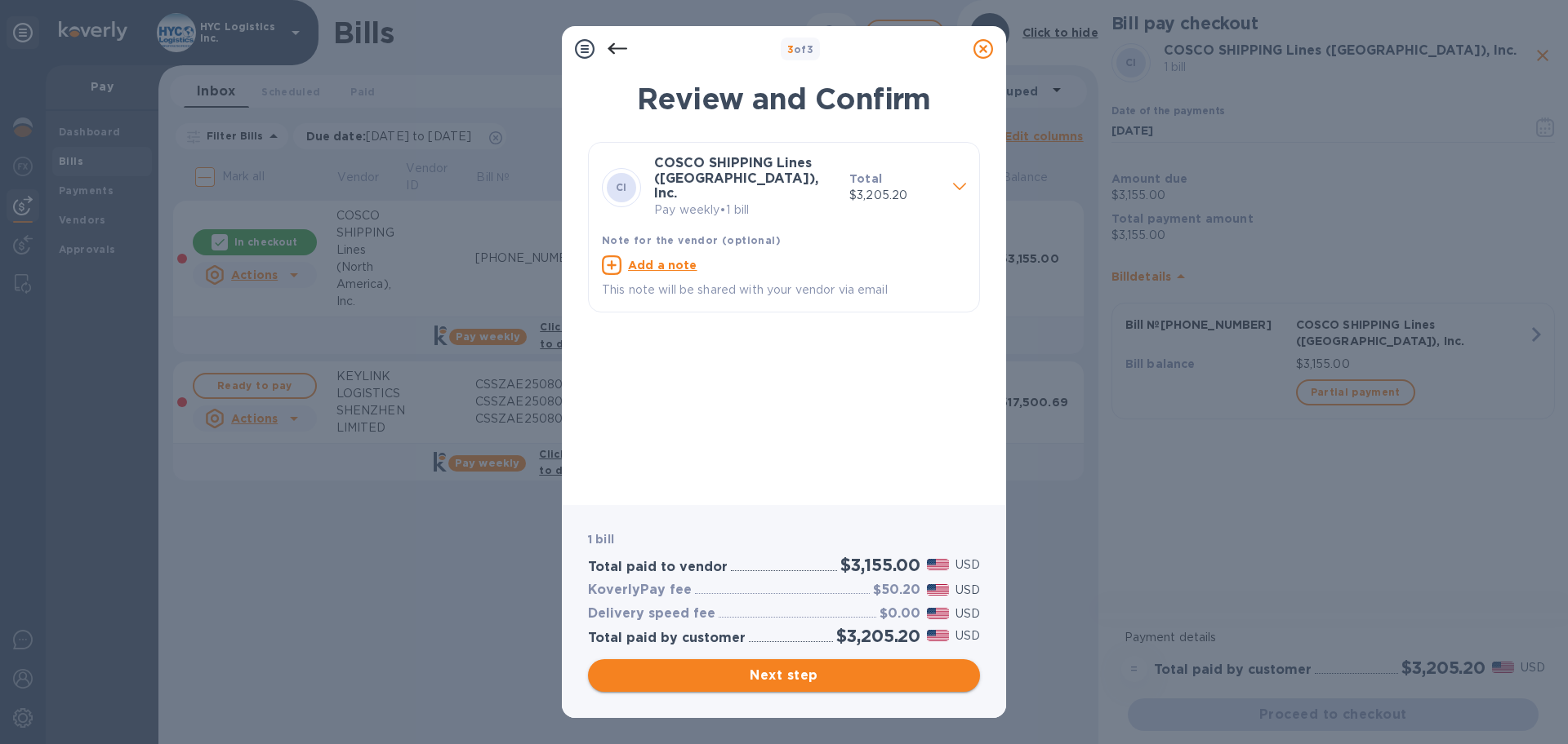
click at [804, 677] on span "Next step" at bounding box center [784, 675] width 366 height 20
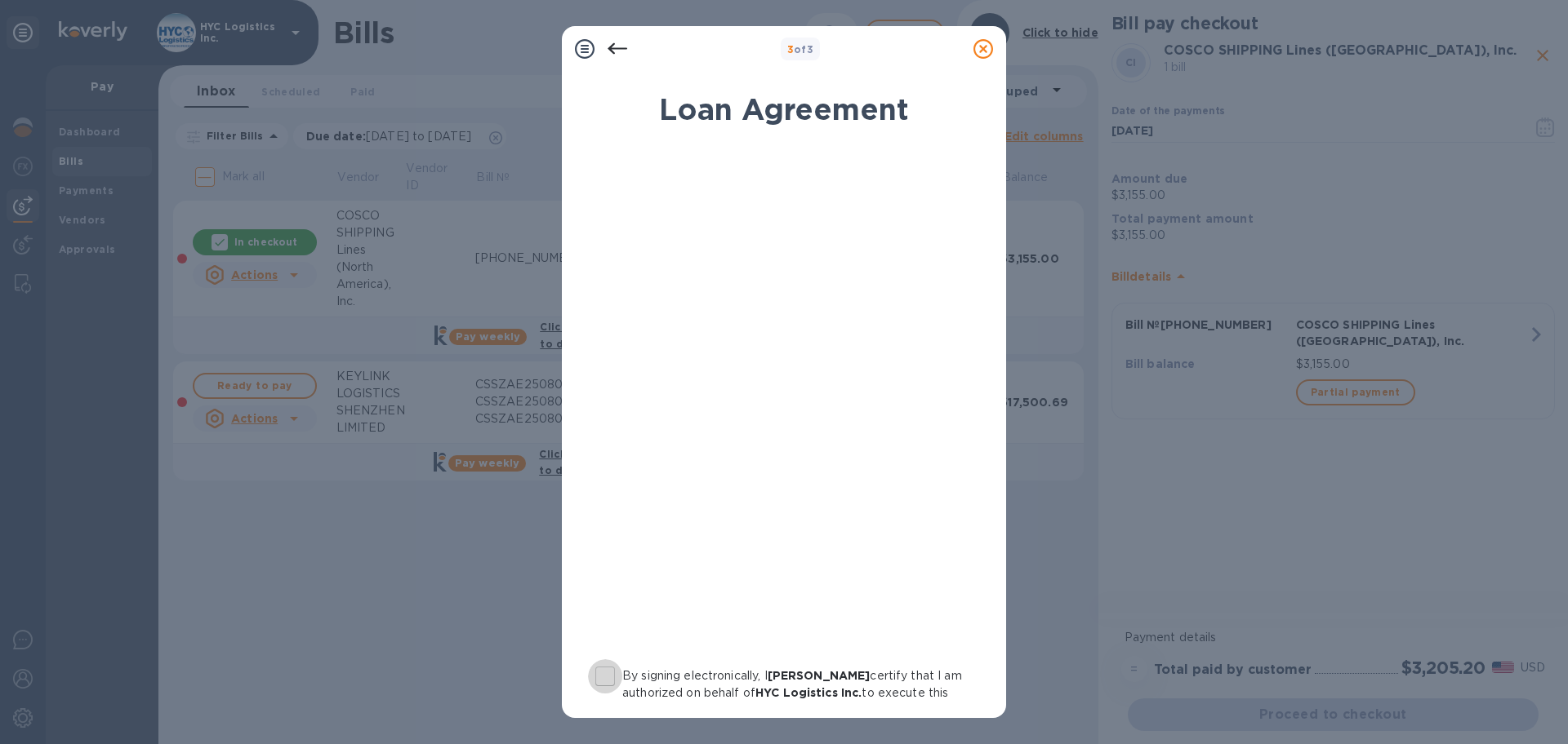
click at [606, 675] on input "By signing electronically, I [PERSON_NAME] certify that I am authorized on beha…" at bounding box center [605, 676] width 34 height 34
checkbox input "true"
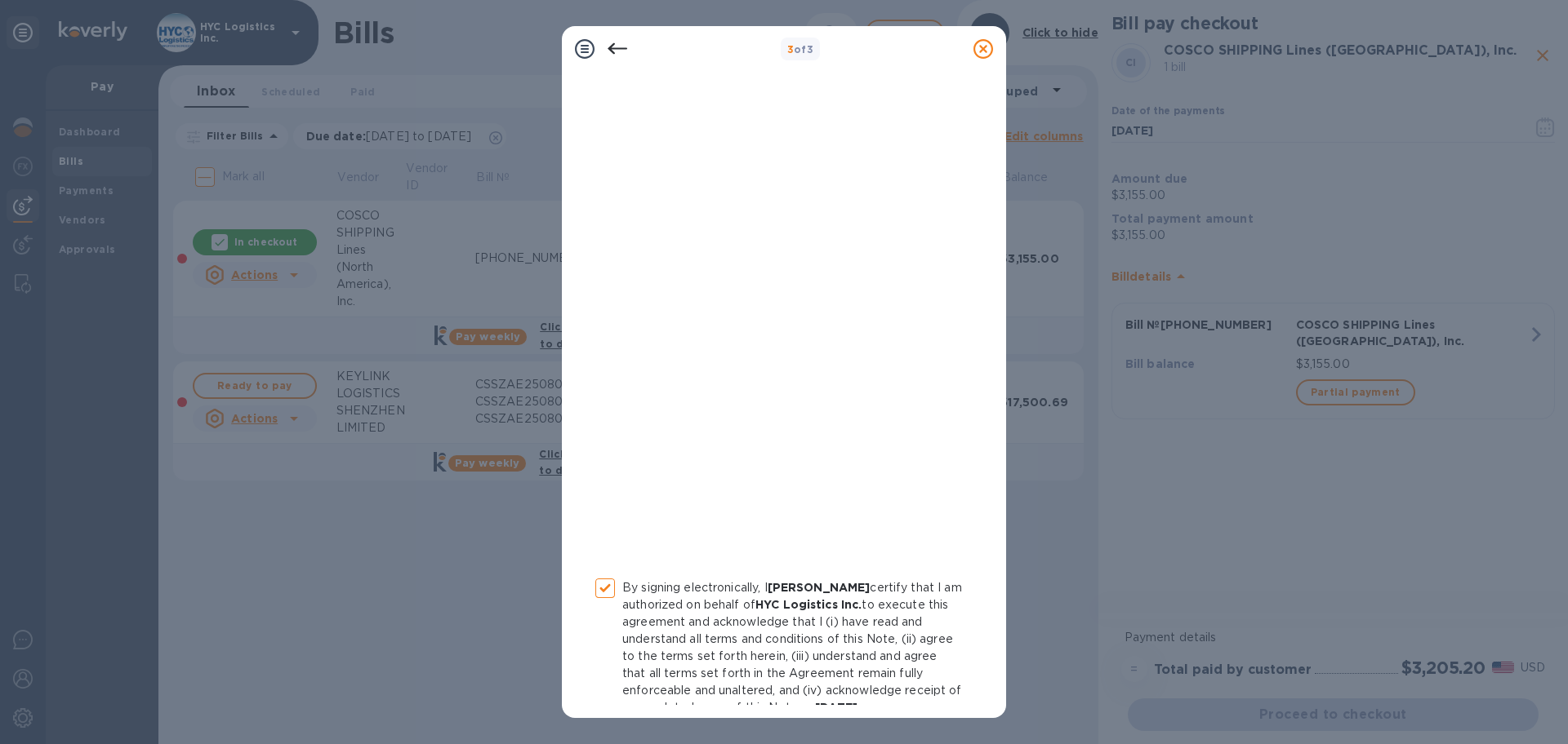
scroll to position [168, 0]
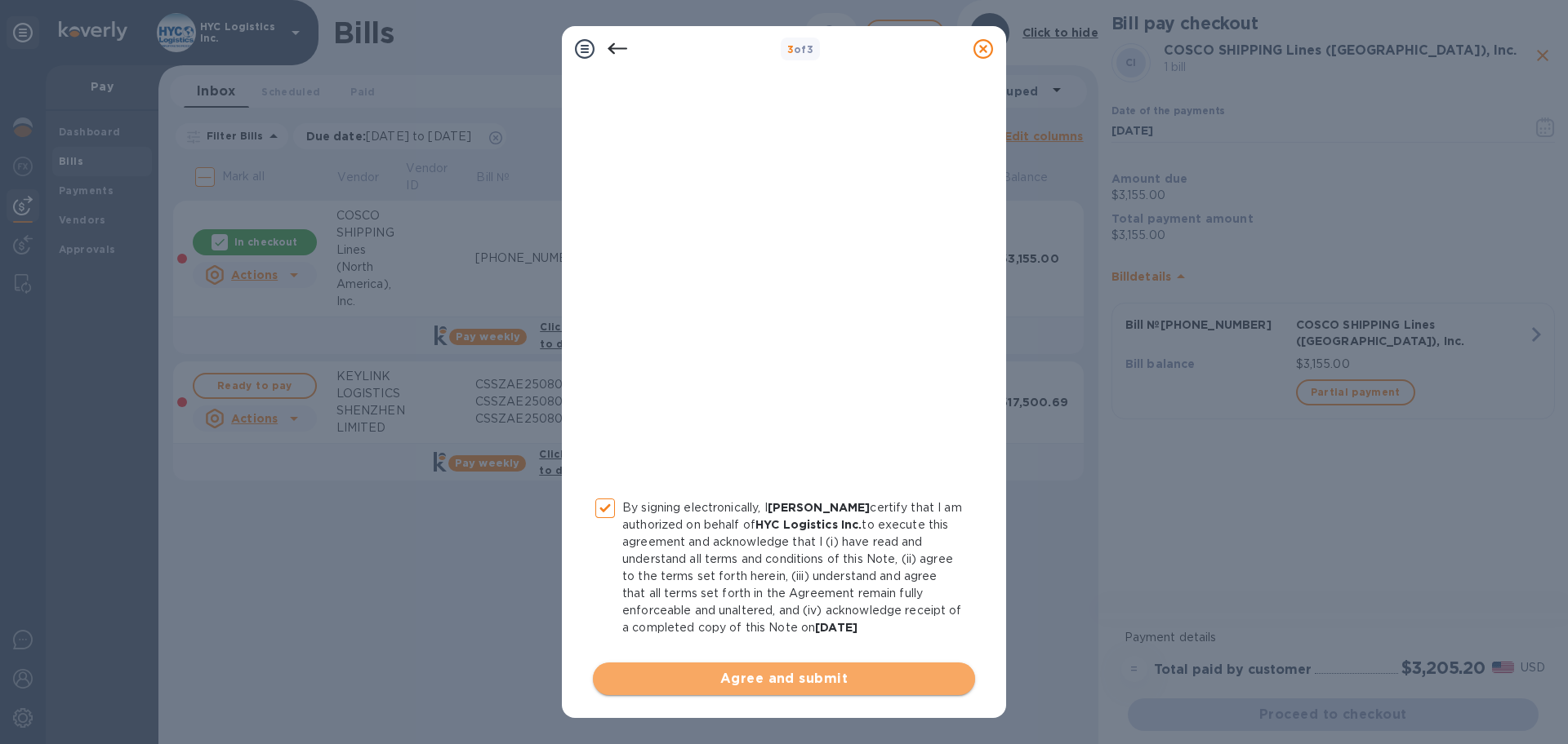
click at [792, 687] on span "Agree and submit" at bounding box center [784, 678] width 356 height 20
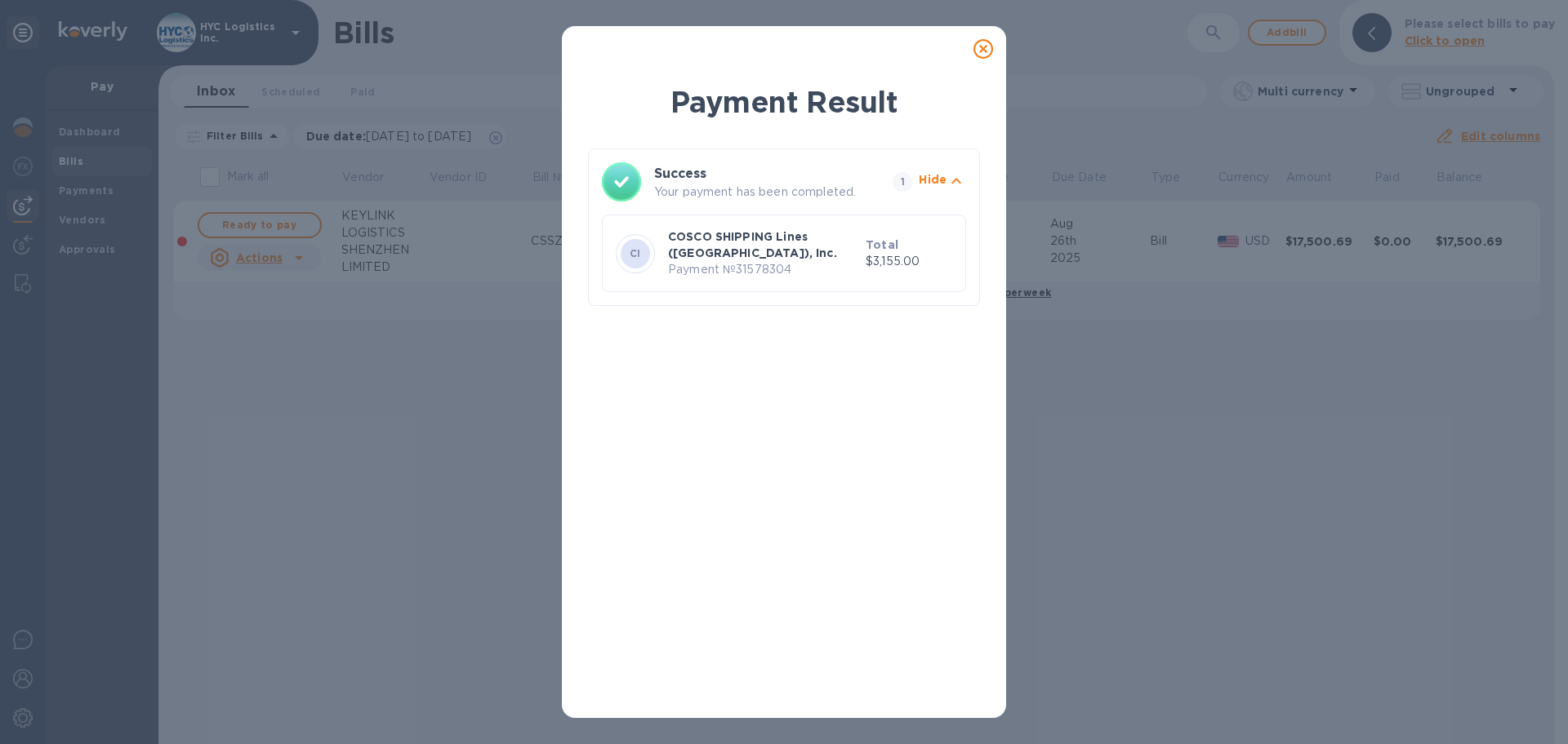
click at [778, 271] on p "Payment № 31578304" at bounding box center [764, 270] width 191 height 17
copy p "31578304"
click at [980, 43] on icon at bounding box center [983, 49] width 20 height 20
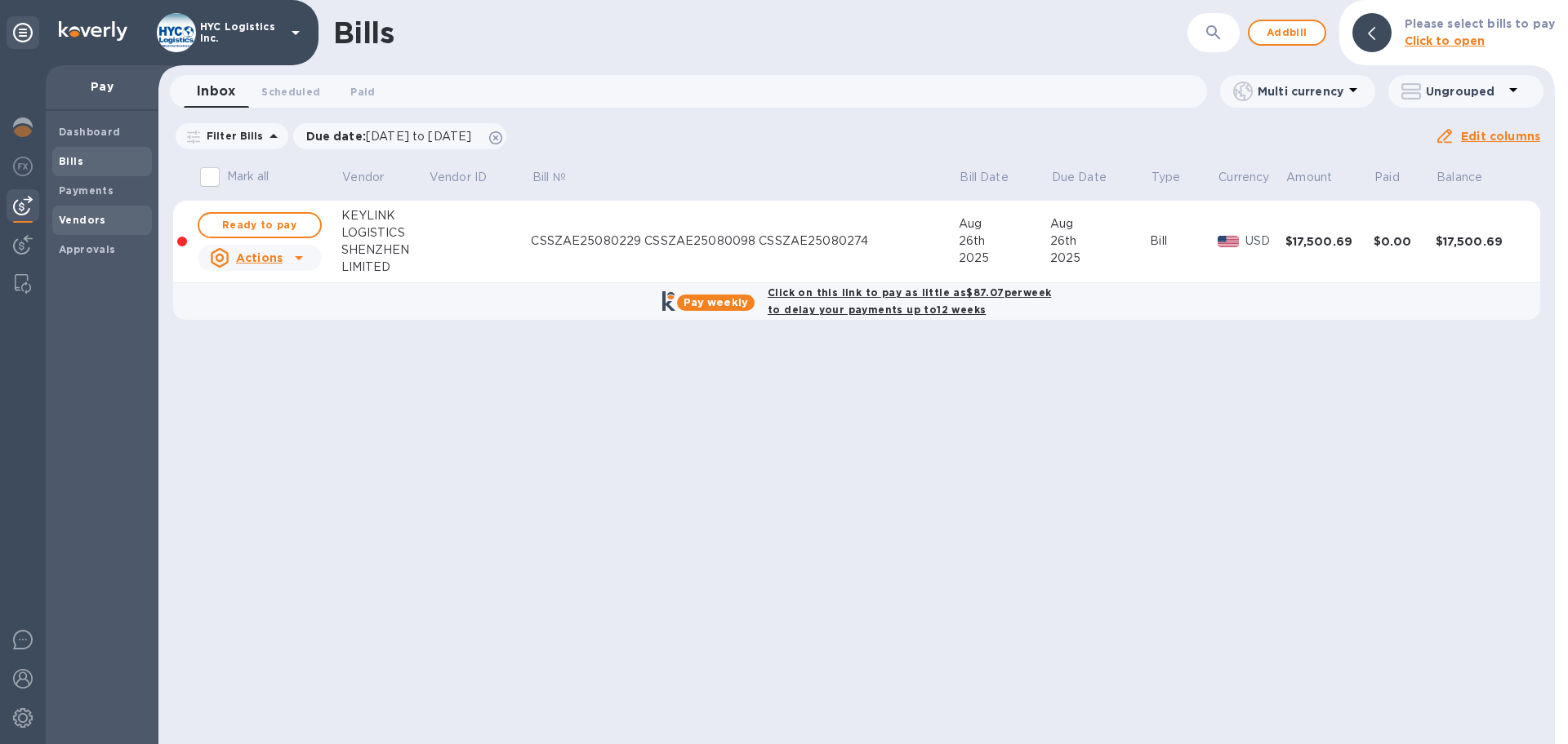
click at [86, 214] on b "Vendors" at bounding box center [83, 220] width 48 height 12
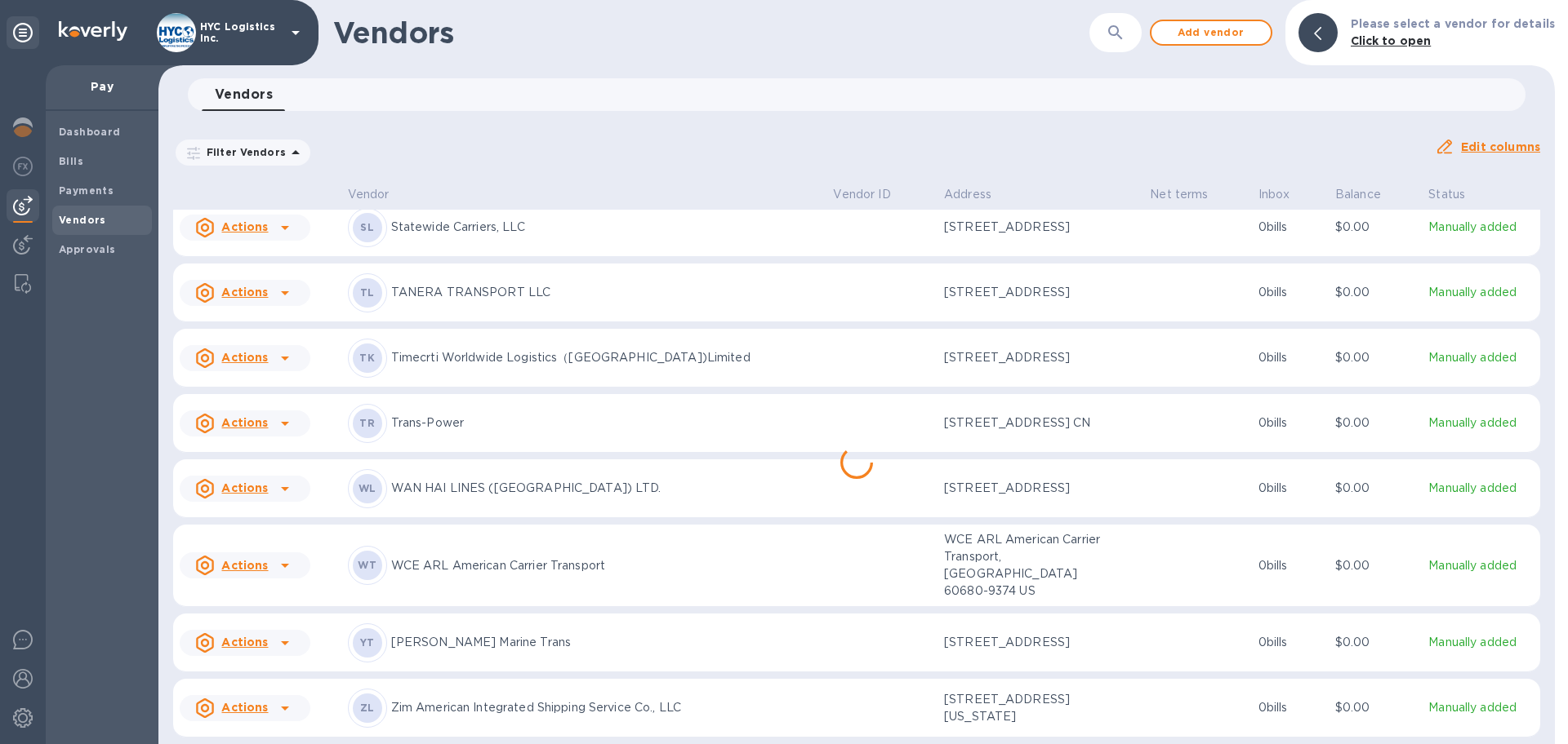
scroll to position [4250, 0]
click at [277, 641] on icon at bounding box center [285, 643] width 20 height 20
click at [271, 670] on b "Add new bill" at bounding box center [264, 671] width 76 height 13
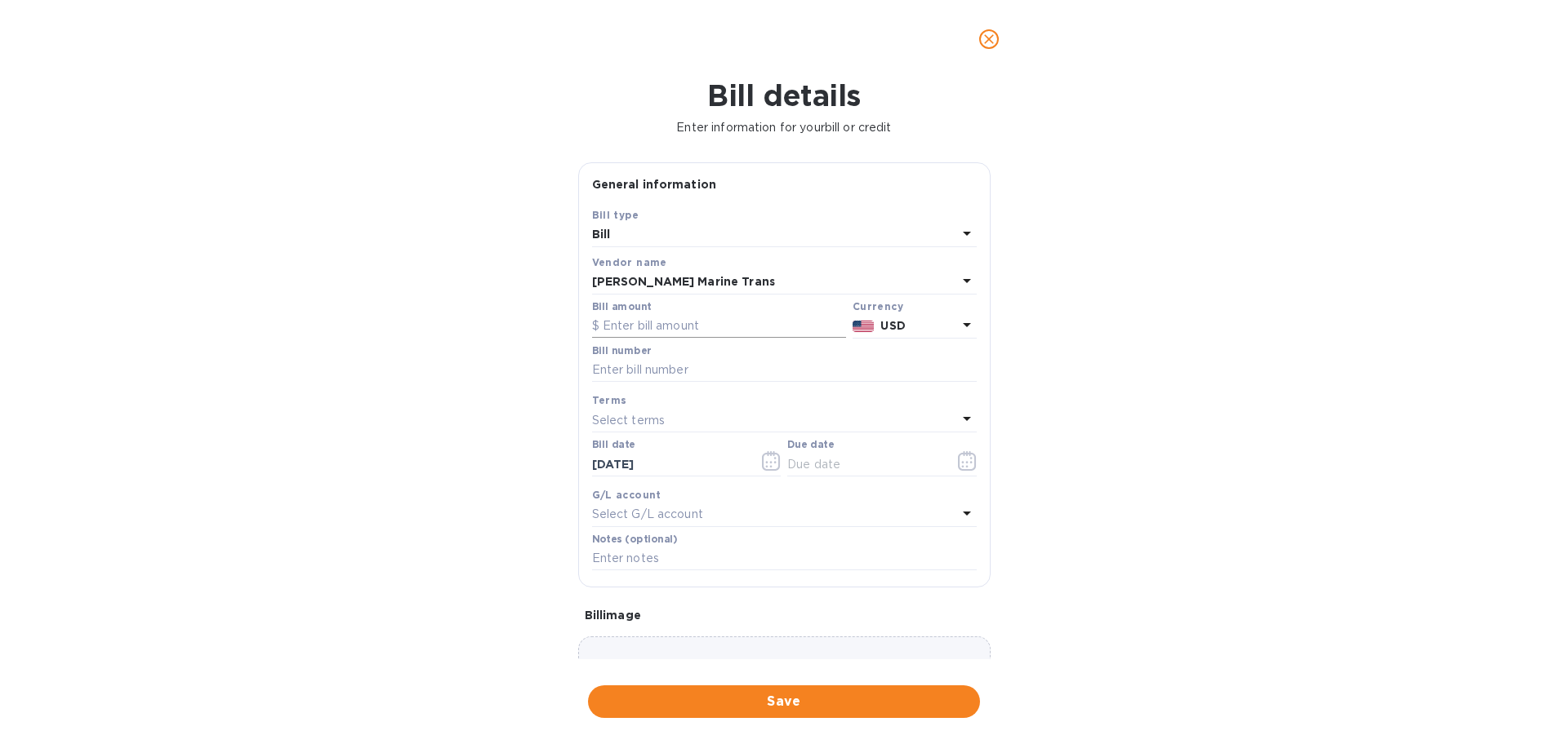
click at [709, 321] on input "text" at bounding box center [719, 326] width 254 height 25
type input "3,103"
click at [708, 368] on input "text" at bounding box center [784, 371] width 385 height 25
paste input "YMJAE216057206"
type input "YMJAE216057206"
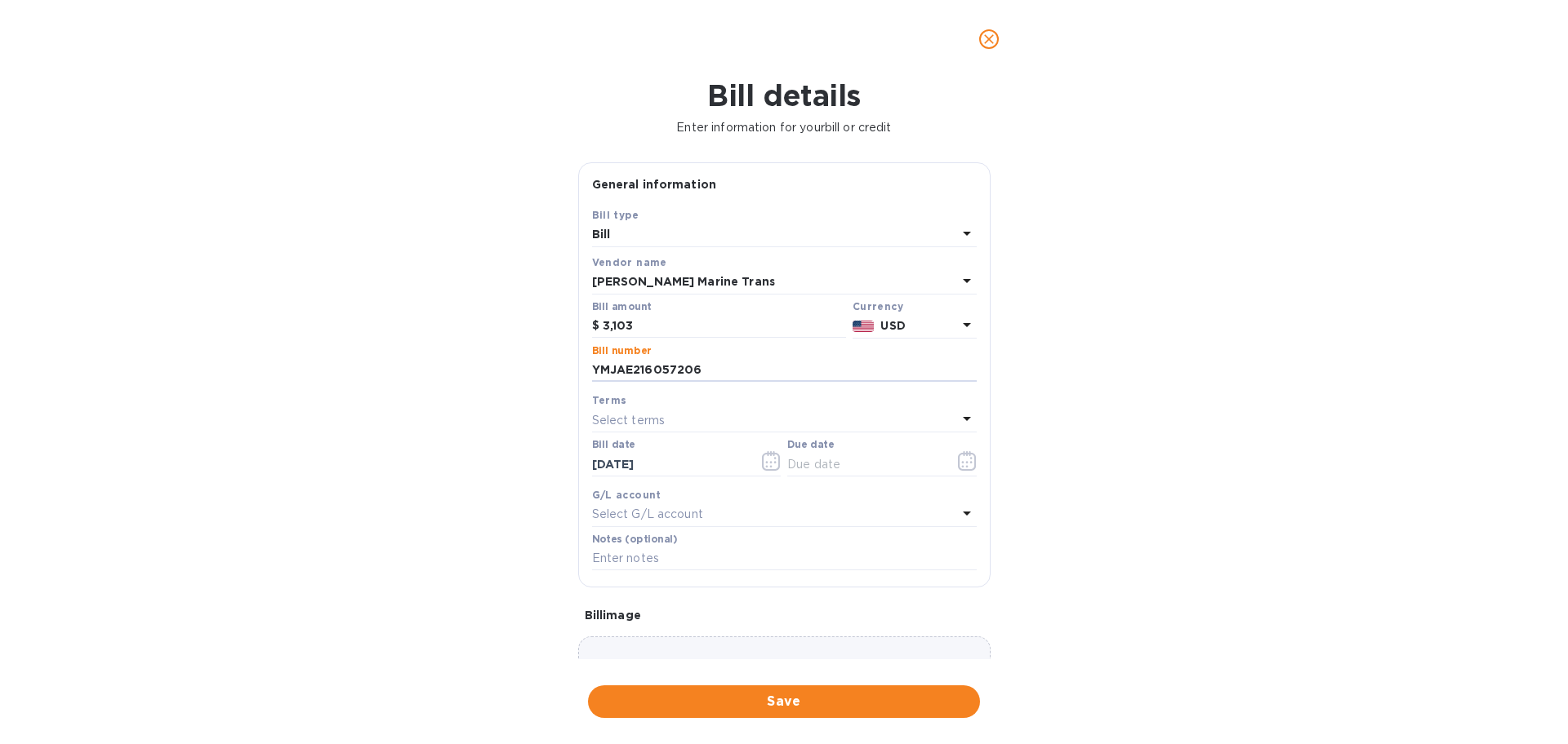
click at [705, 408] on div "Terms" at bounding box center [784, 401] width 385 height 17
click at [687, 428] on div "Select terms" at bounding box center [774, 421] width 365 height 23
click at [671, 626] on p "COD" at bounding box center [778, 635] width 346 height 17
type input "[DATE]"
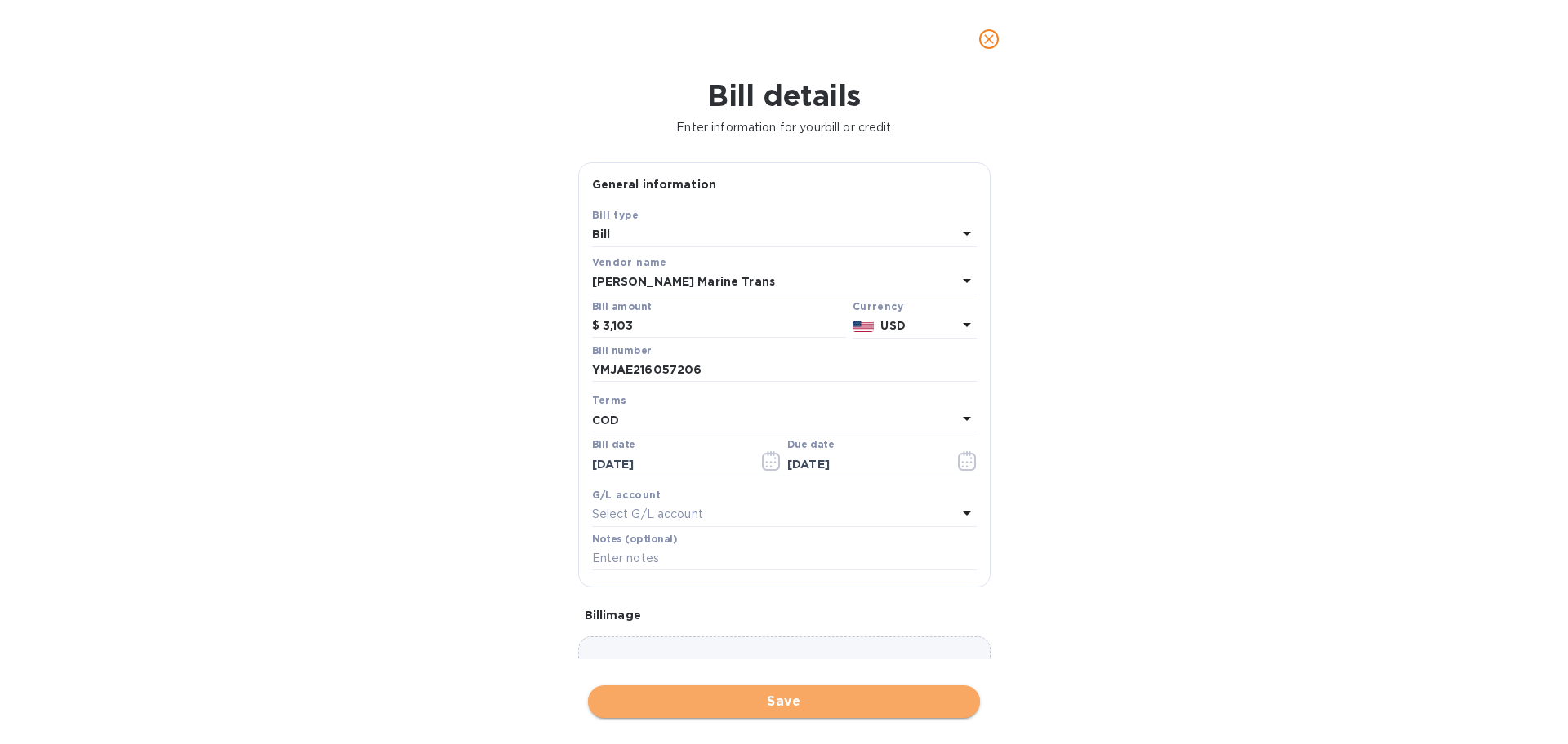
click at [766, 697] on span "Save" at bounding box center [784, 701] width 366 height 20
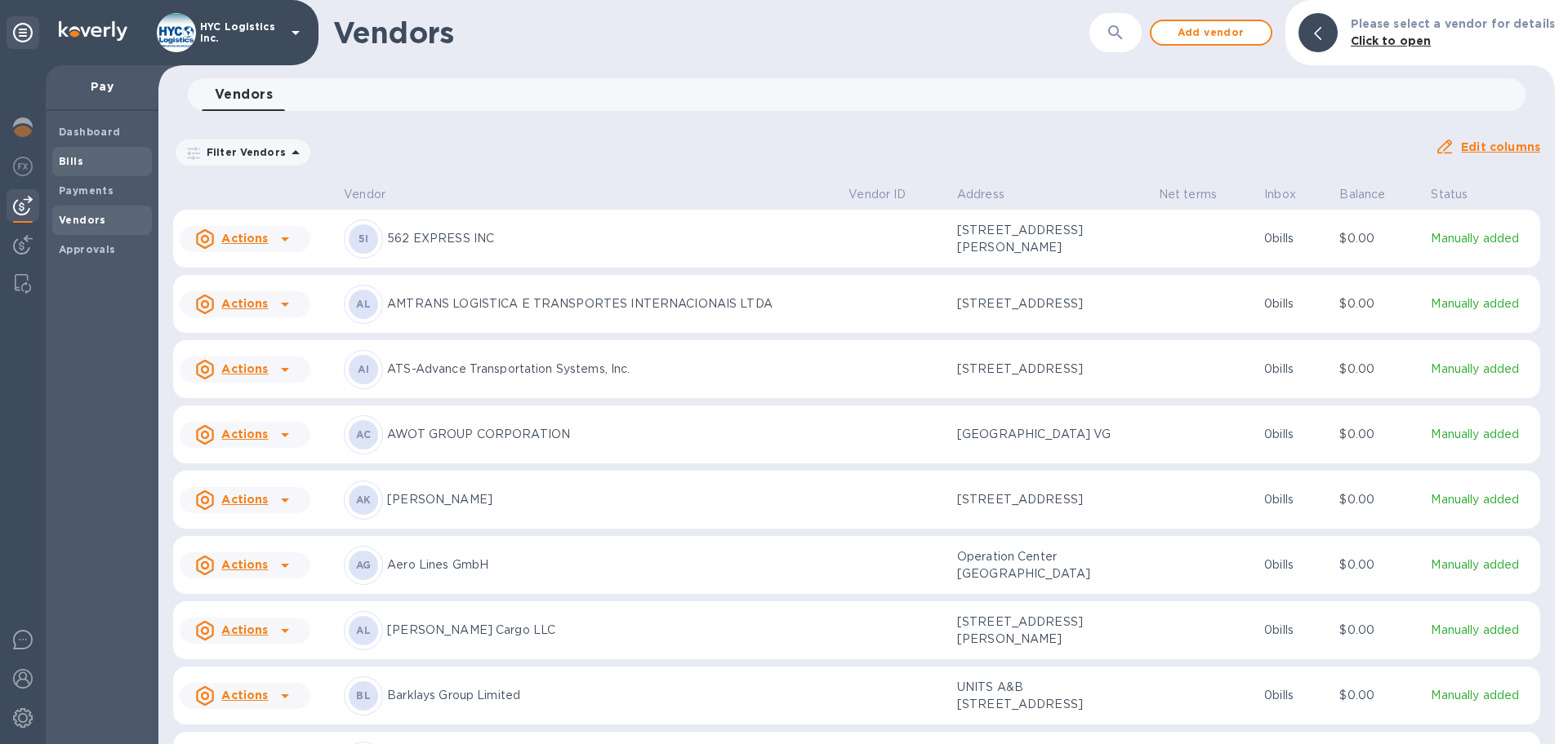
click at [77, 153] on span "Bills" at bounding box center [71, 161] width 25 height 16
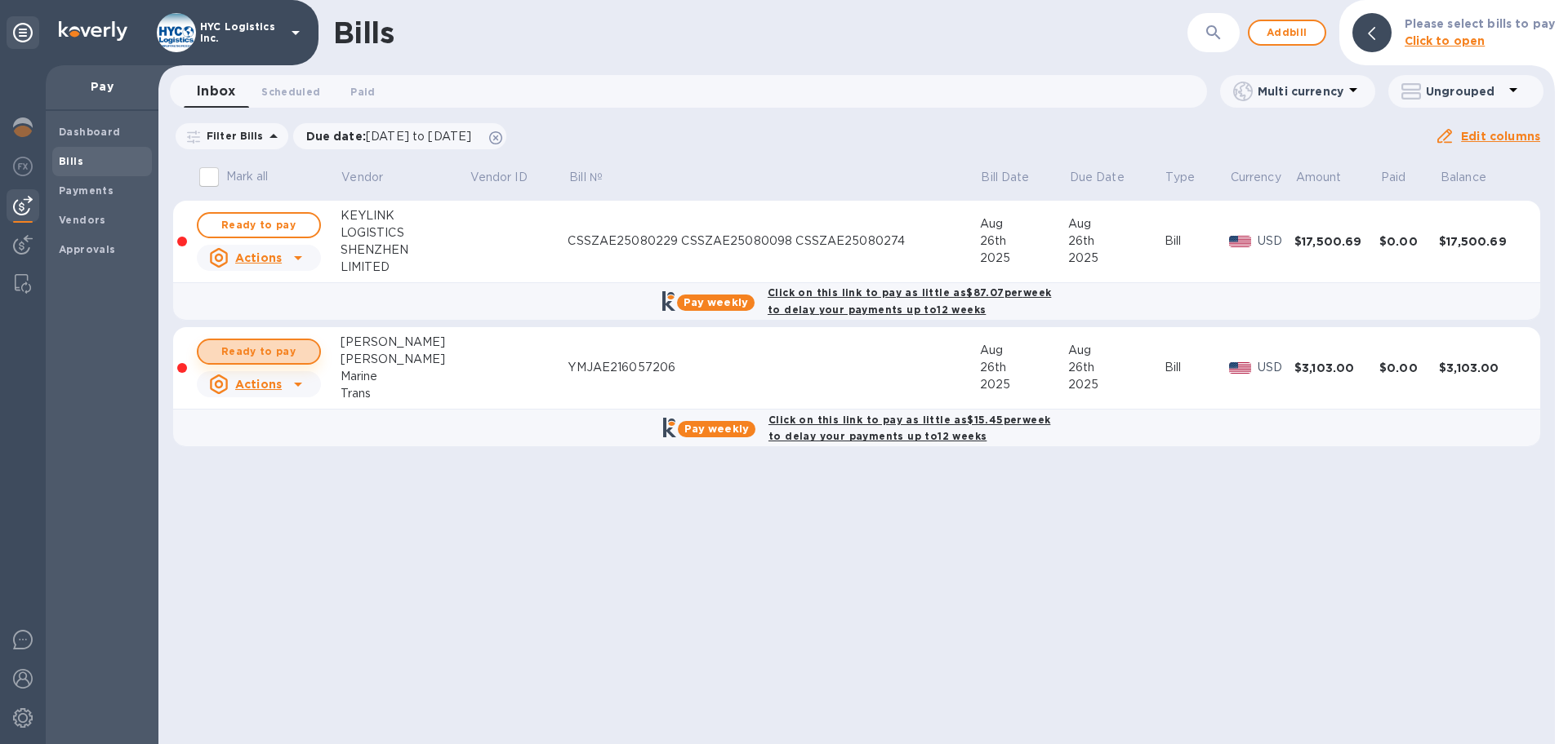
click at [272, 341] on button "Ready to pay" at bounding box center [259, 351] width 124 height 26
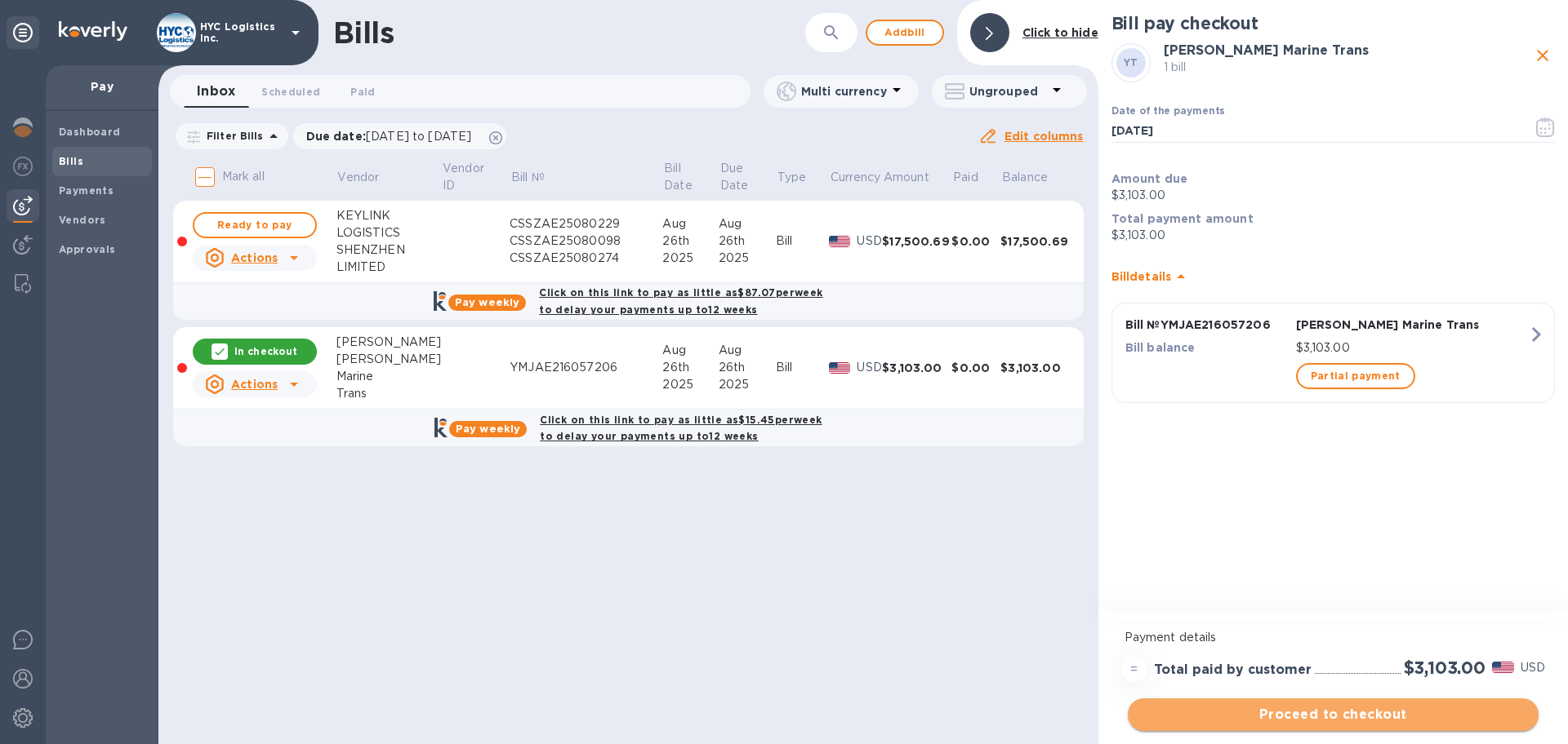
click at [1330, 714] on span "Proceed to checkout" at bounding box center [1333, 715] width 385 height 20
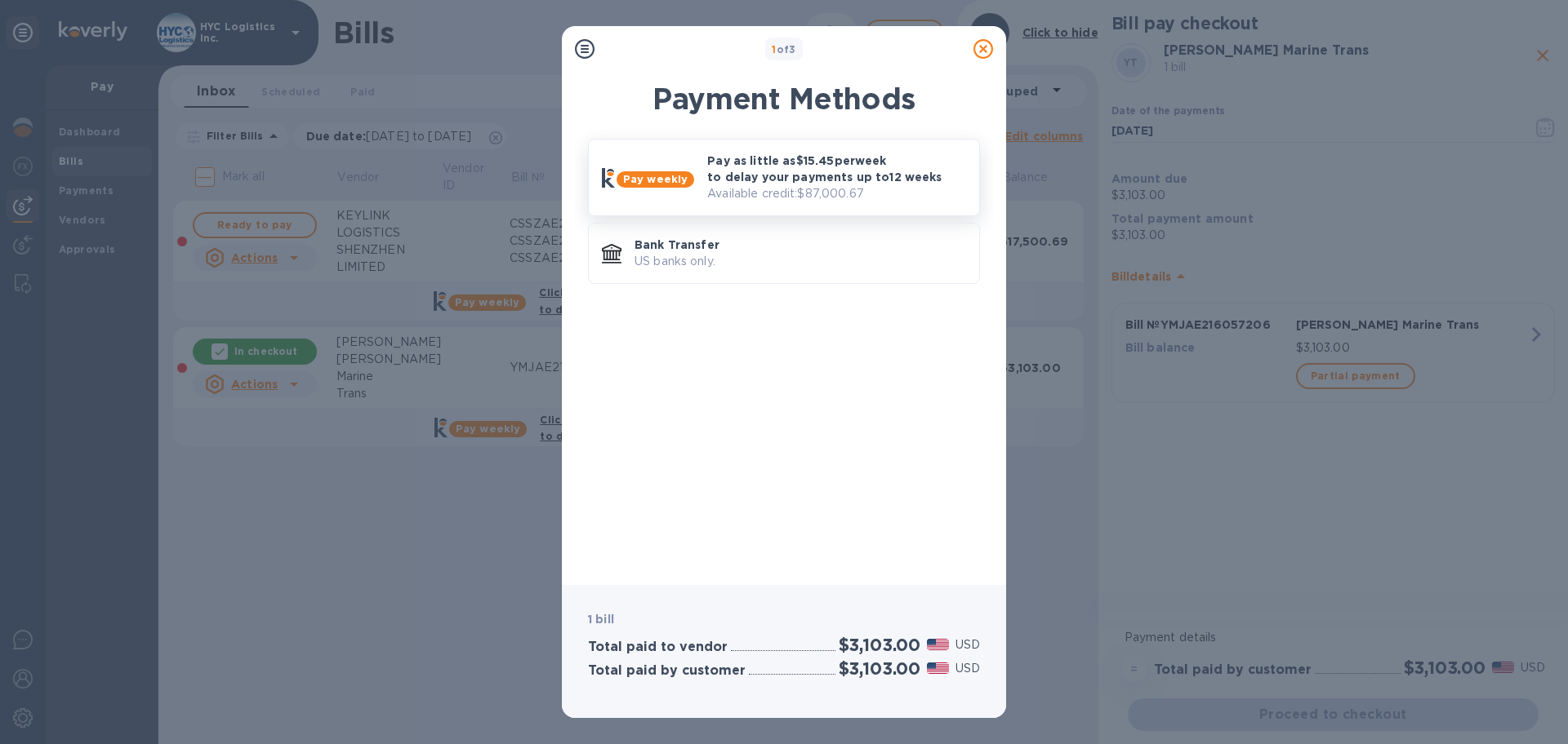
click at [809, 164] on p "Pay as little as $15.45 per week to delay your payments up to 12 weeks" at bounding box center [837, 168] width 259 height 32
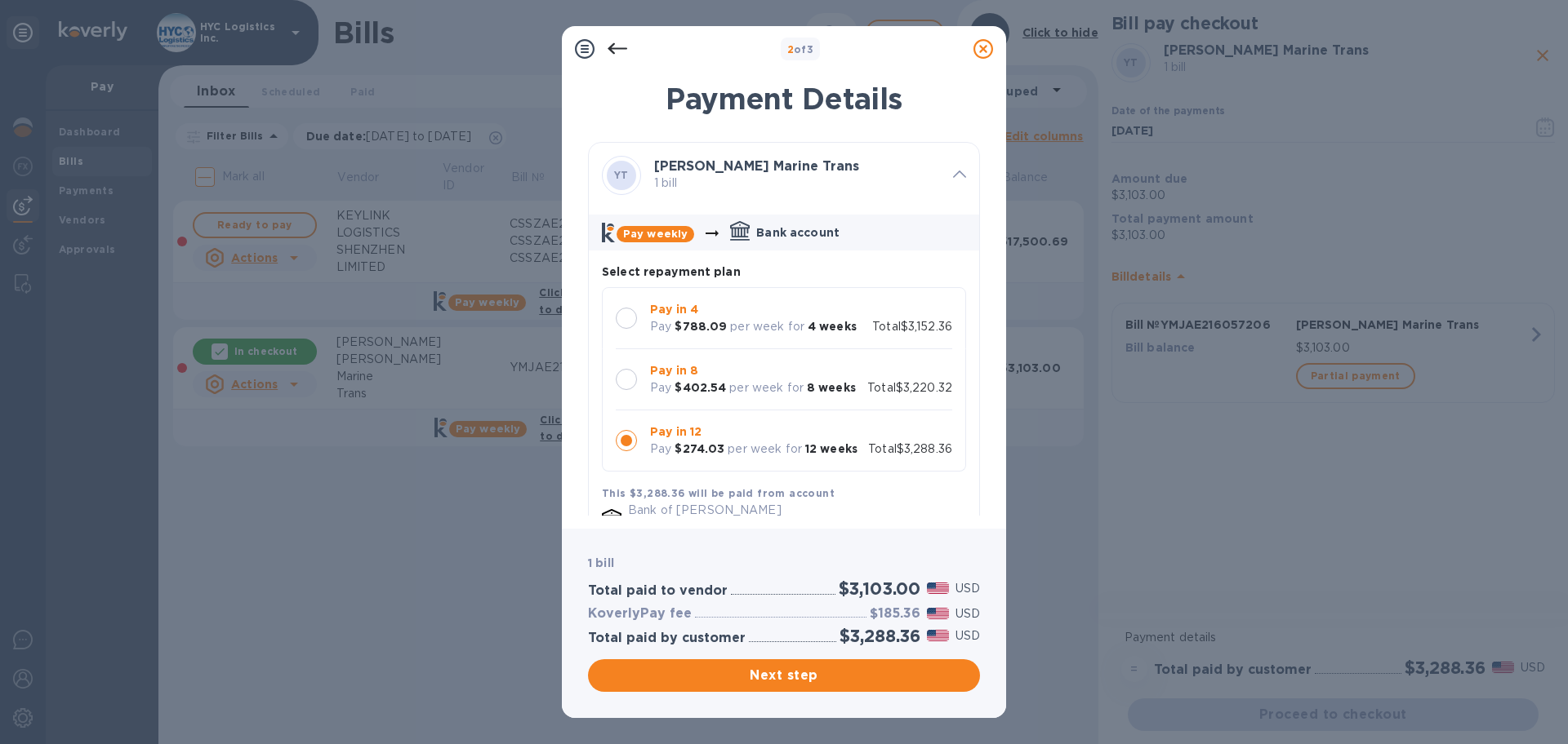
click at [629, 323] on div at bounding box center [626, 318] width 21 height 21
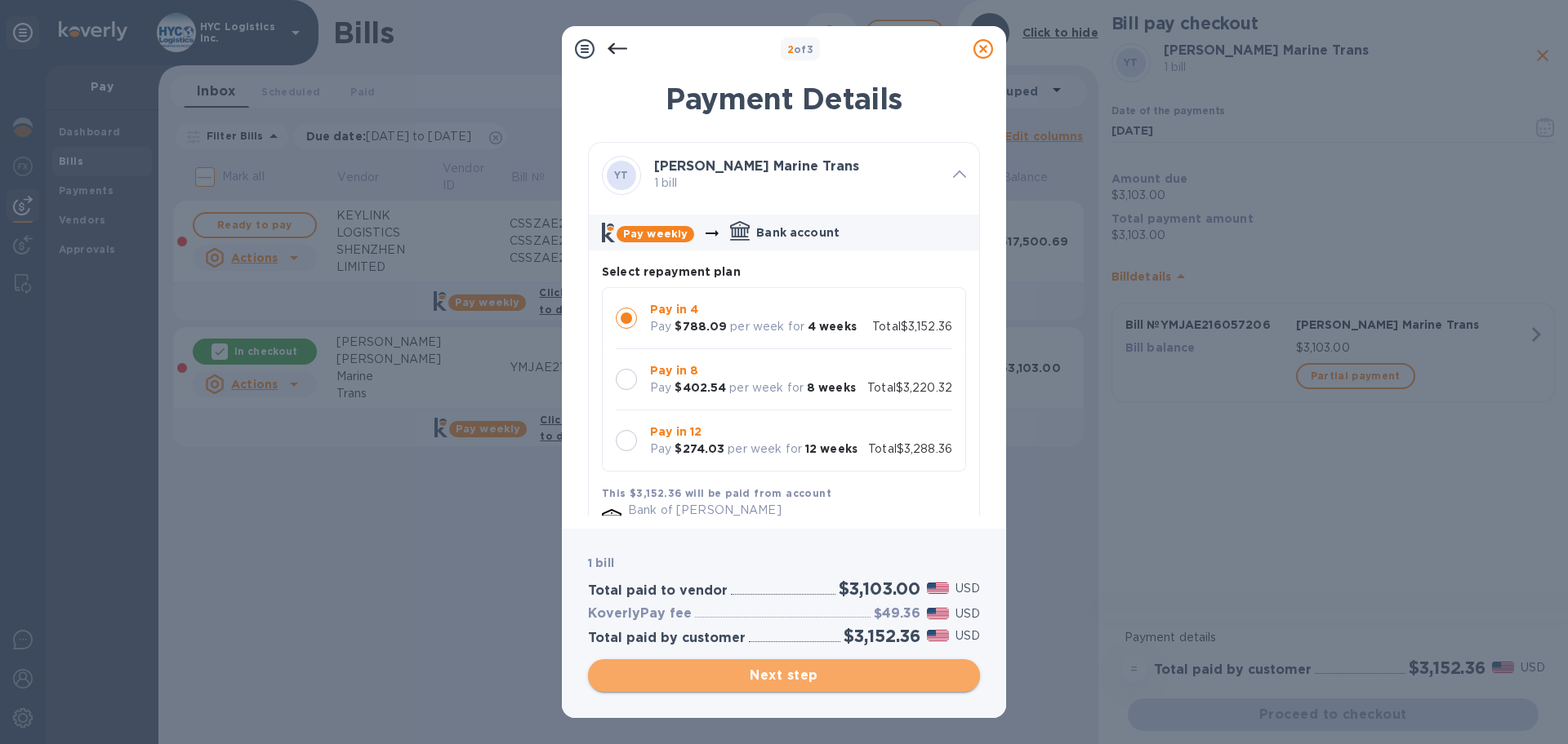
click at [784, 670] on span "Next step" at bounding box center [784, 675] width 366 height 20
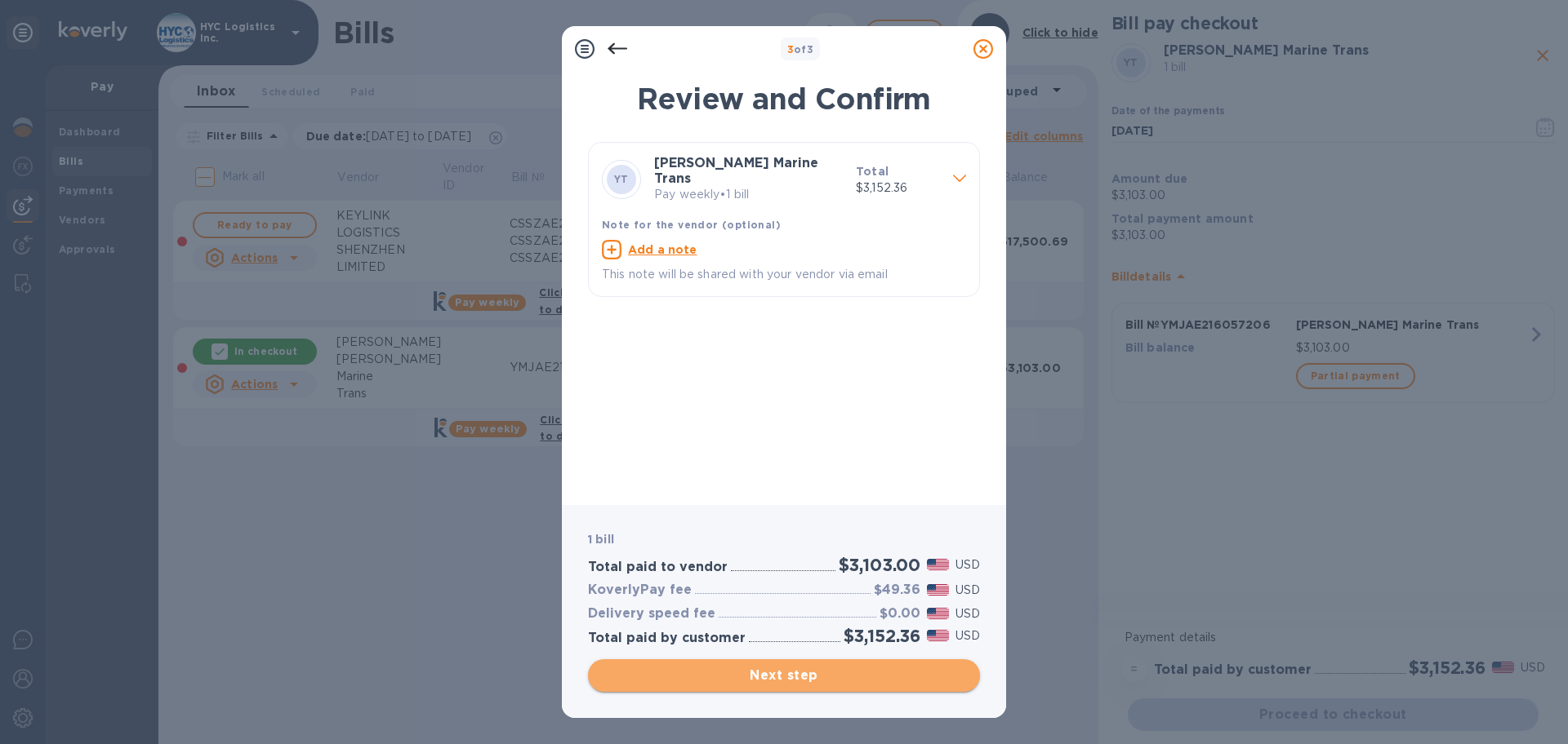
click at [798, 671] on span "Next step" at bounding box center [784, 675] width 366 height 20
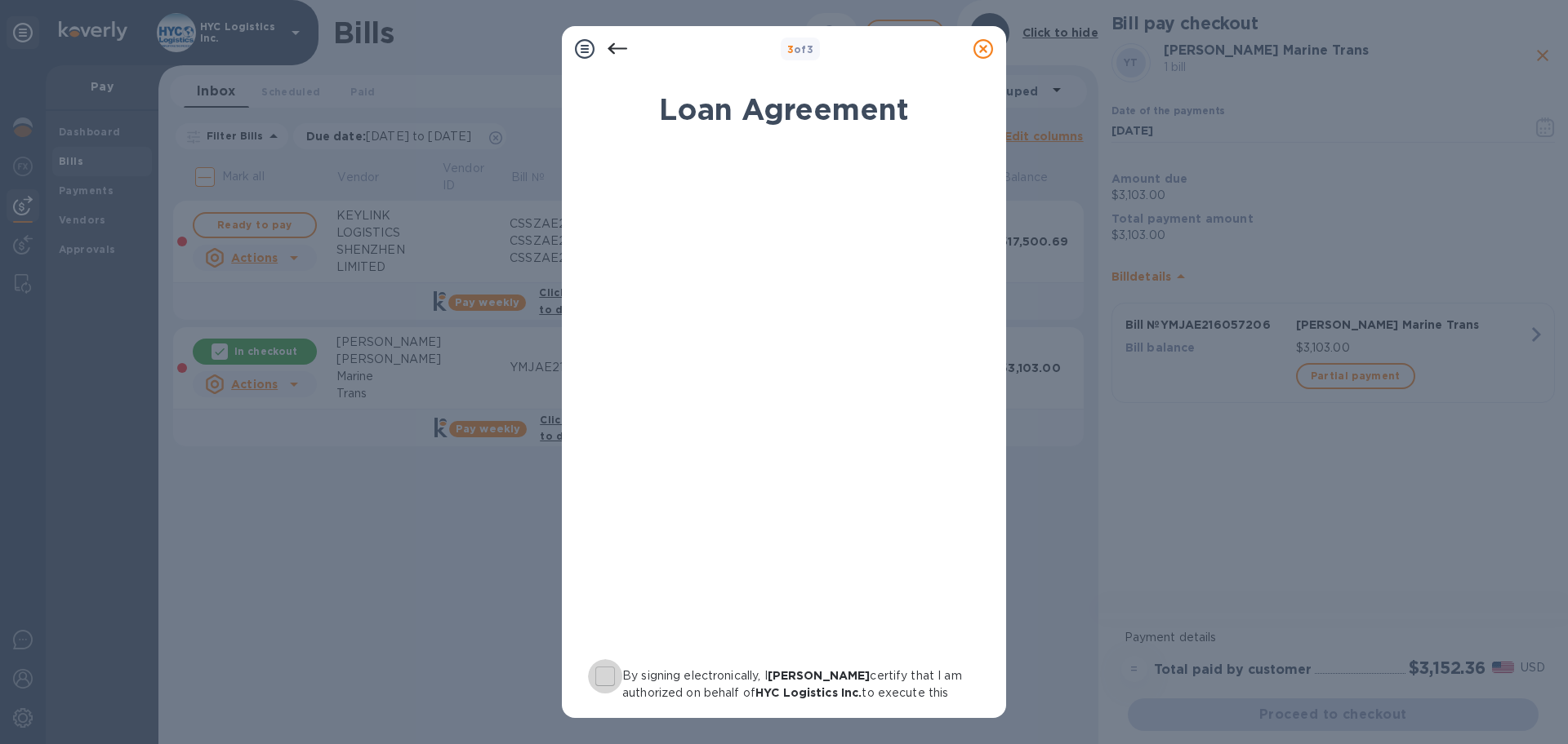
click at [604, 673] on input "By signing electronically, I [PERSON_NAME] certify that I am authorized on beha…" at bounding box center [605, 676] width 34 height 34
checkbox input "true"
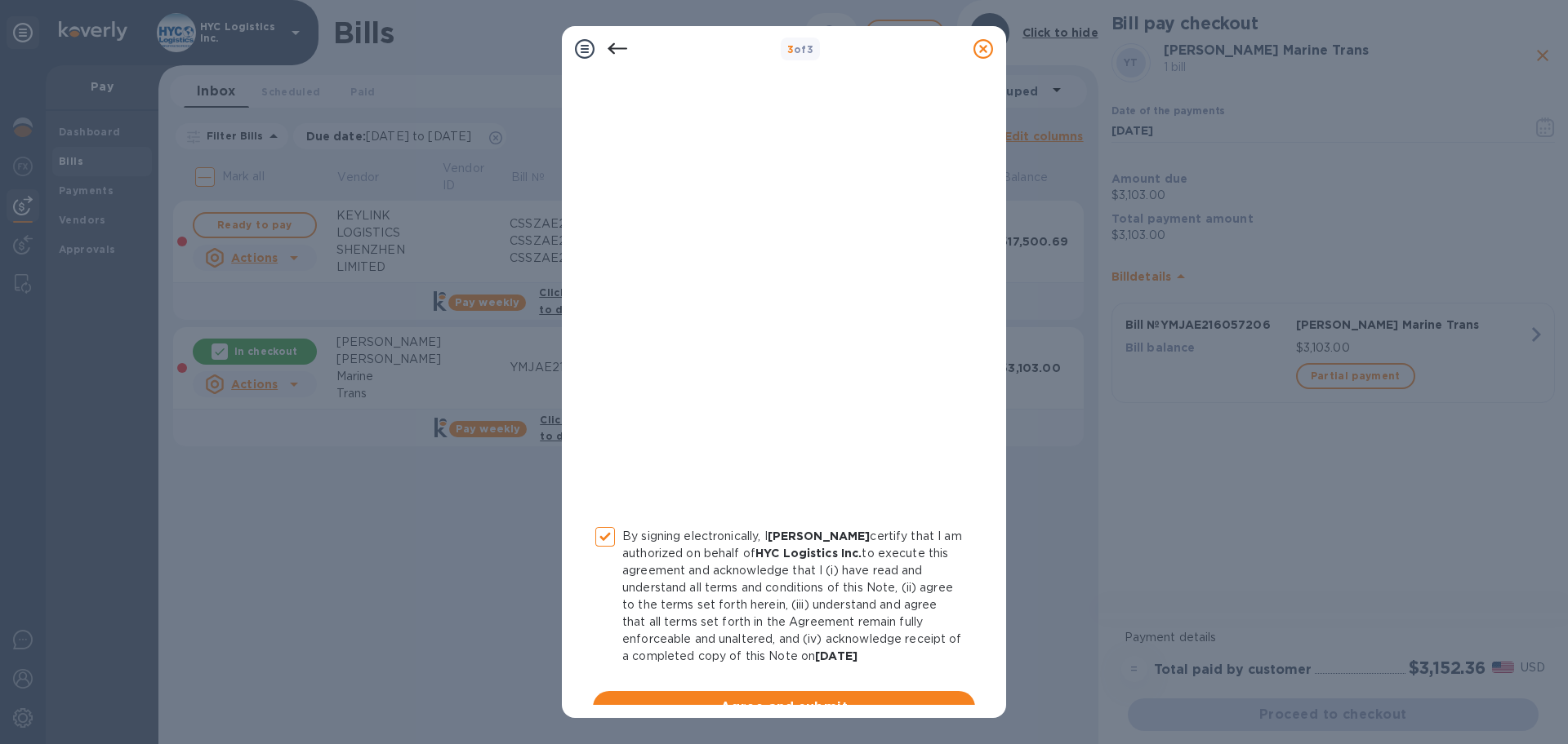
scroll to position [168, 0]
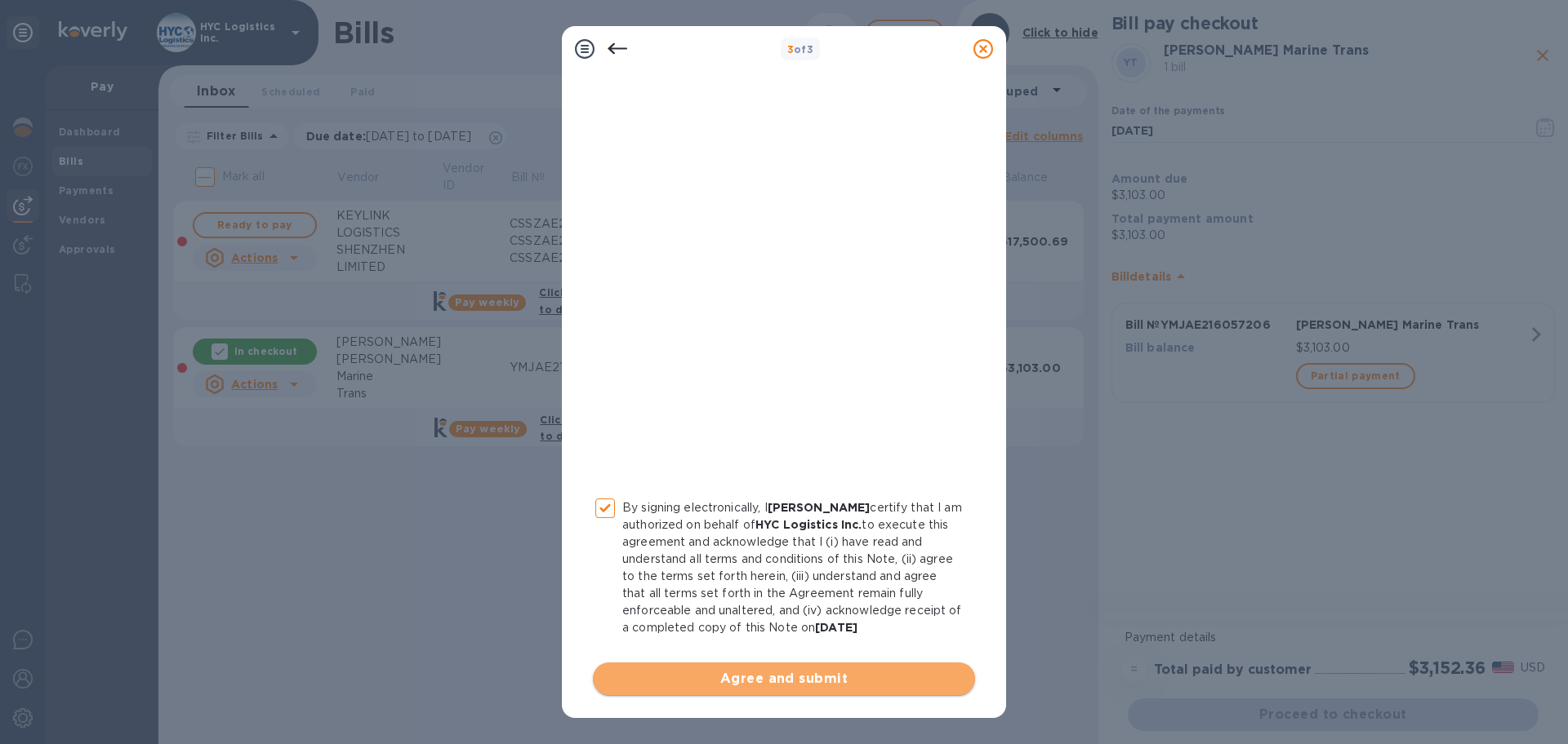
click at [790, 676] on span "Agree and submit" at bounding box center [784, 678] width 356 height 20
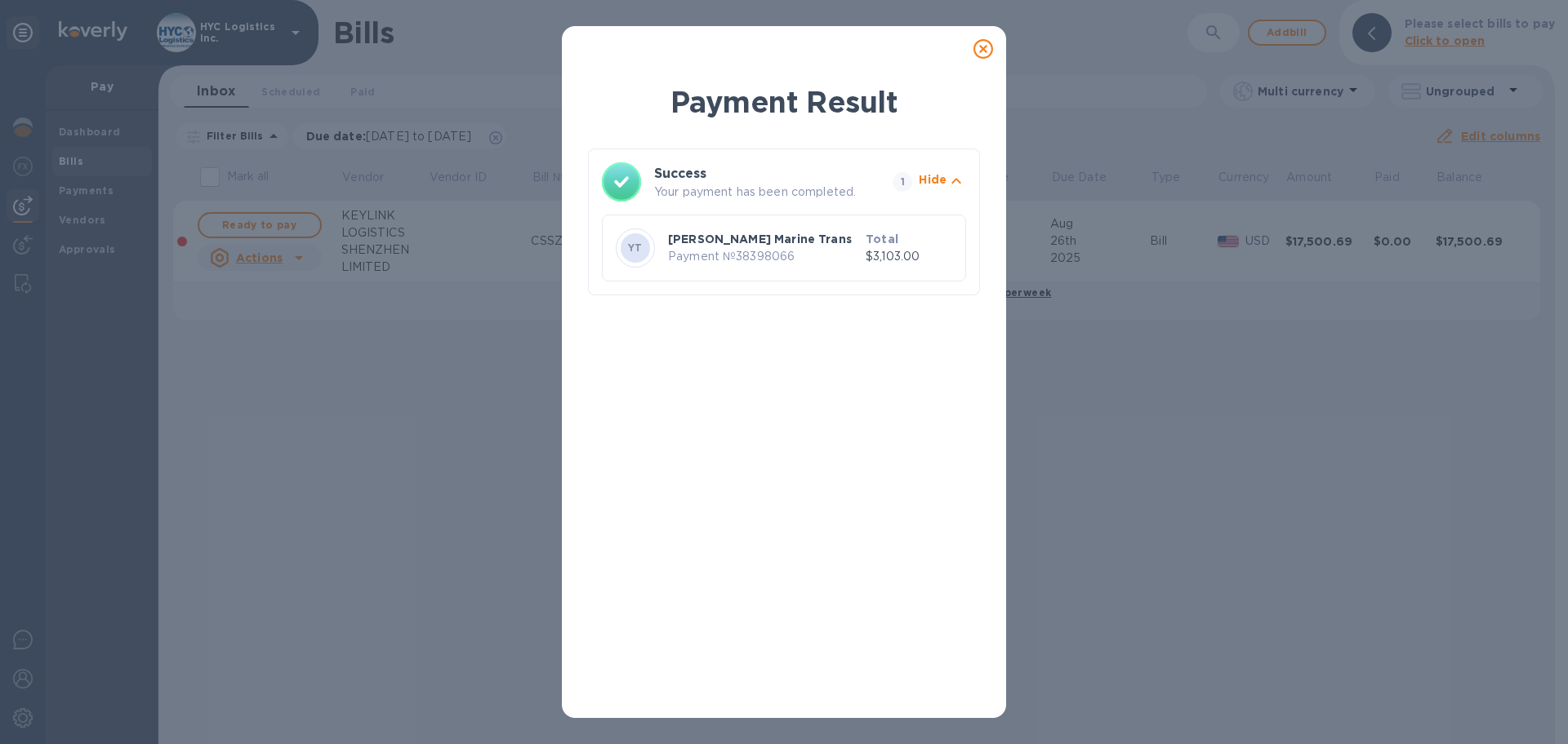
click at [772, 255] on p "Payment № 38398066" at bounding box center [764, 257] width 191 height 17
copy p "38398066"
click at [982, 44] on icon at bounding box center [983, 49] width 20 height 20
